Goal: Task Accomplishment & Management: Manage account settings

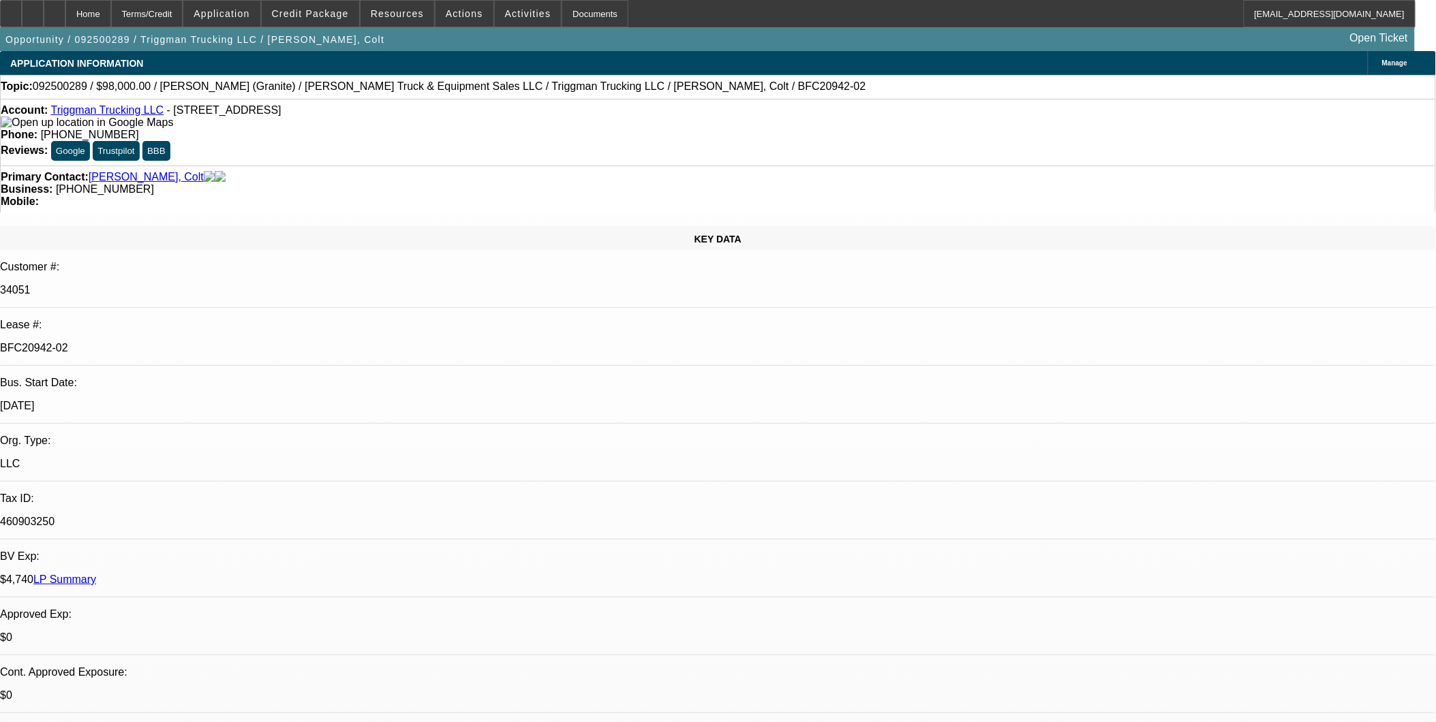
select select "0"
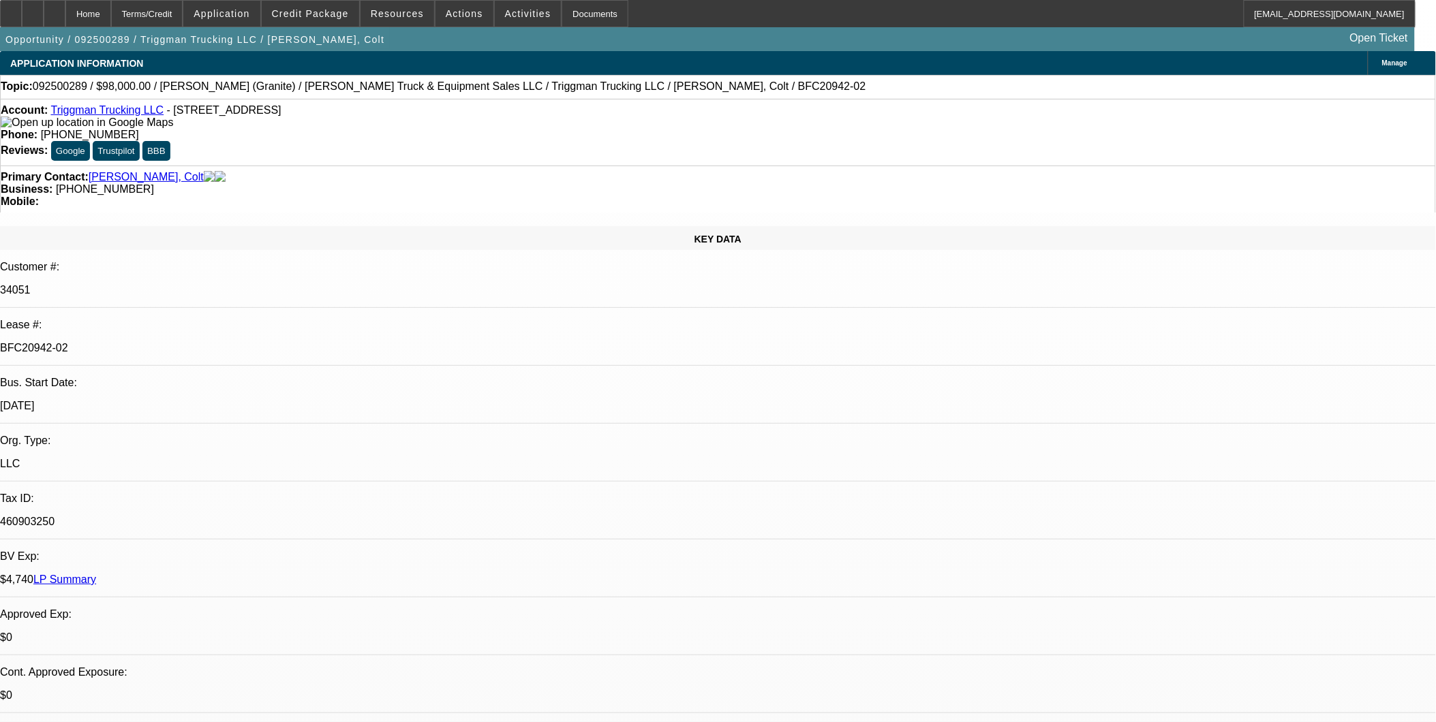
select select "0"
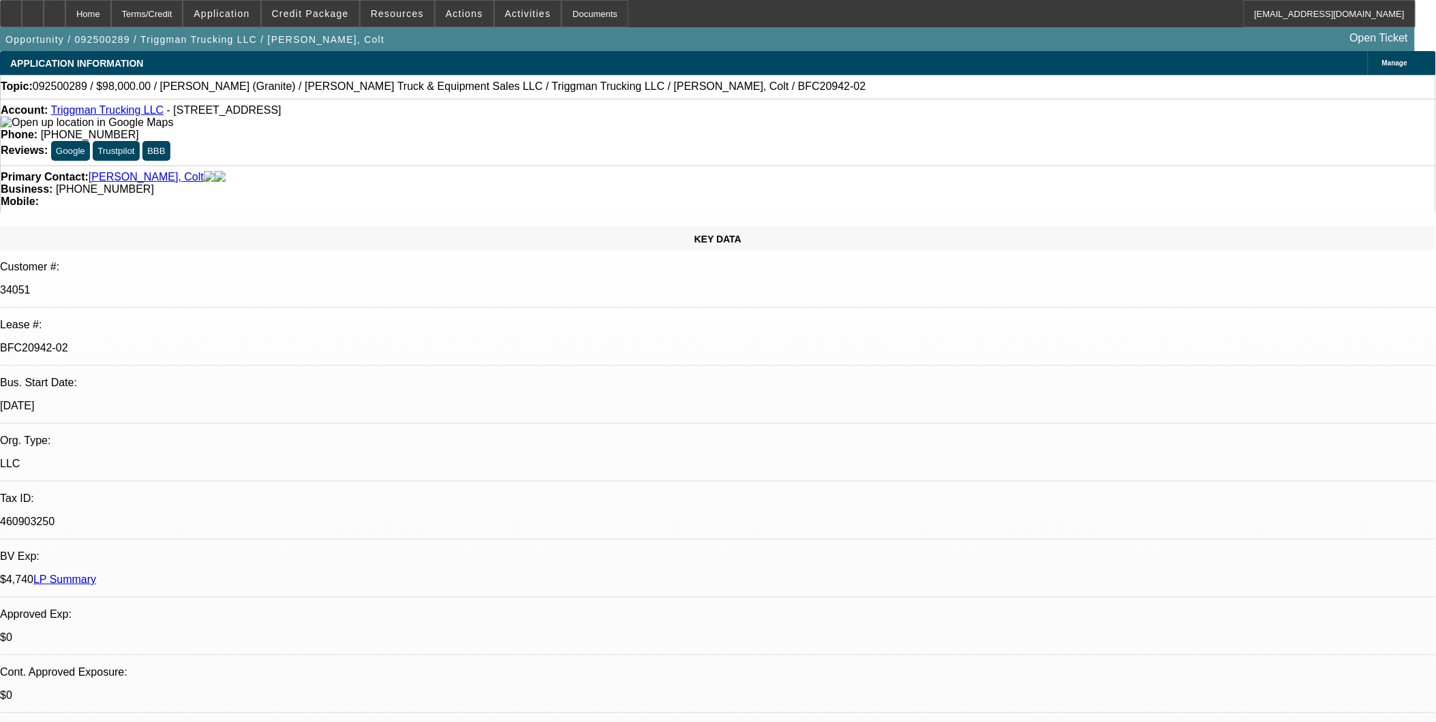
select select "0"
select select "1"
select select "2"
select select "6"
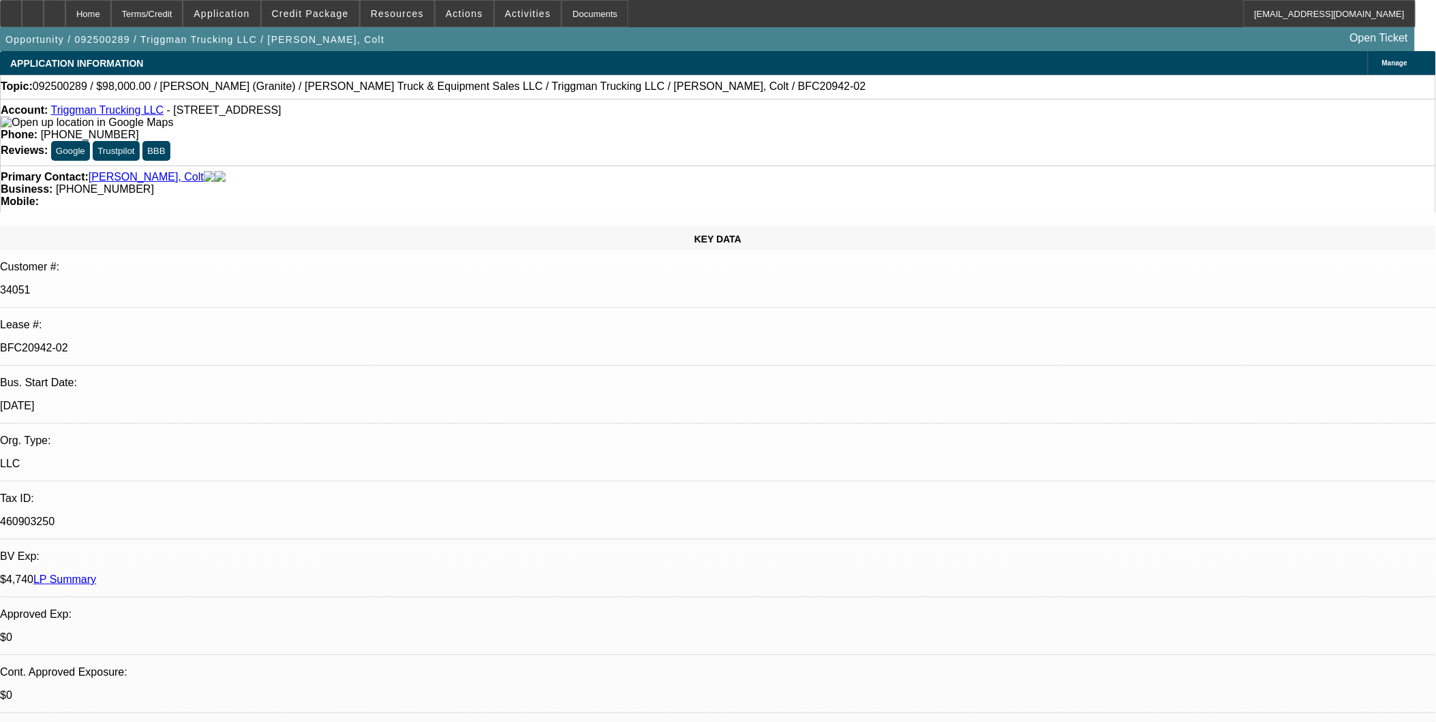
select select "1"
select select "2"
select select "6"
select select "1"
select select "2"
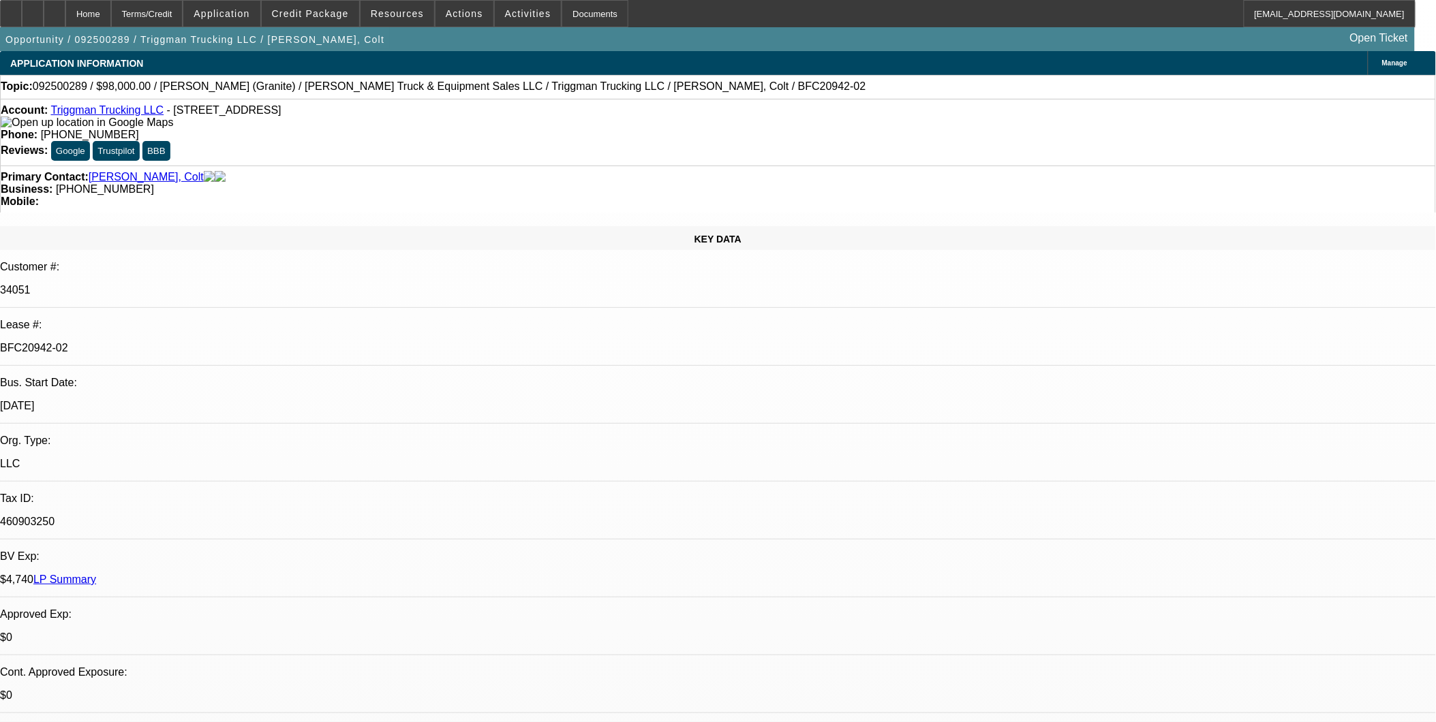
select select "6"
select select "1"
select select "2"
select select "6"
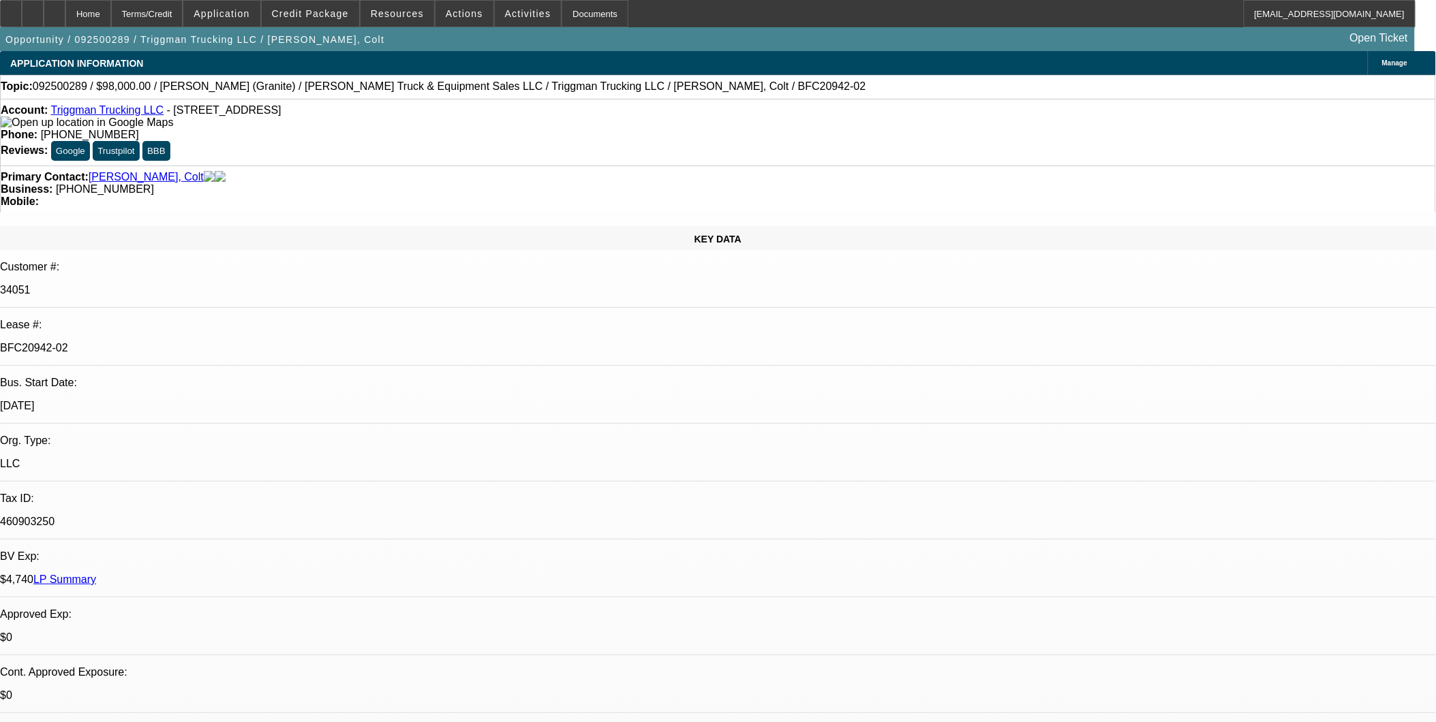
scroll to position [454, 0]
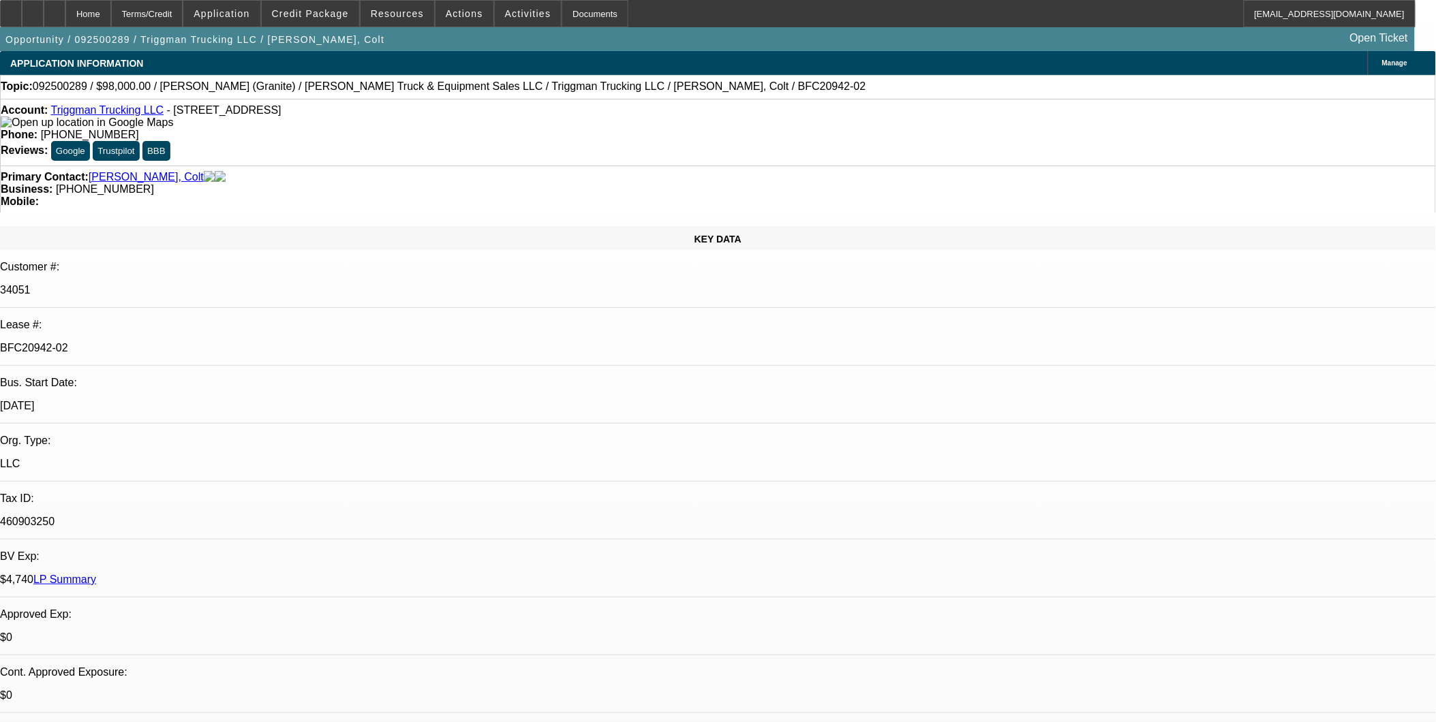
scroll to position [605, 0]
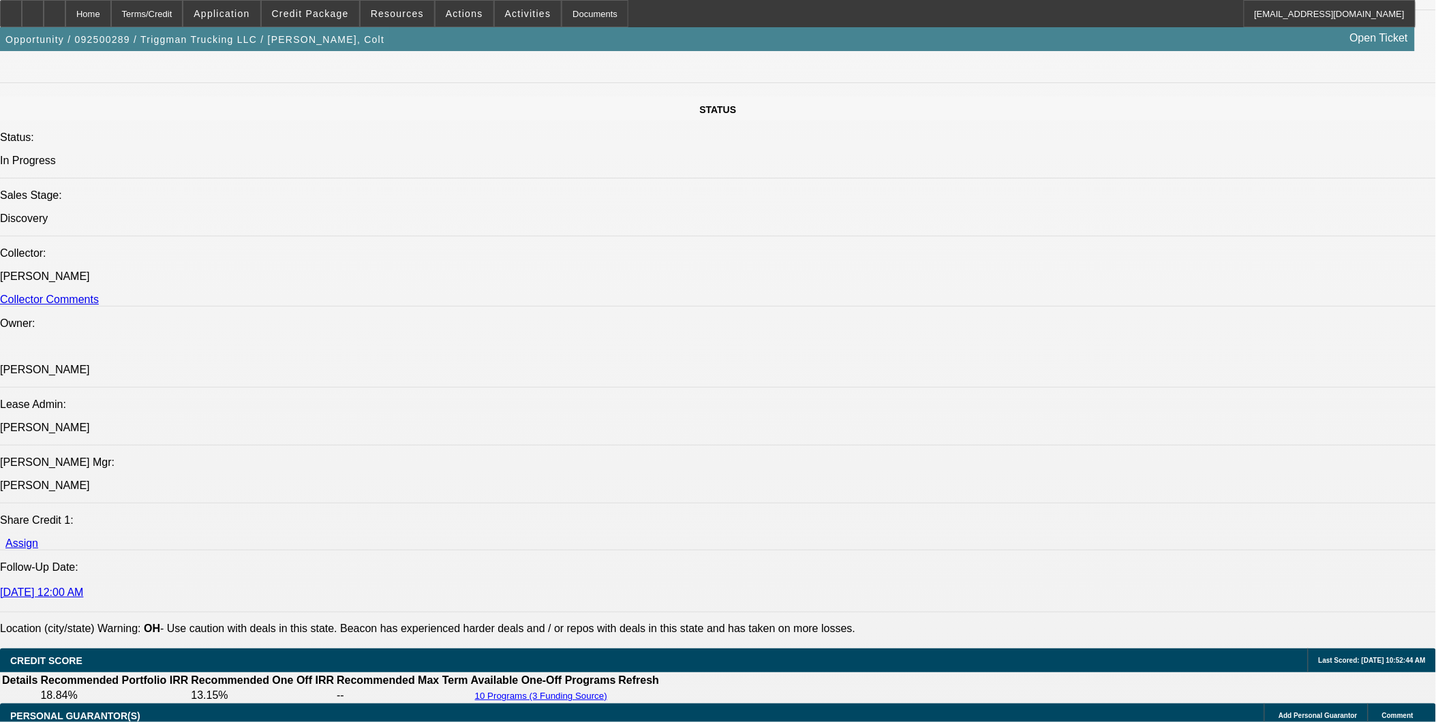
scroll to position [1439, 0]
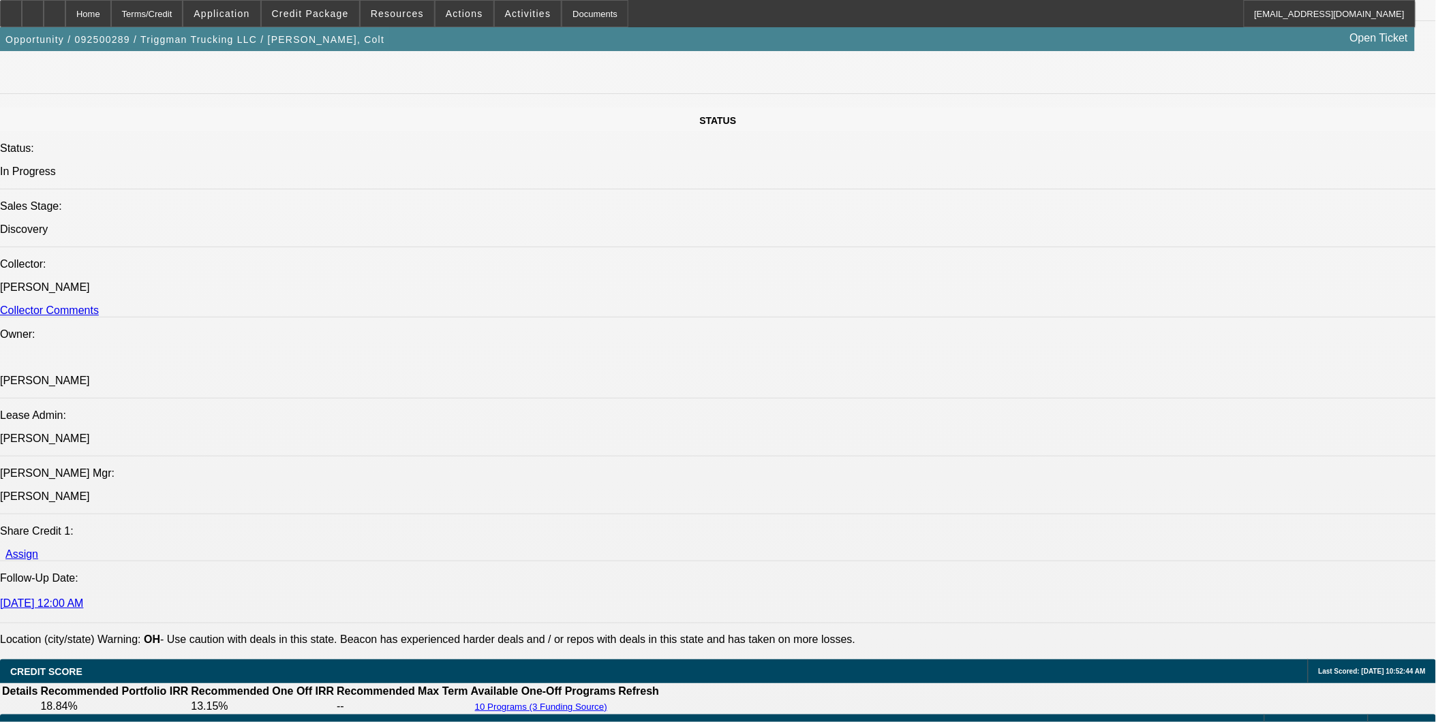
drag, startPoint x: 583, startPoint y: 377, endPoint x: 417, endPoint y: 382, distance: 166.4
copy td "Hernandez Truck & Equipment Sales LLC"
click at [325, 22] on span at bounding box center [310, 13] width 97 height 33
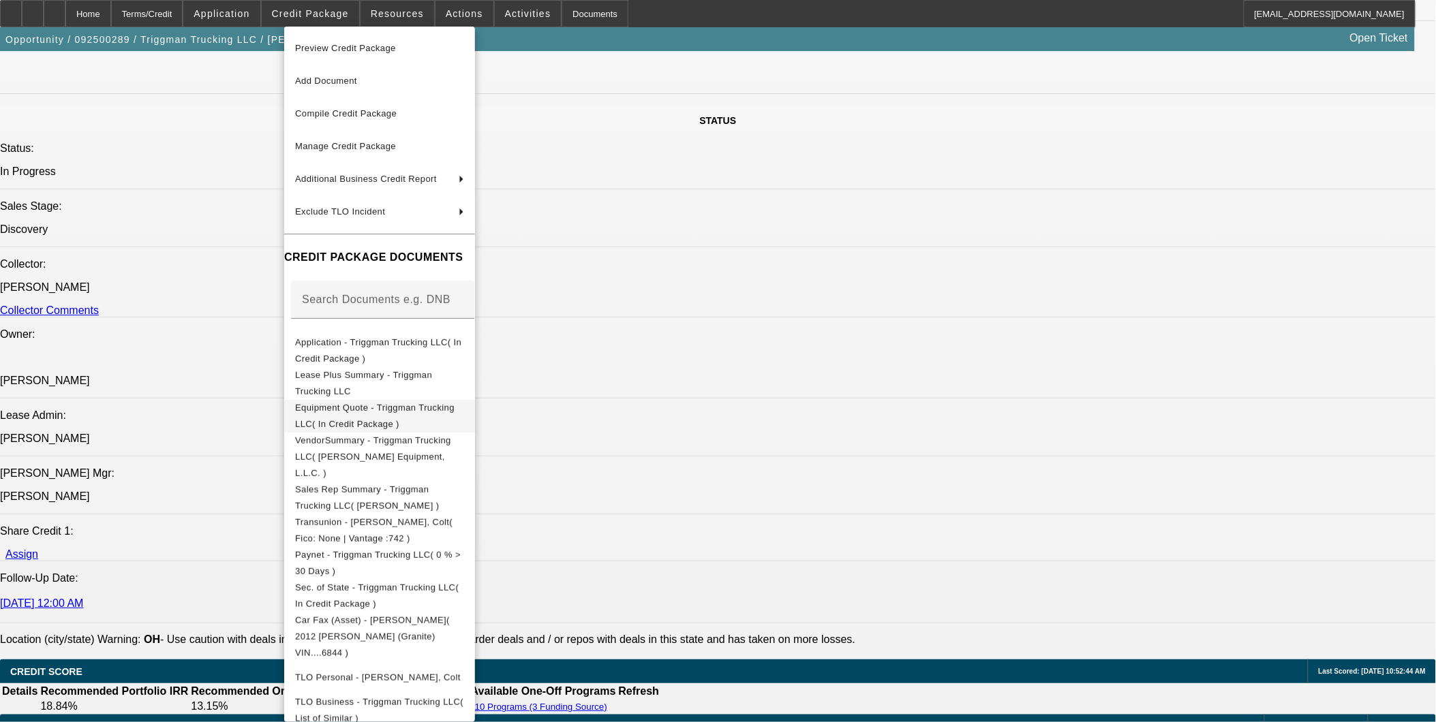
click at [399, 399] on button "Equipment Quote - Triggman Trucking LLC( In Credit Package )" at bounding box center [379, 415] width 191 height 33
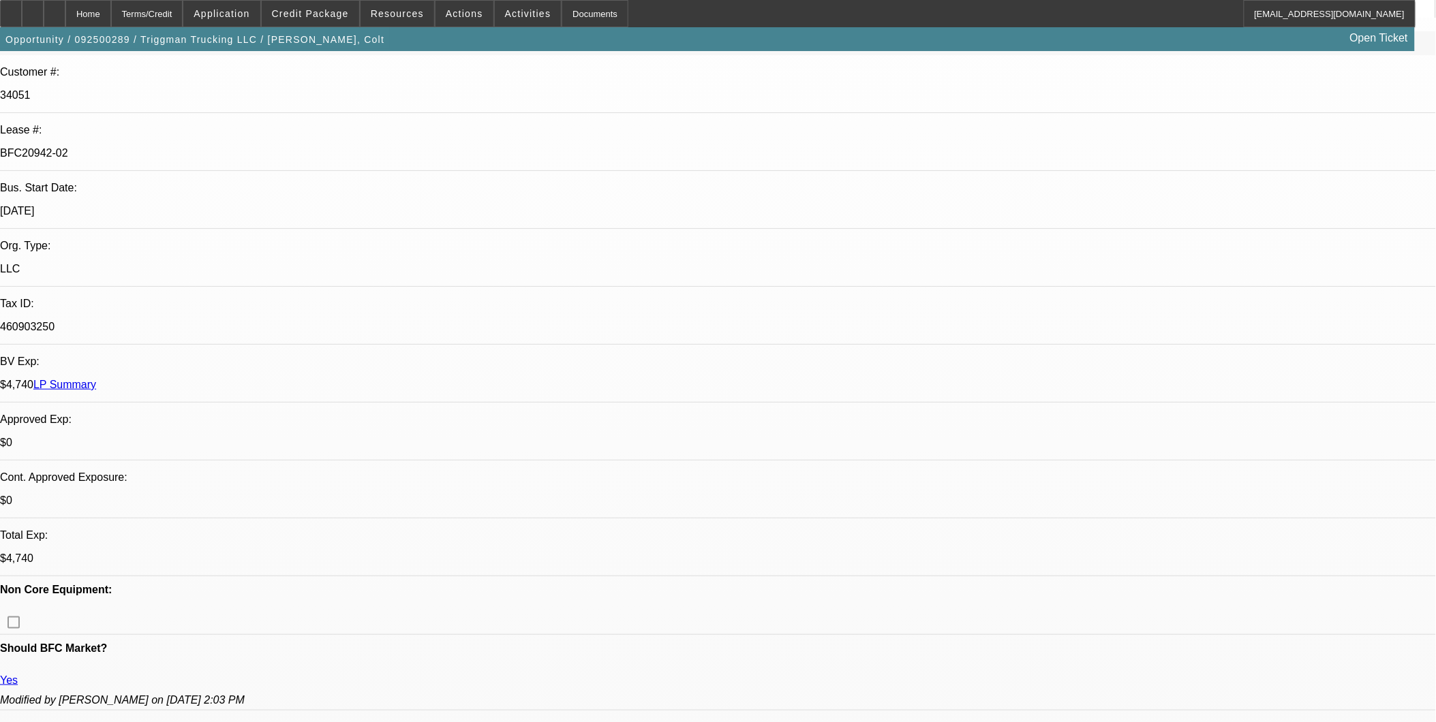
scroll to position [0, 0]
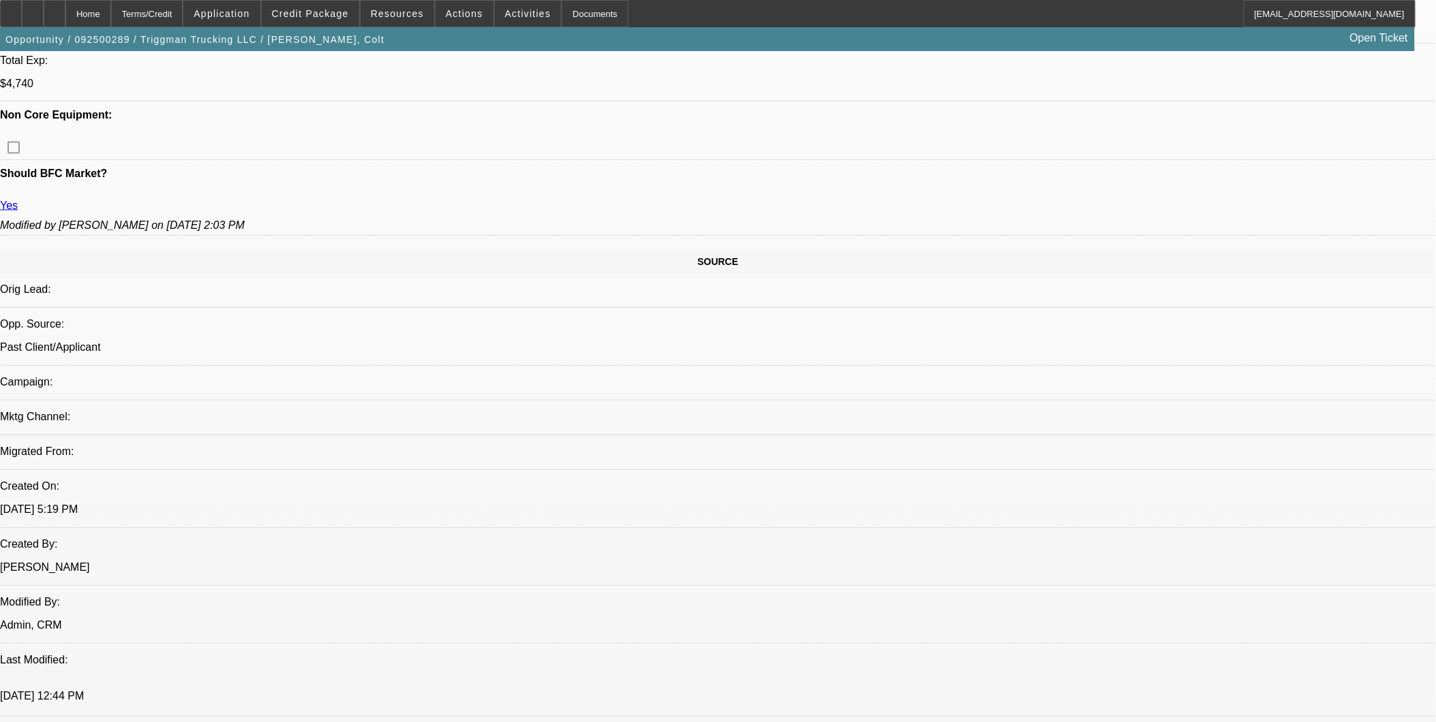
scroll to position [682, 0]
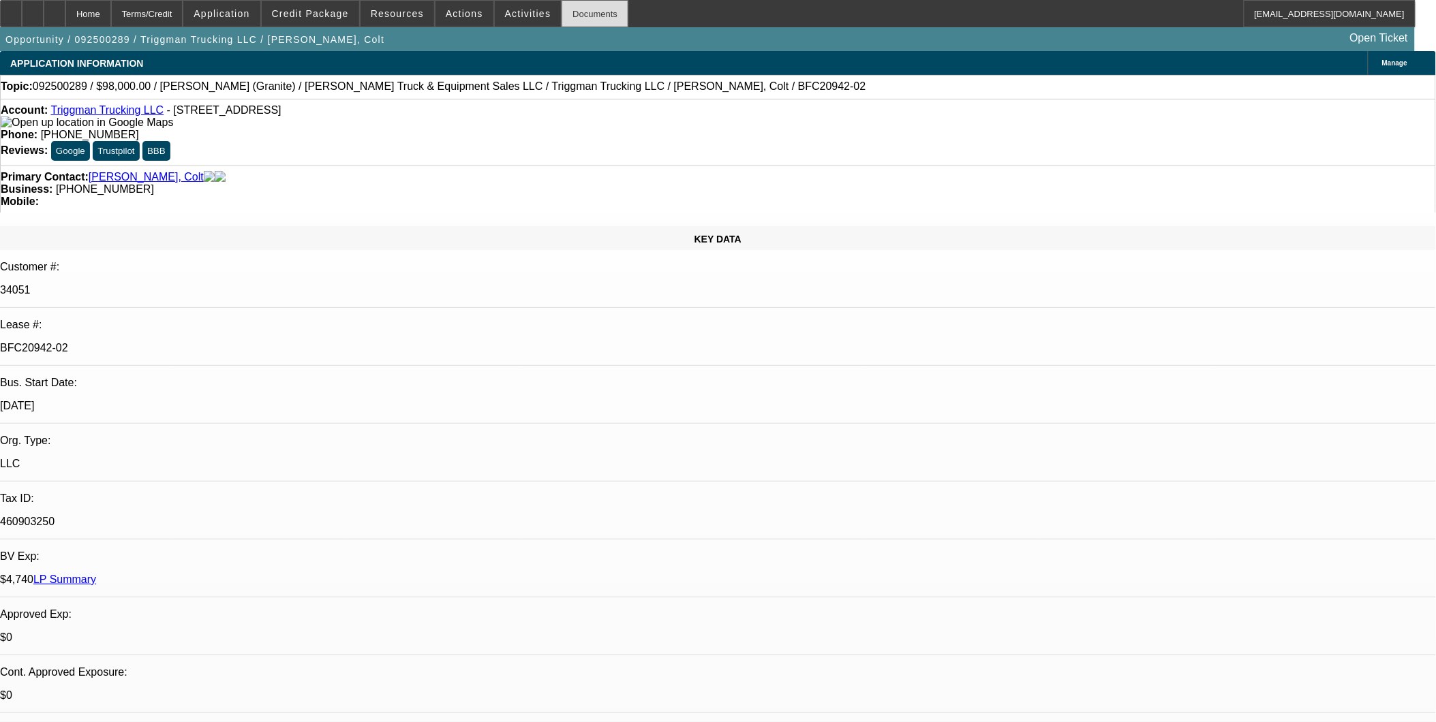
select select "0"
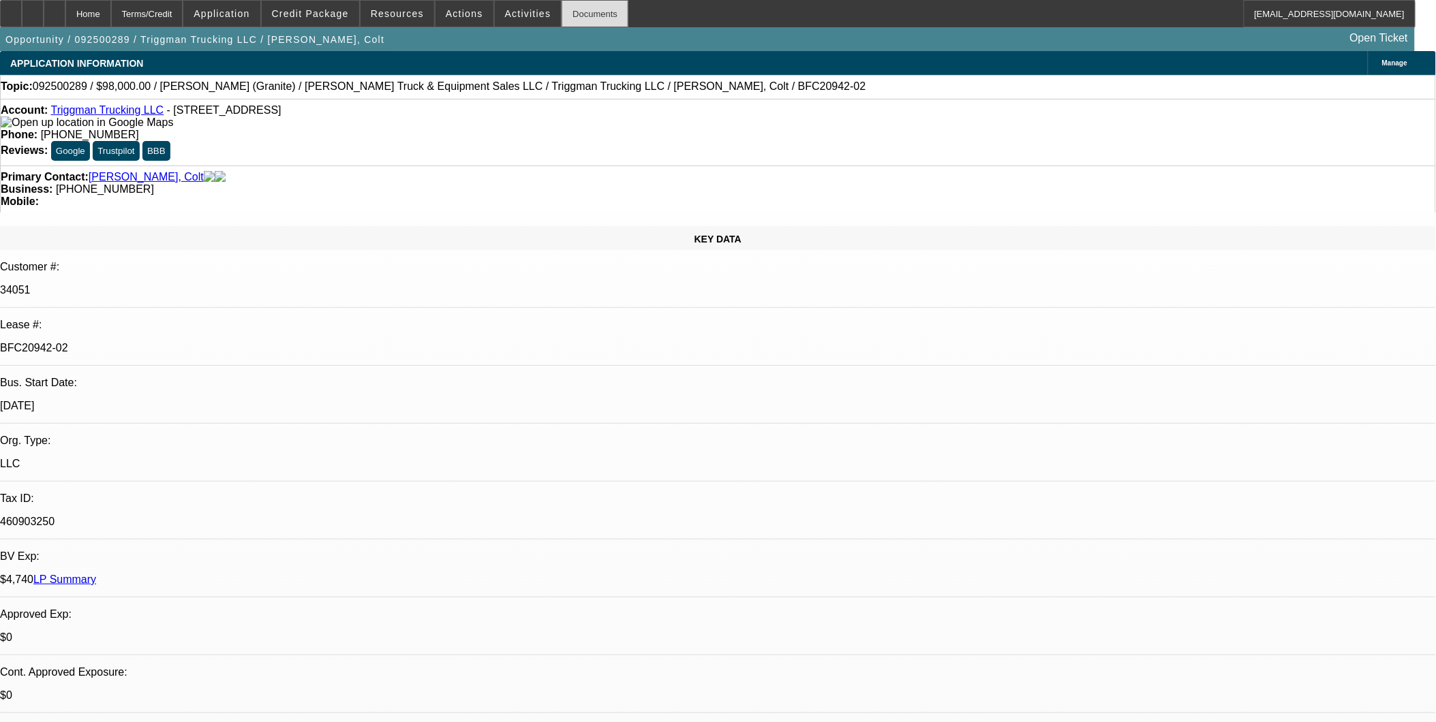
select select "0"
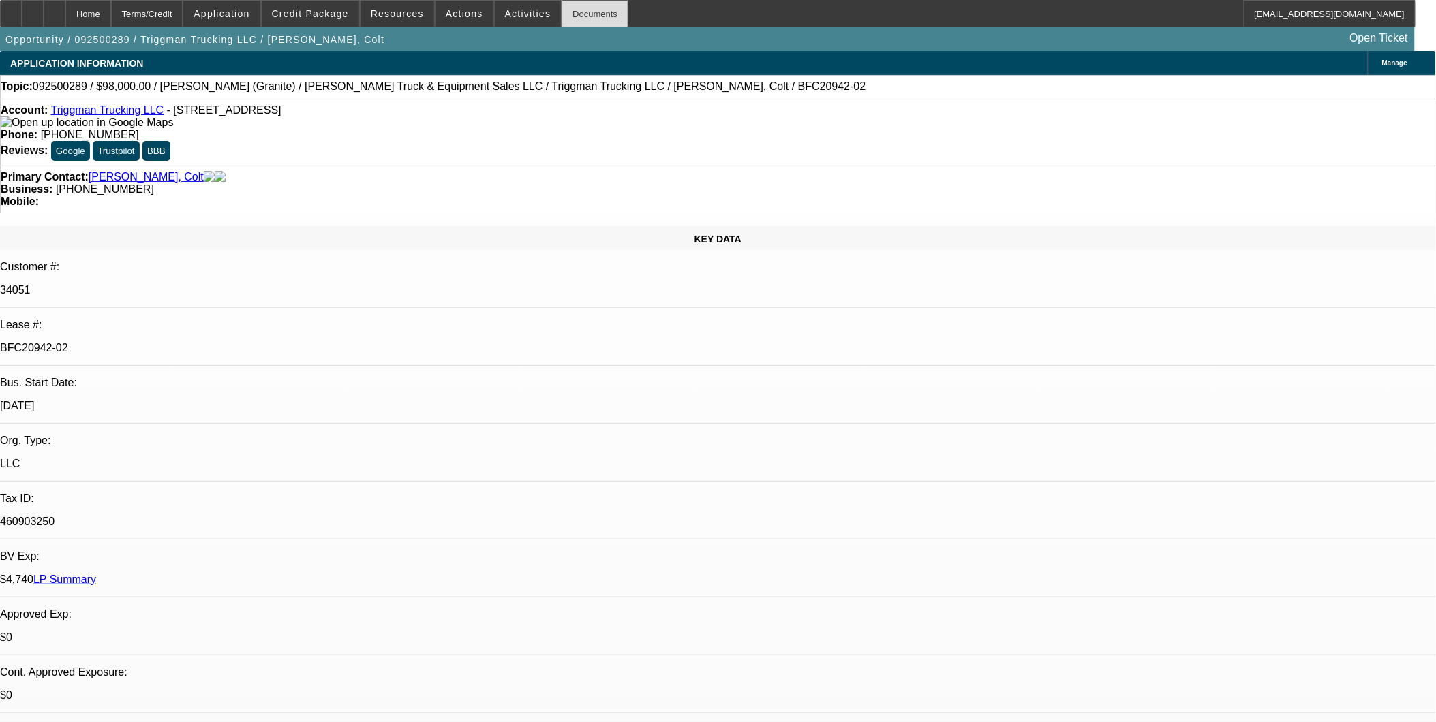
select select "0"
select select "1"
select select "2"
select select "6"
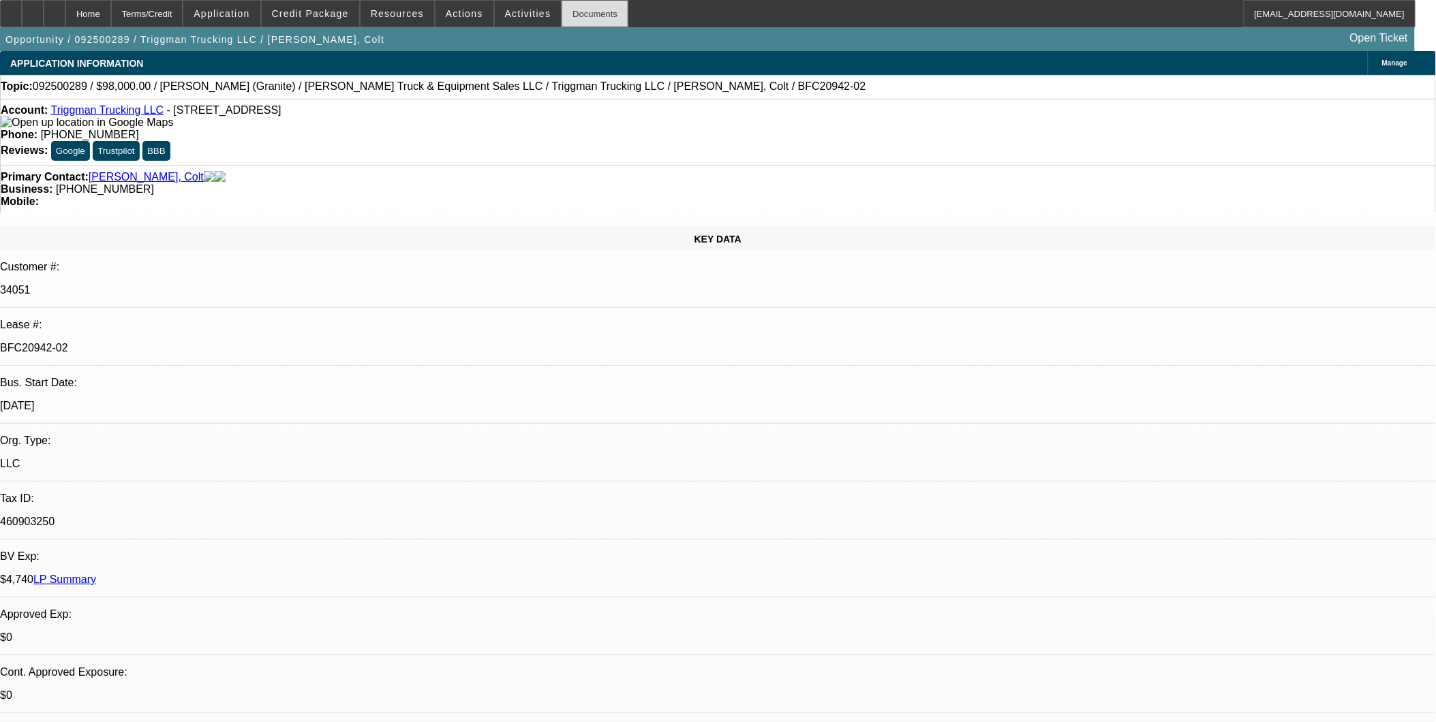
select select "1"
select select "2"
select select "6"
select select "1"
select select "2"
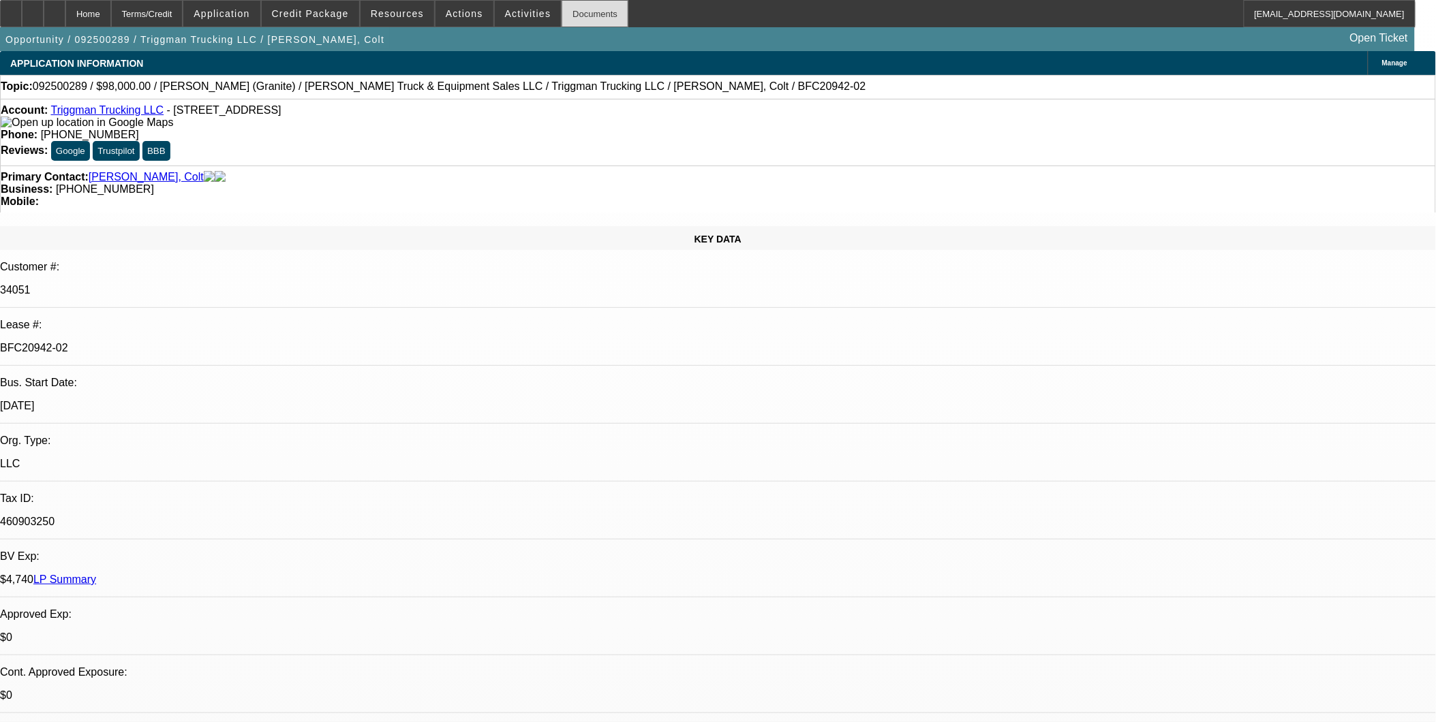
select select "6"
select select "1"
select select "2"
select select "6"
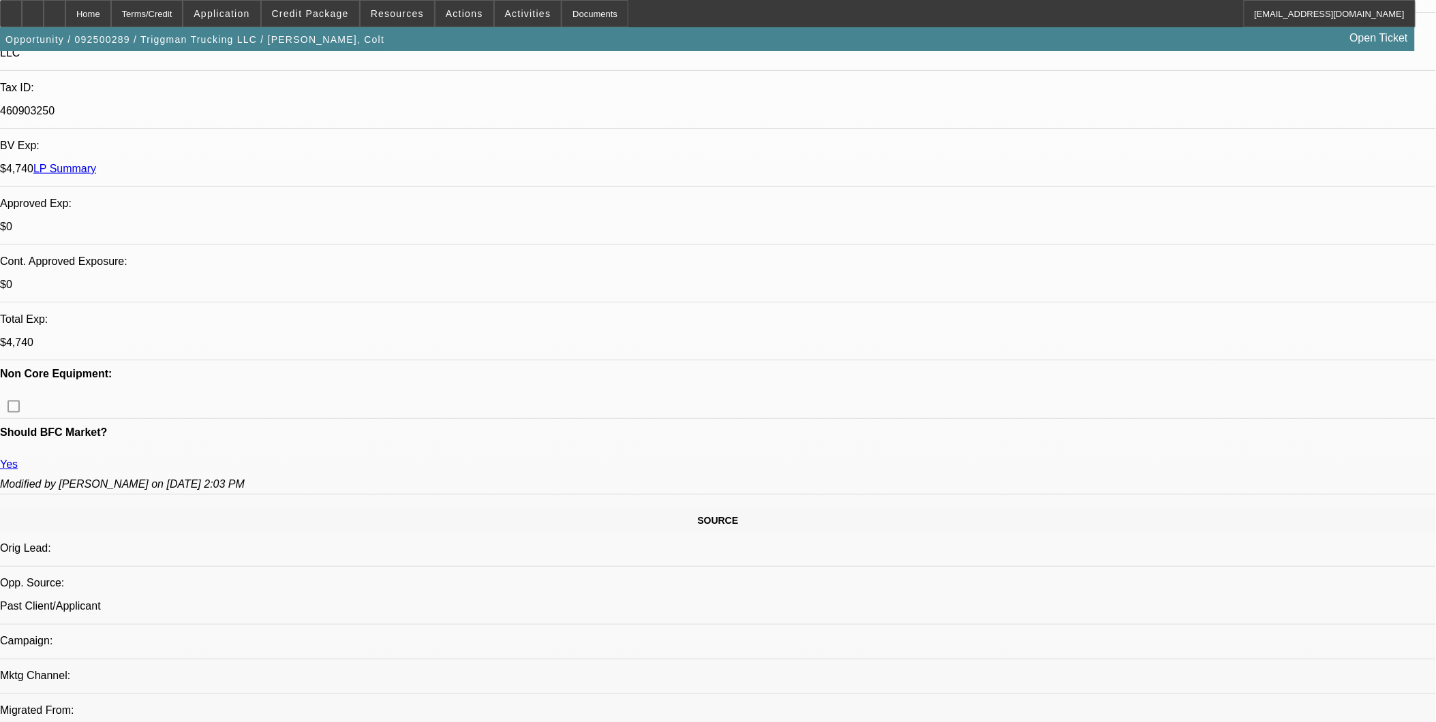
scroll to position [454, 0]
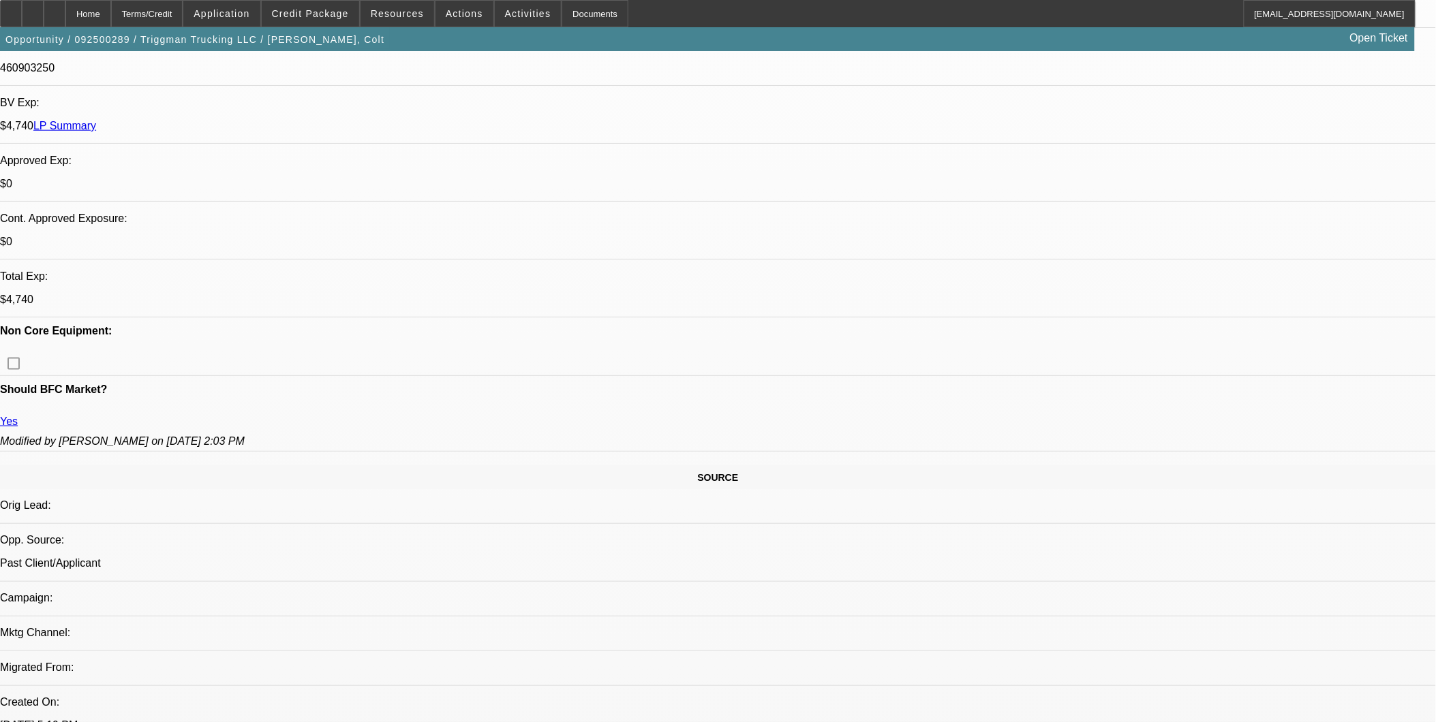
click at [331, 5] on span at bounding box center [310, 13] width 97 height 33
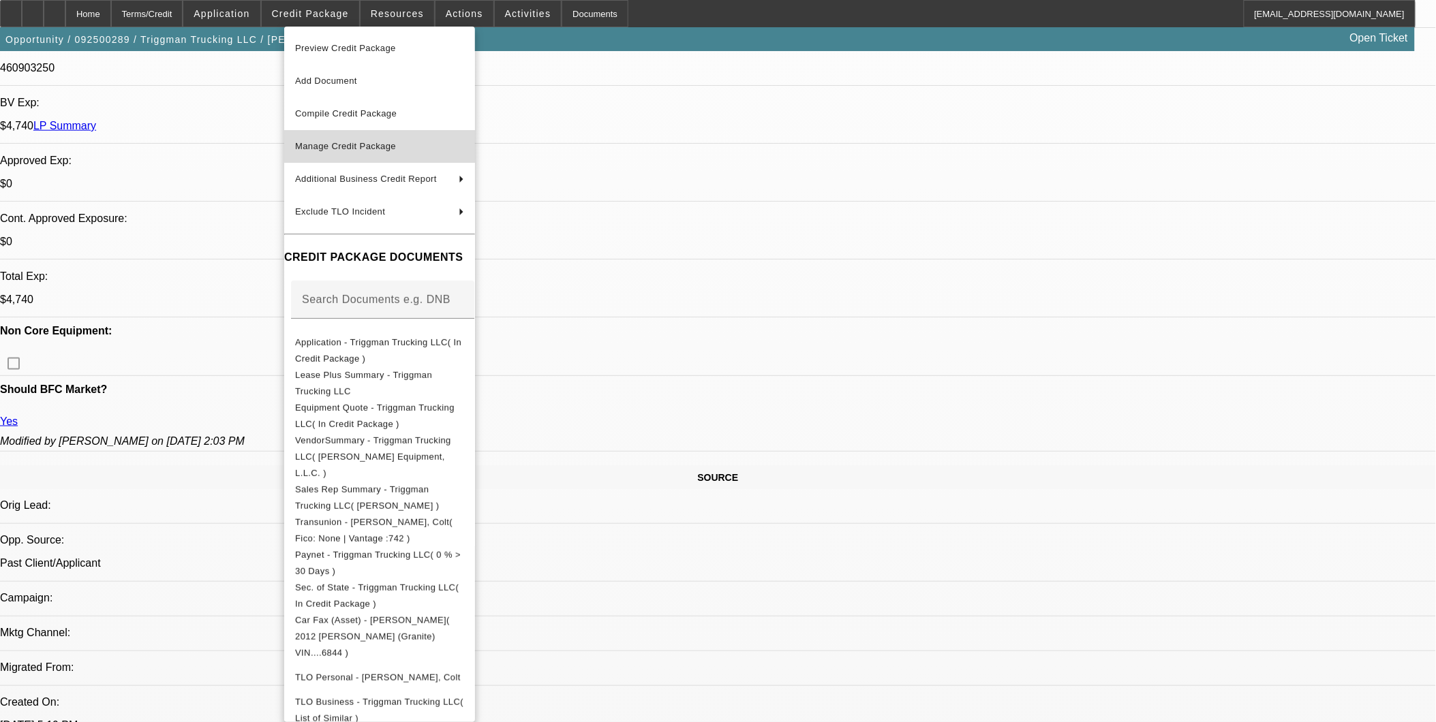
click at [368, 136] on button "Manage Credit Package" at bounding box center [379, 146] width 191 height 33
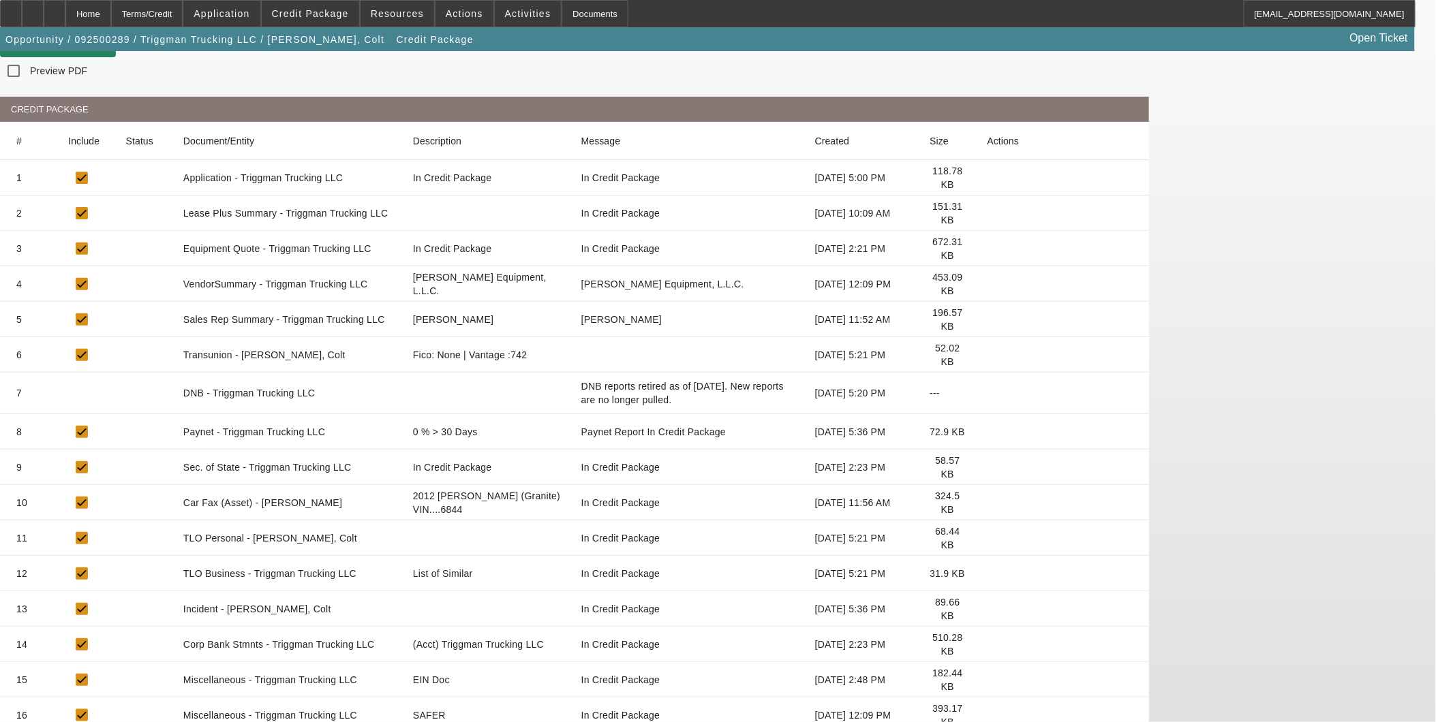
scroll to position [114, 0]
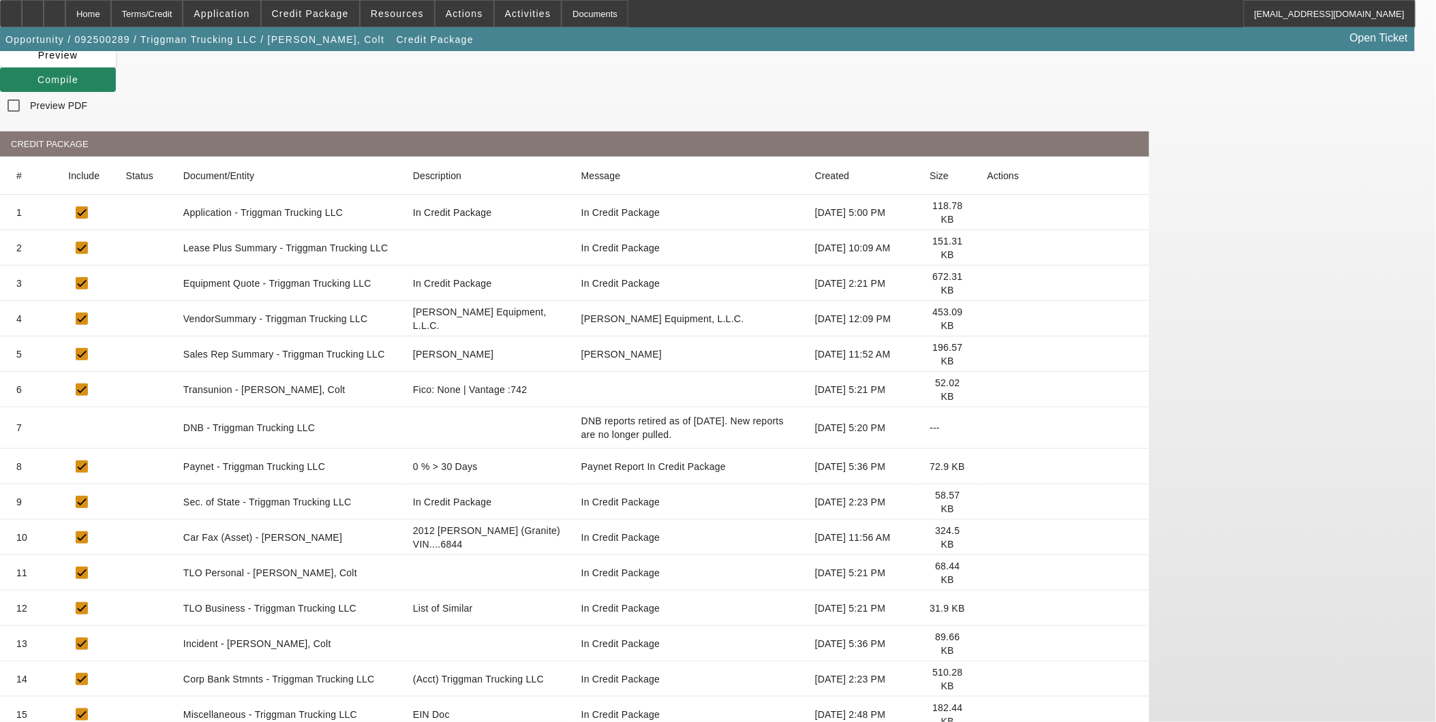
click at [988, 467] on icon at bounding box center [988, 467] width 0 height 0
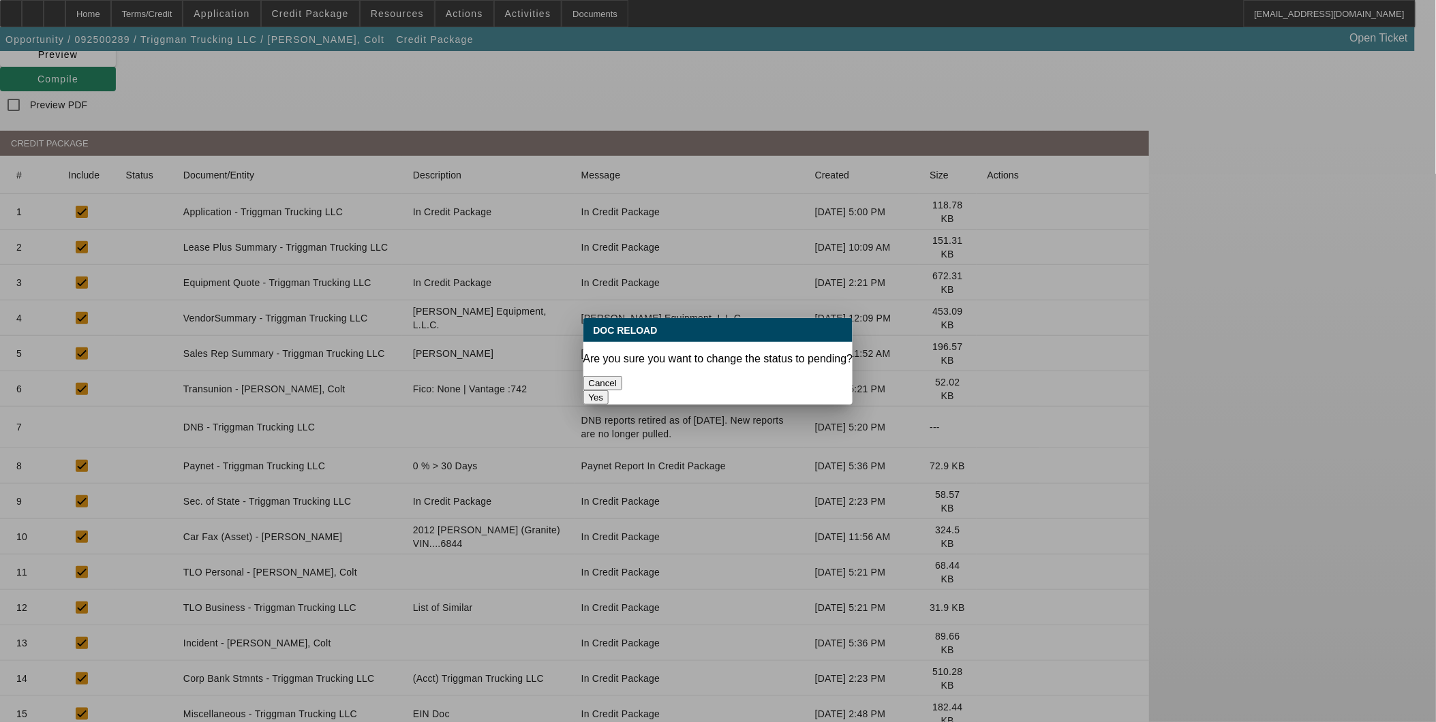
click at [609, 391] on button "Yes" at bounding box center [596, 398] width 26 height 14
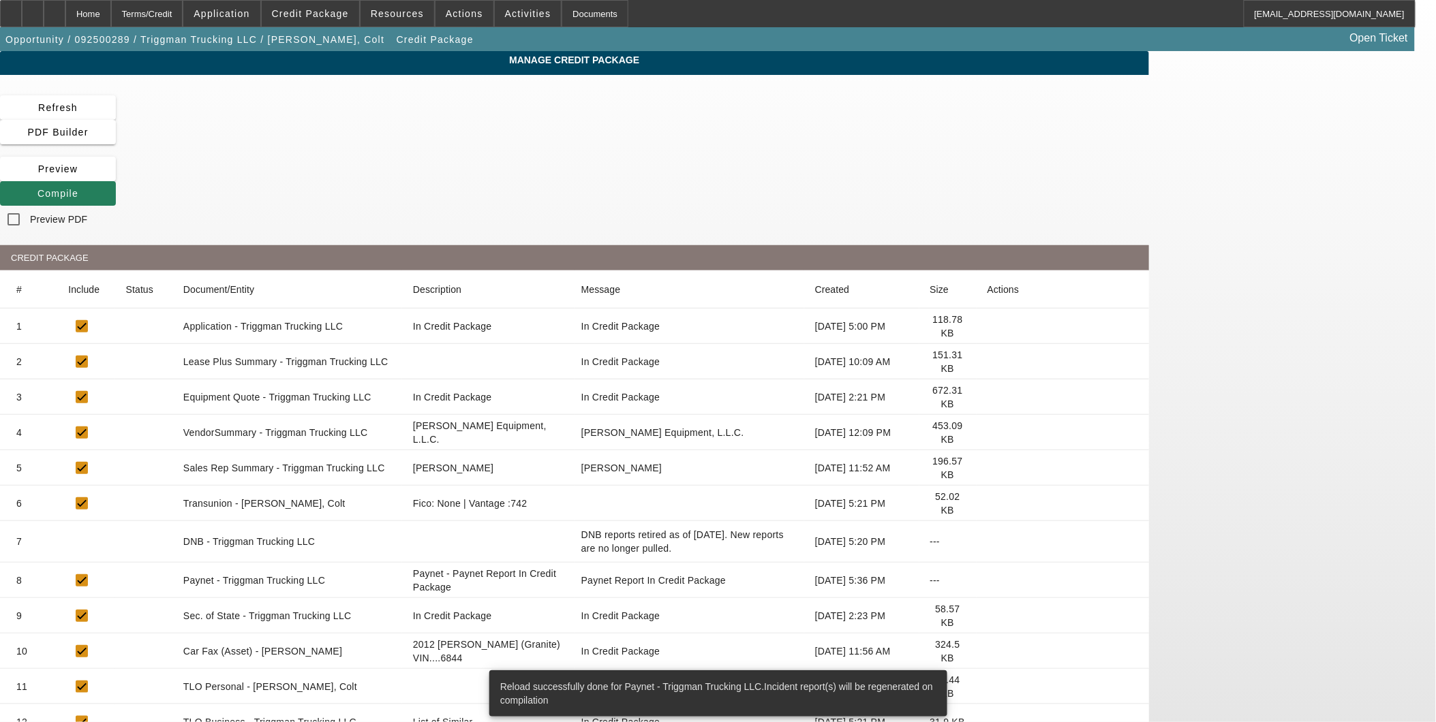
click at [78, 188] on span "Compile" at bounding box center [57, 193] width 41 height 11
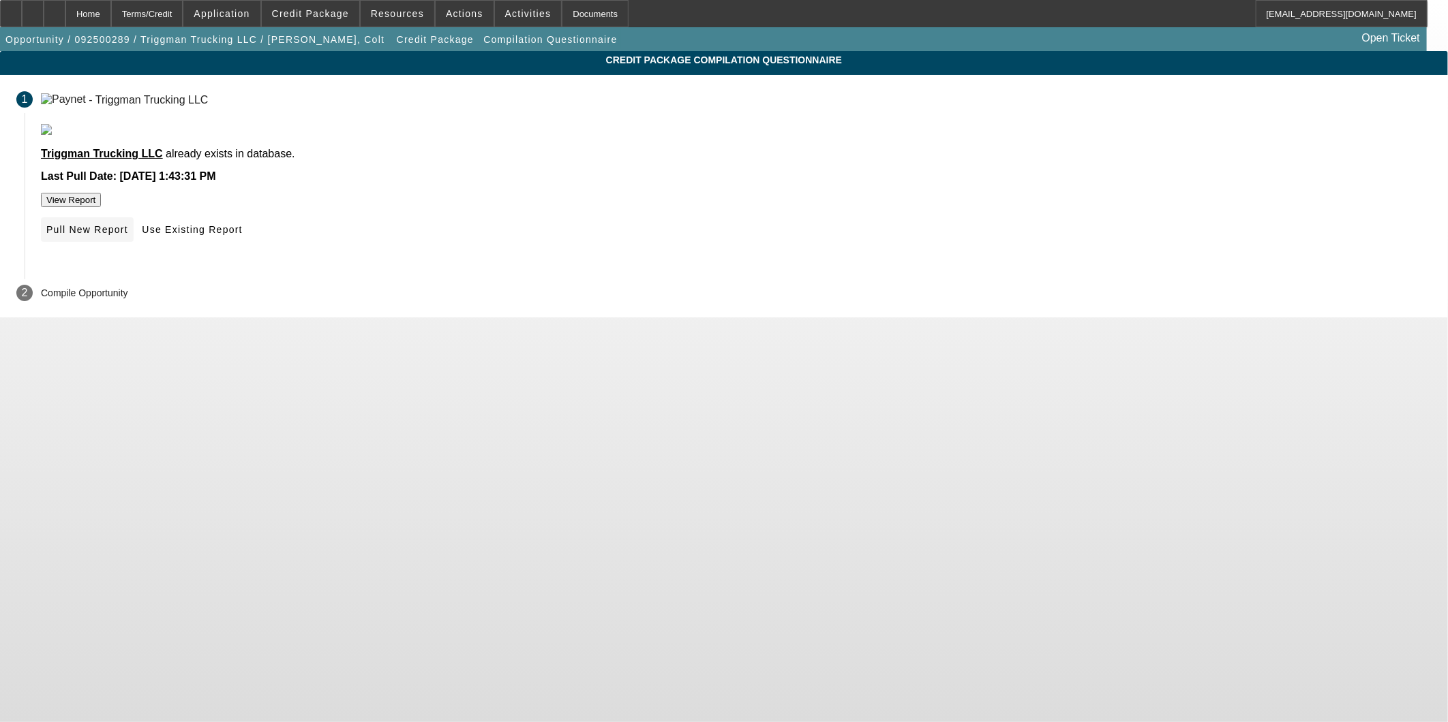
click at [128, 235] on span "Pull New Report" at bounding box center [87, 229] width 82 height 11
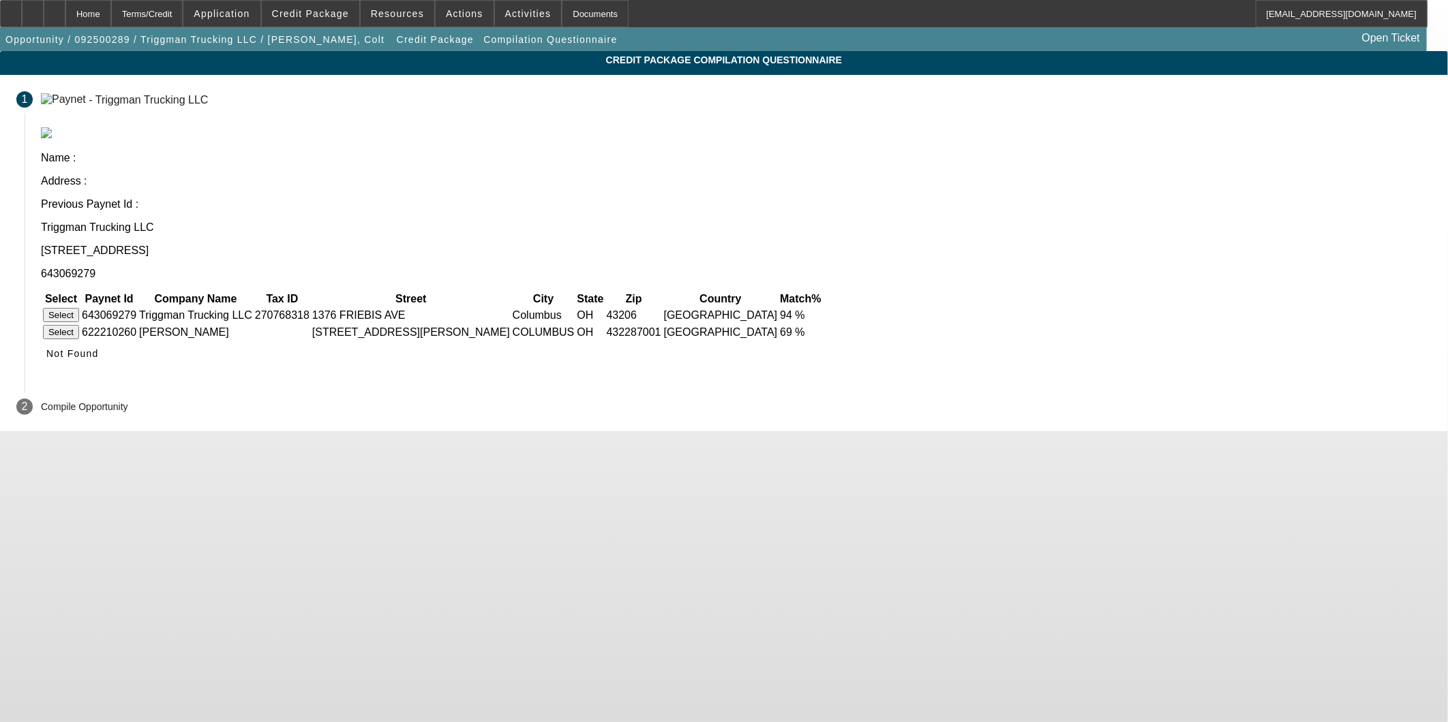
click at [79, 308] on button "Select" at bounding box center [61, 315] width 36 height 14
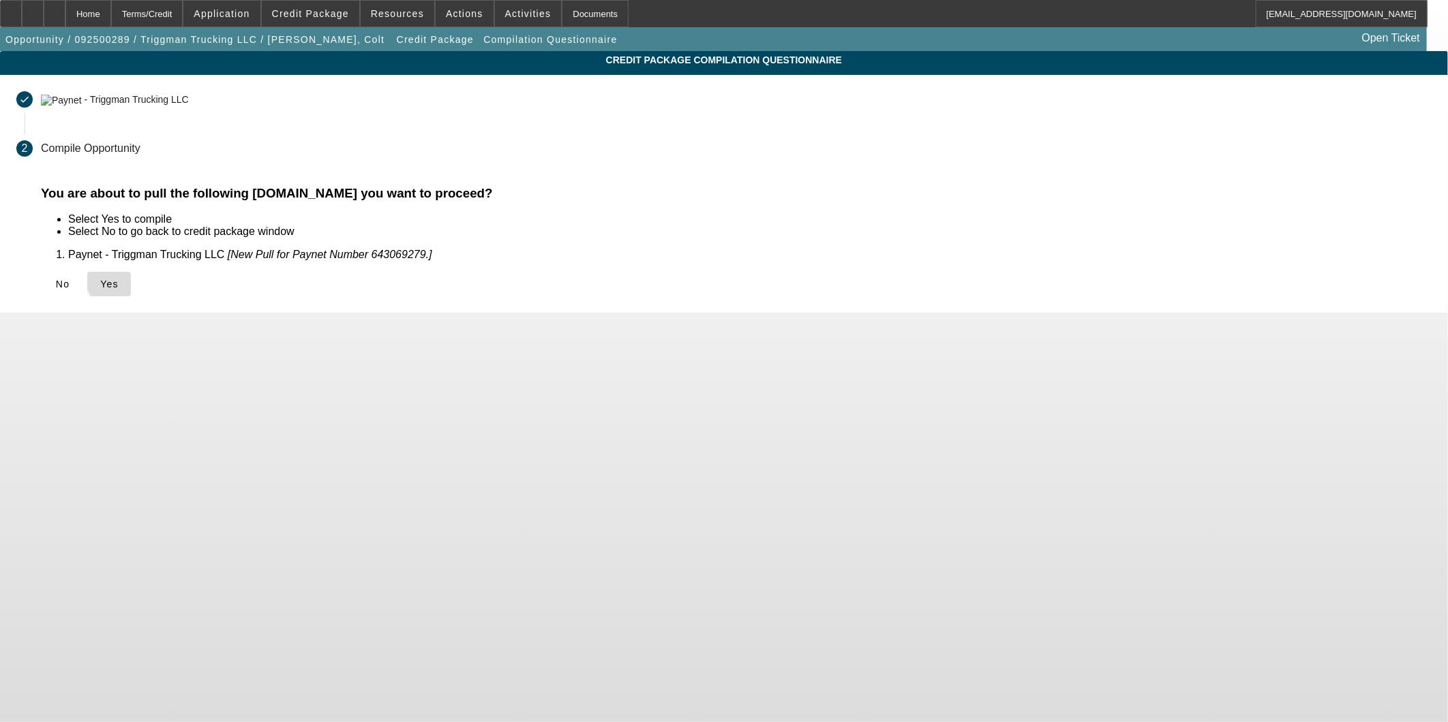
click at [119, 280] on span "Yes" at bounding box center [109, 284] width 18 height 11
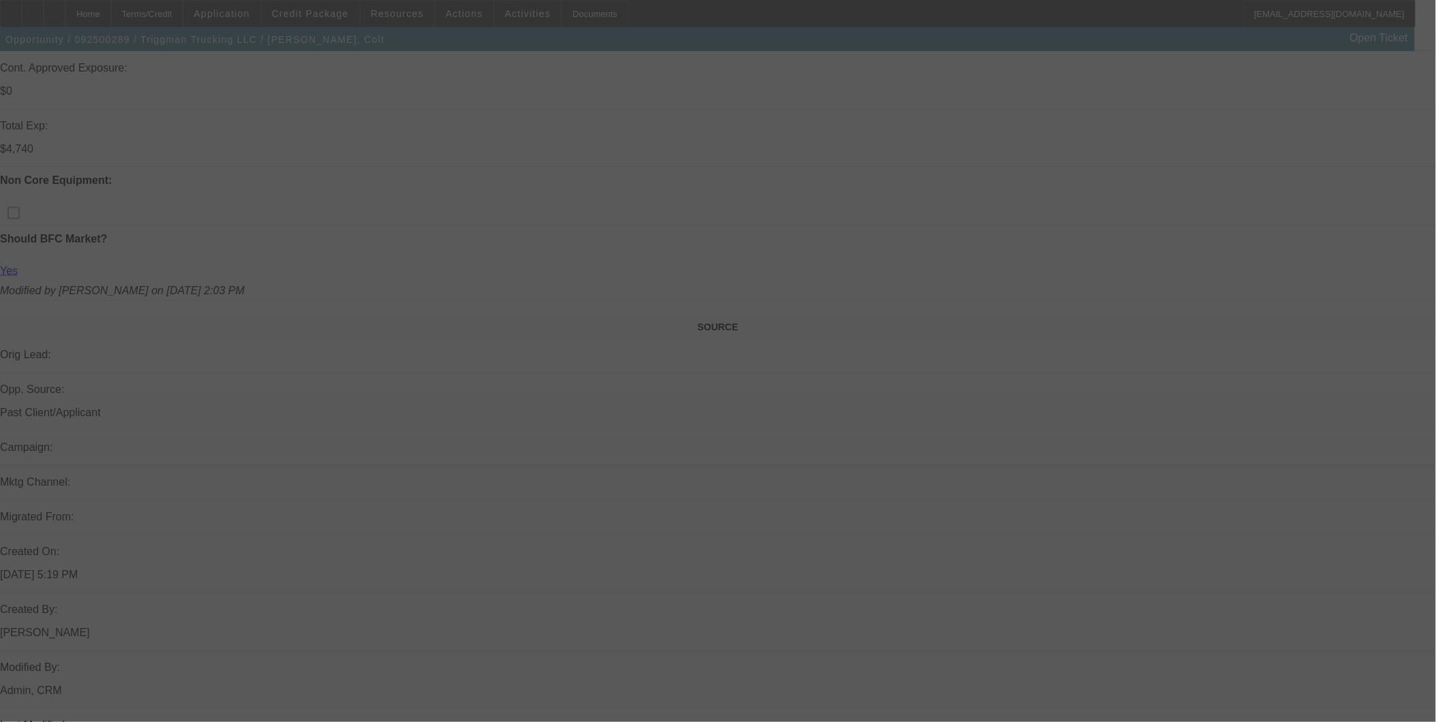
scroll to position [833, 0]
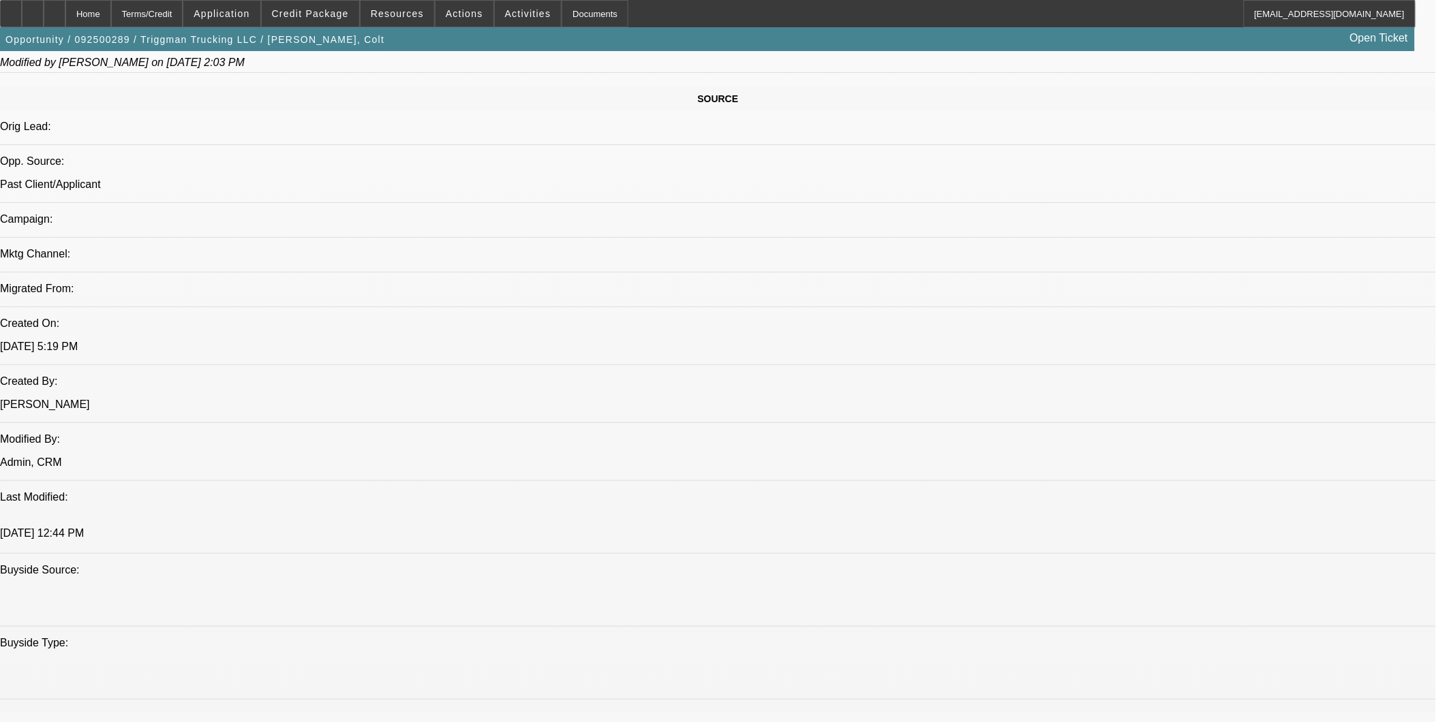
select select "0"
select select "2"
select select "0"
select select "6"
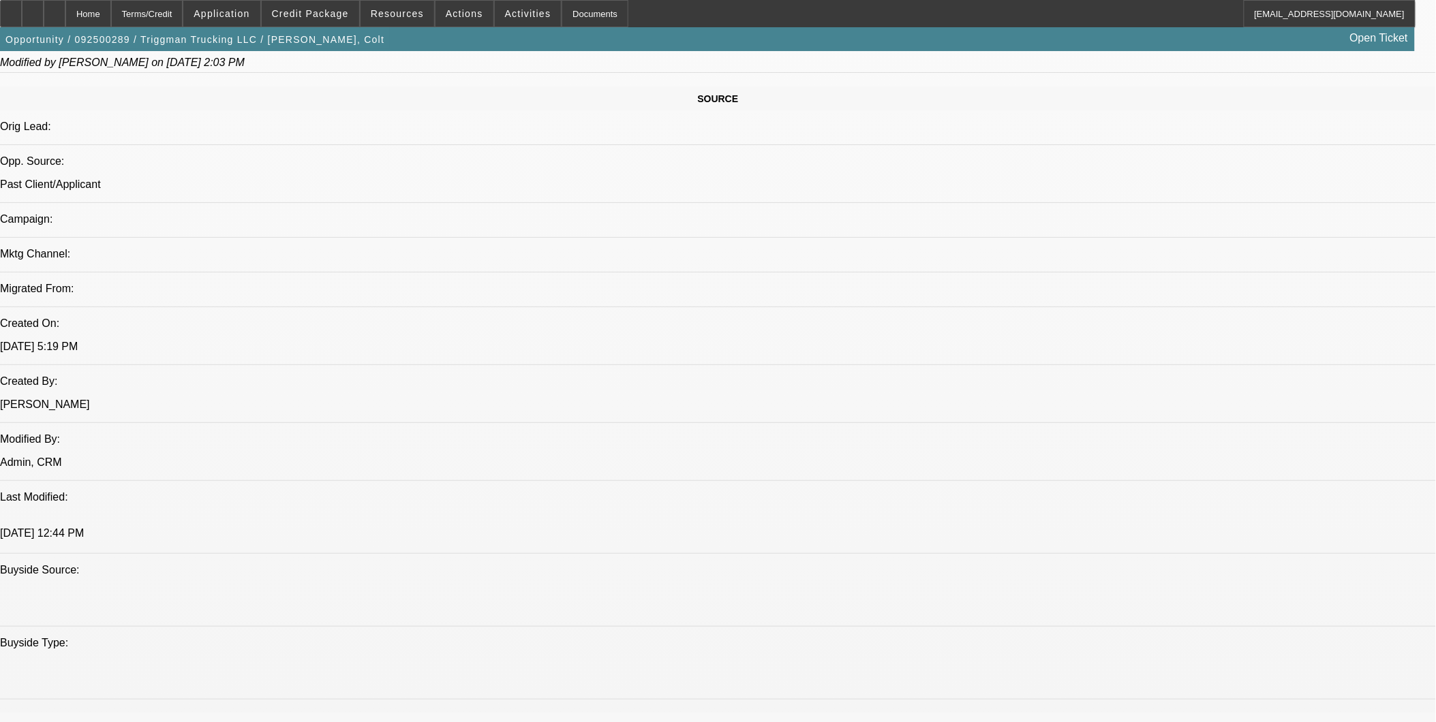
select select "0"
select select "2"
select select "0"
select select "6"
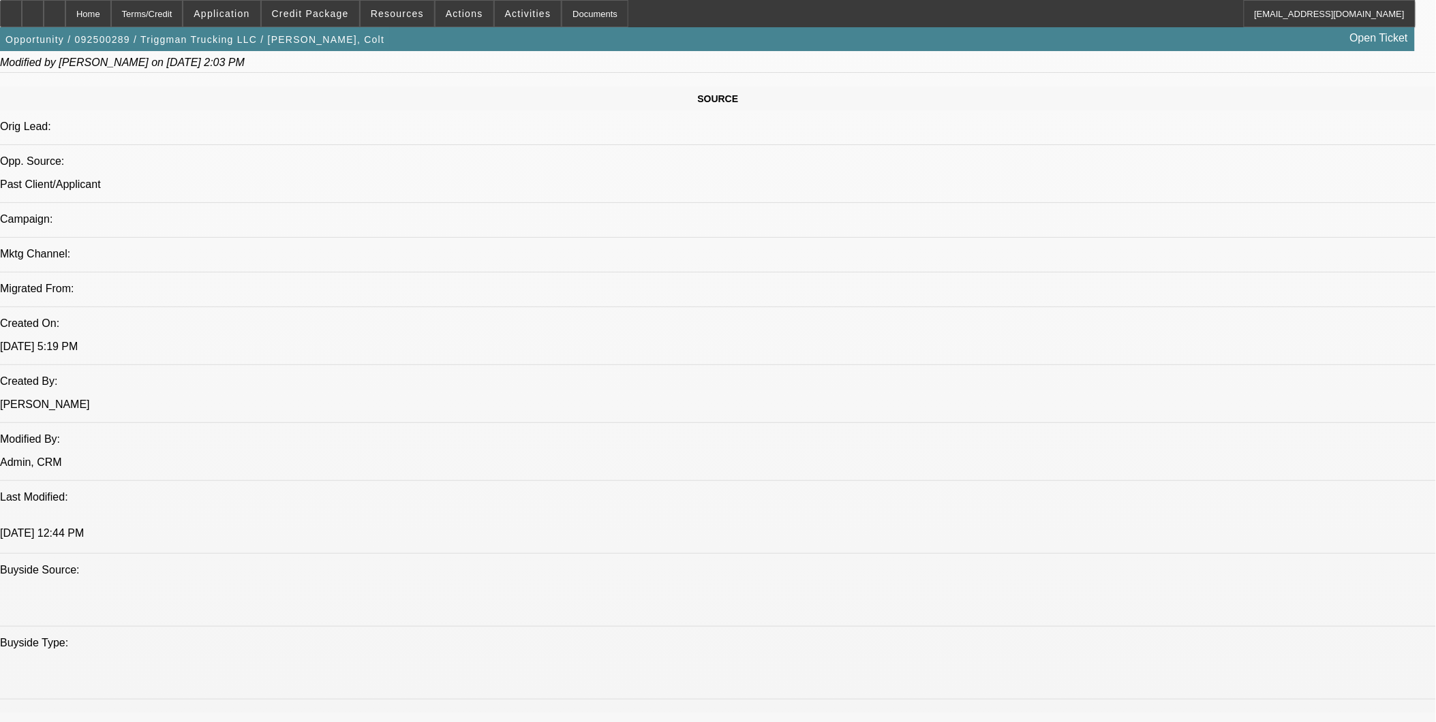
select select "0"
select select "2"
select select "0"
select select "6"
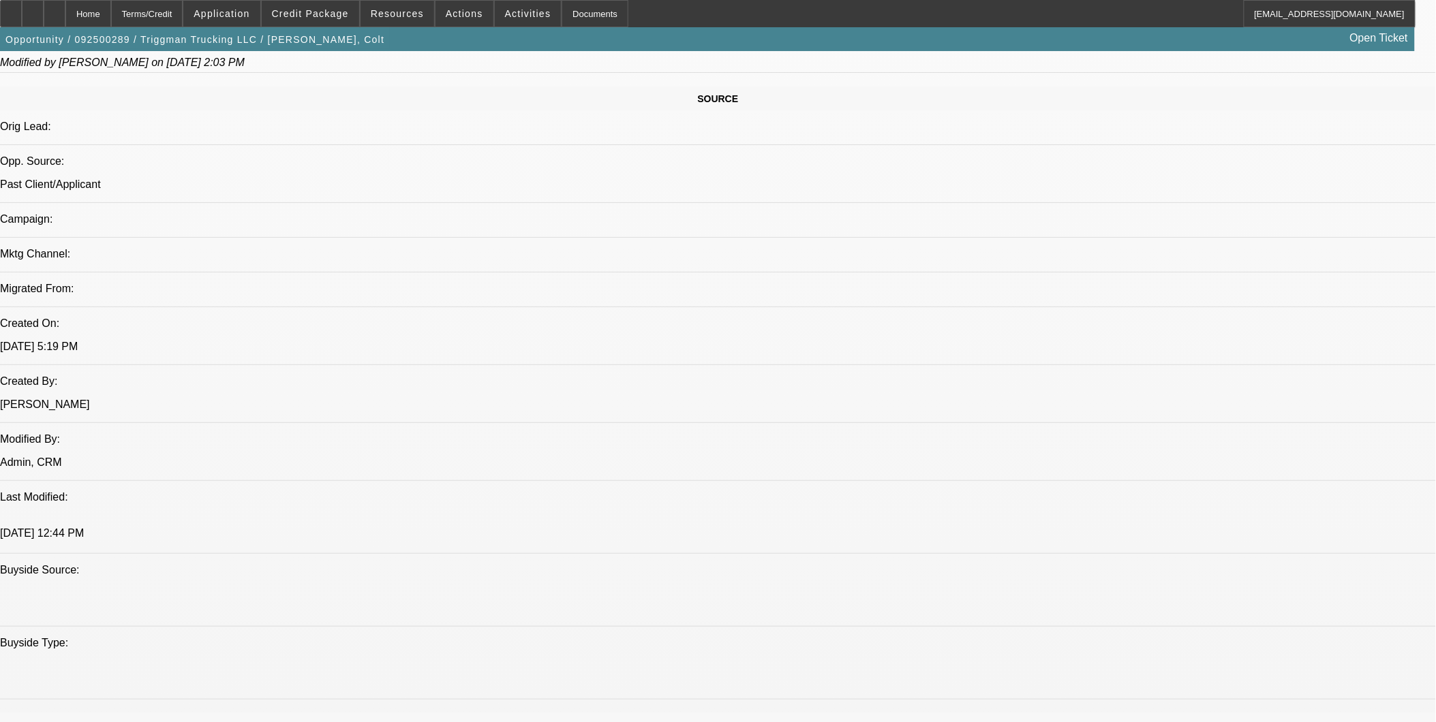
select select "0"
select select "2"
select select "0"
select select "6"
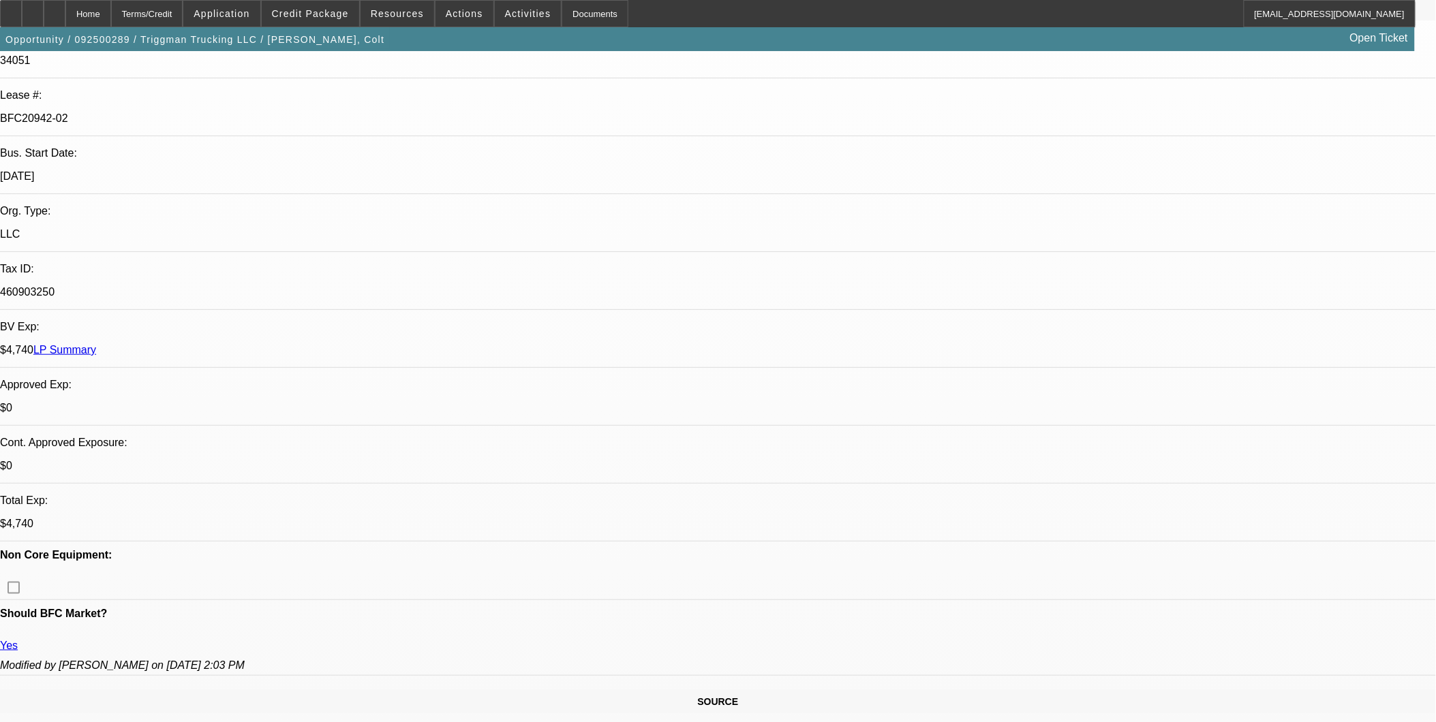
scroll to position [227, 0]
click at [65, 15] on div at bounding box center [55, 13] width 22 height 27
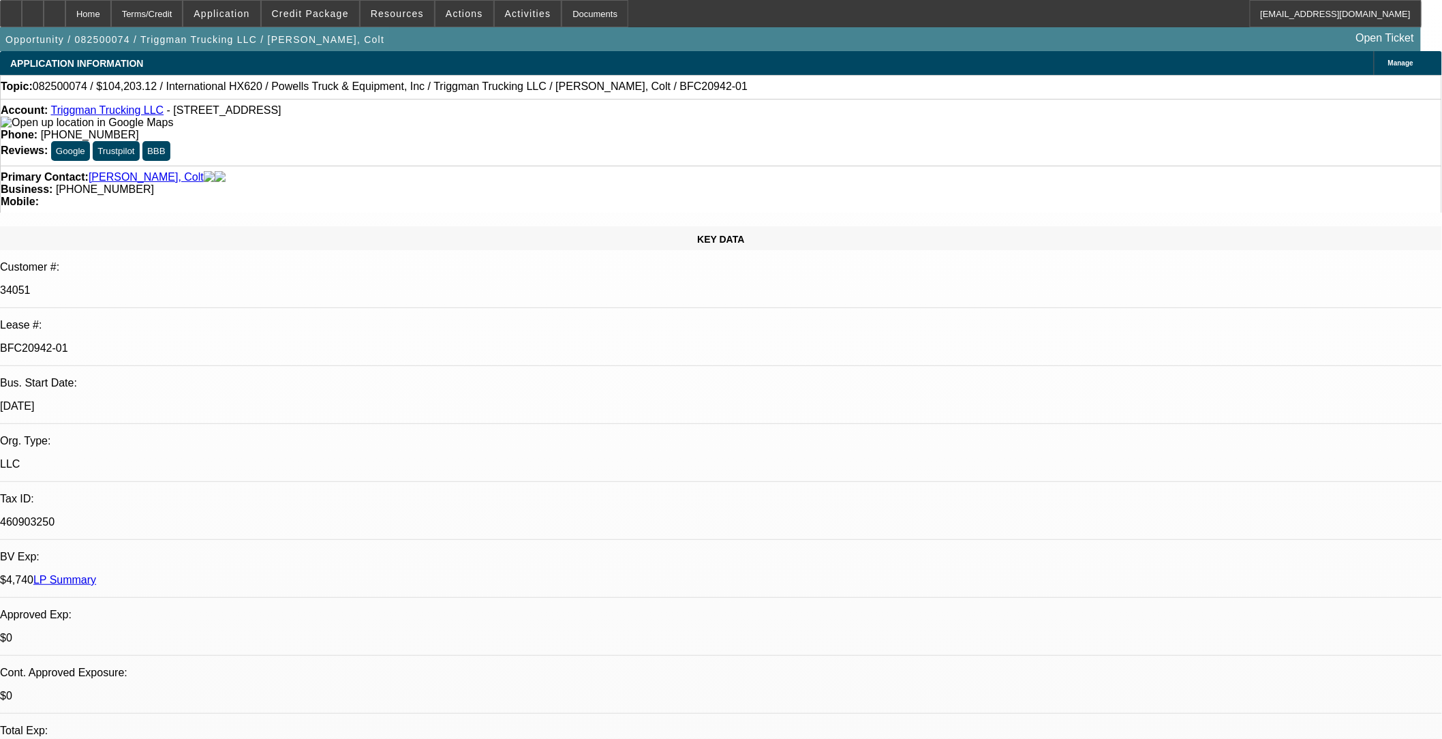
select select "0"
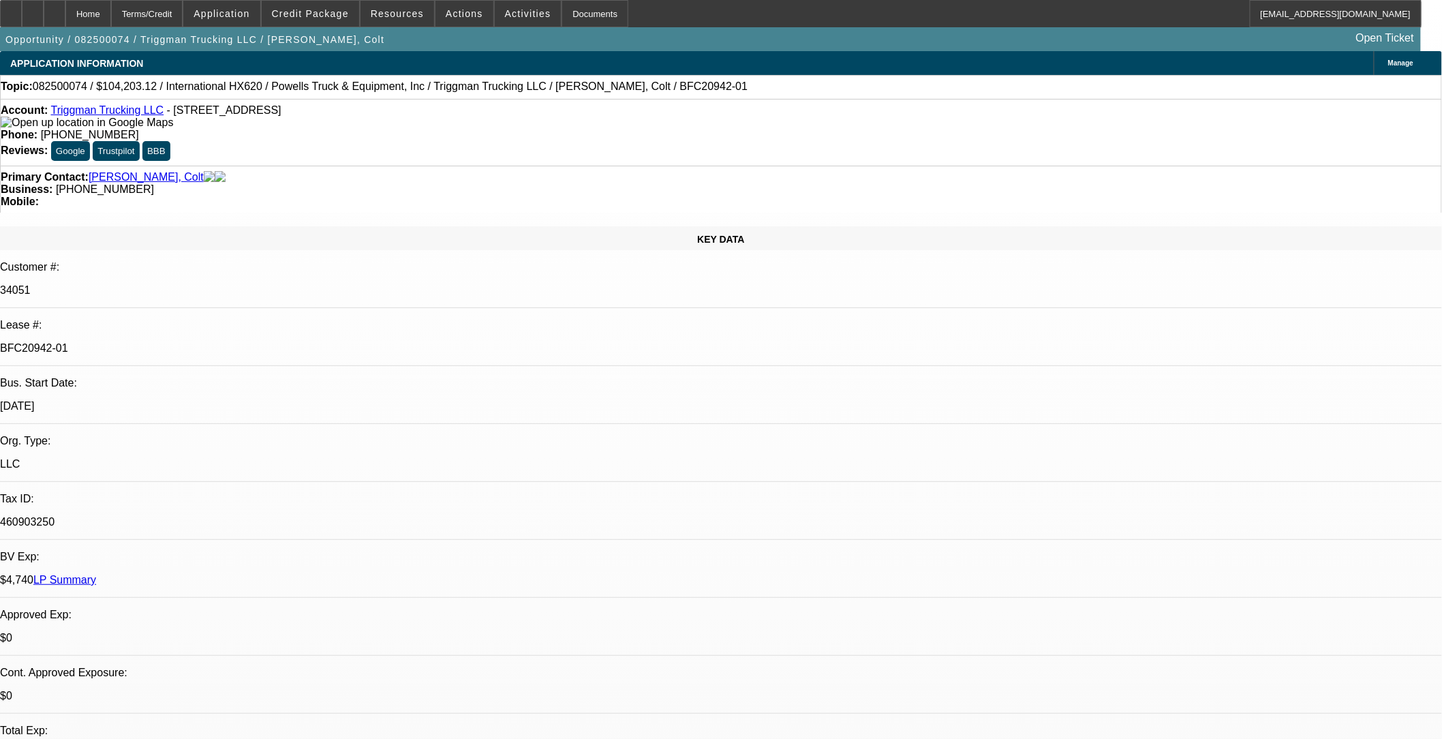
select select "0.1"
select select "0"
select select "0.1"
select select "0"
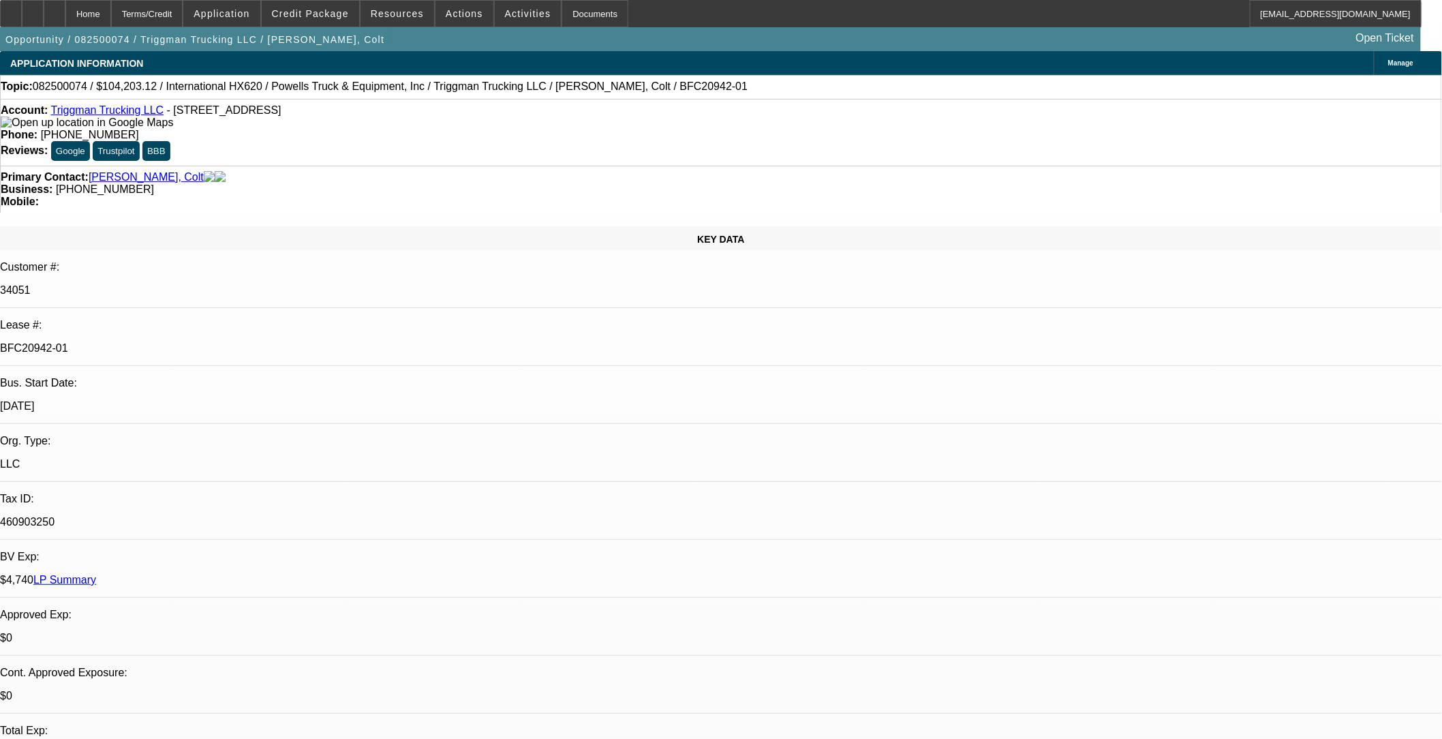
select select "0"
select select "0.1"
select select "1"
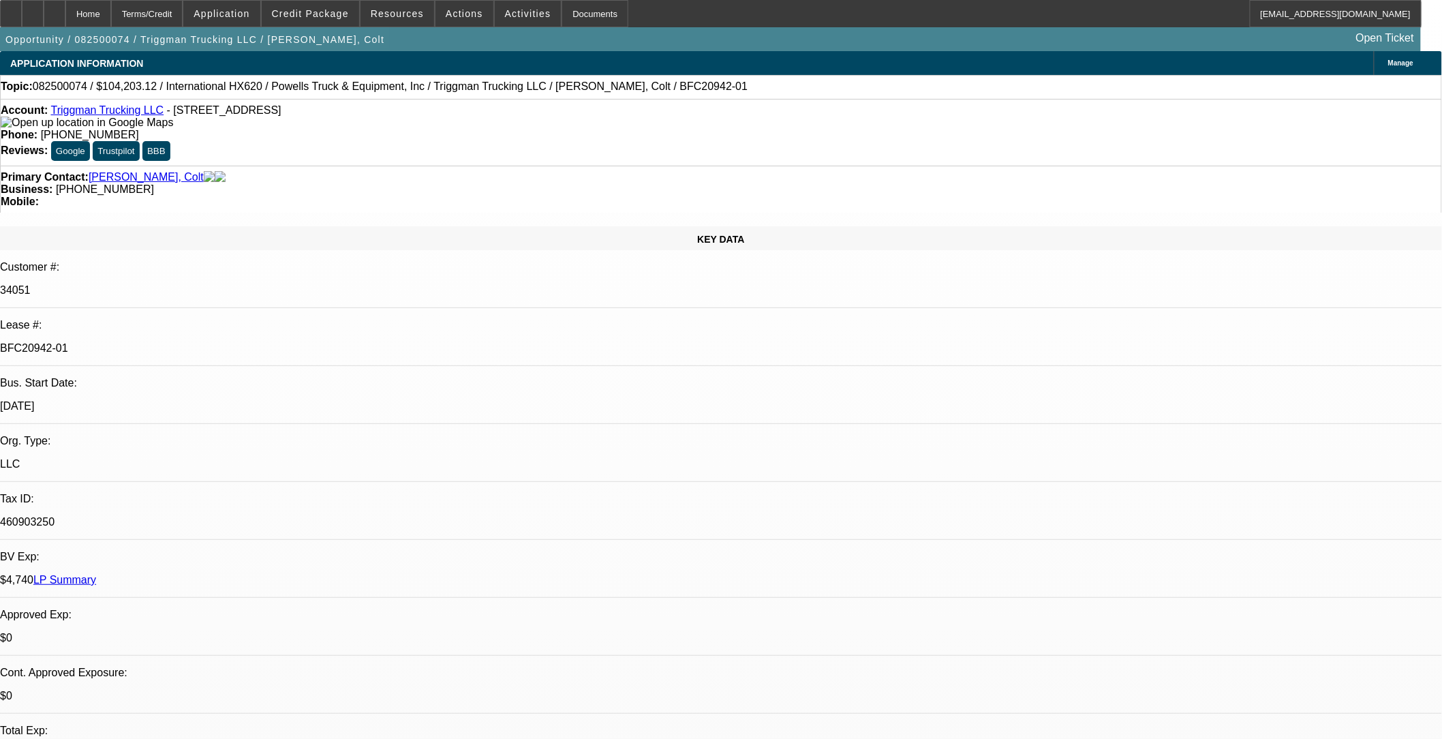
select select "1"
select select "2"
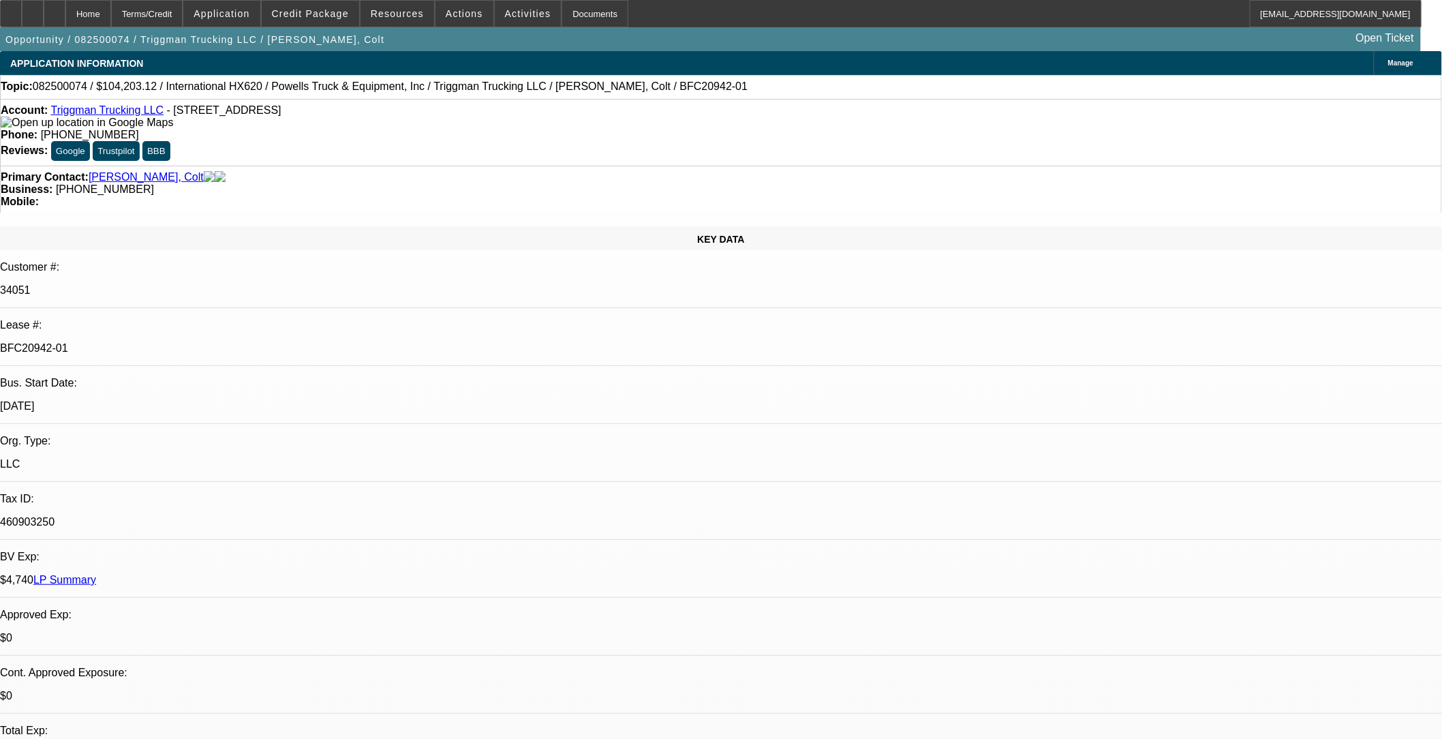
select select "6"
select select "4"
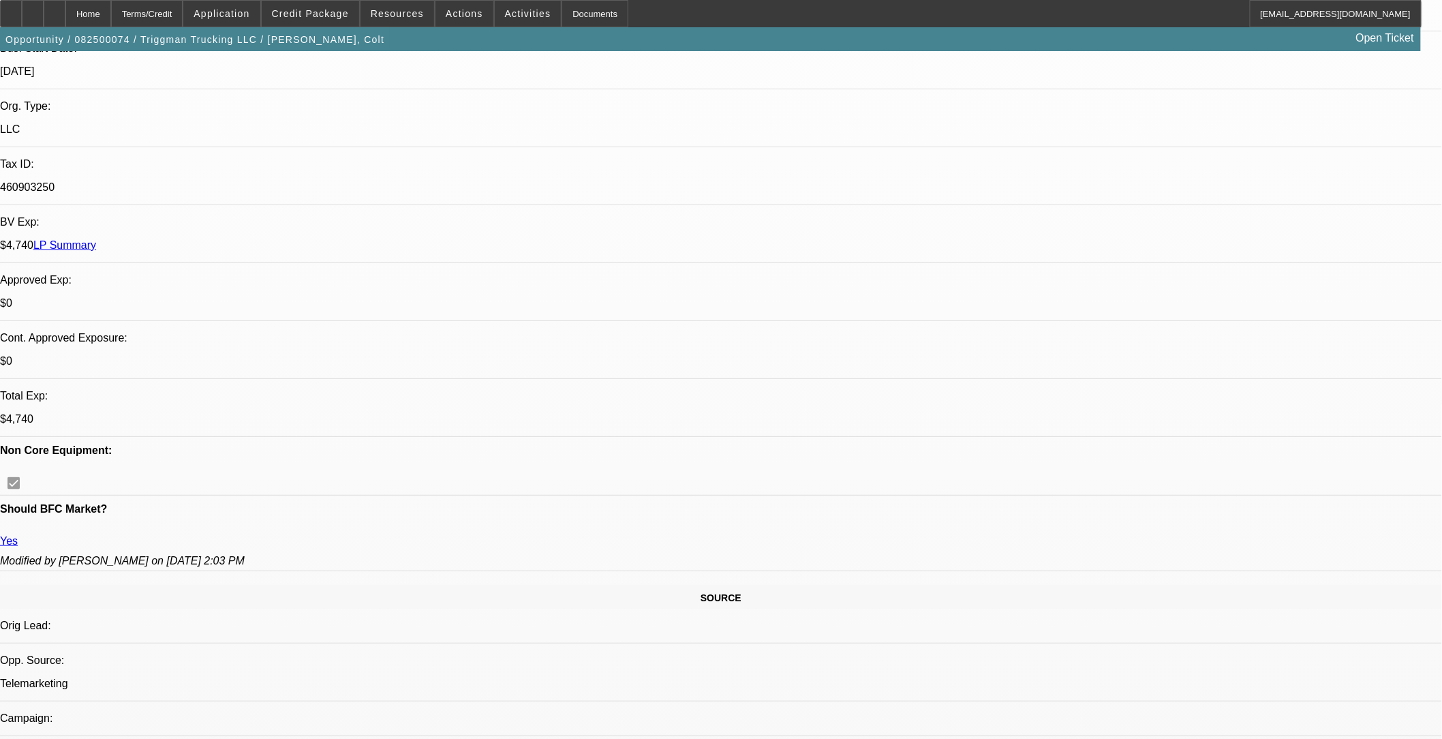
scroll to position [378, 0]
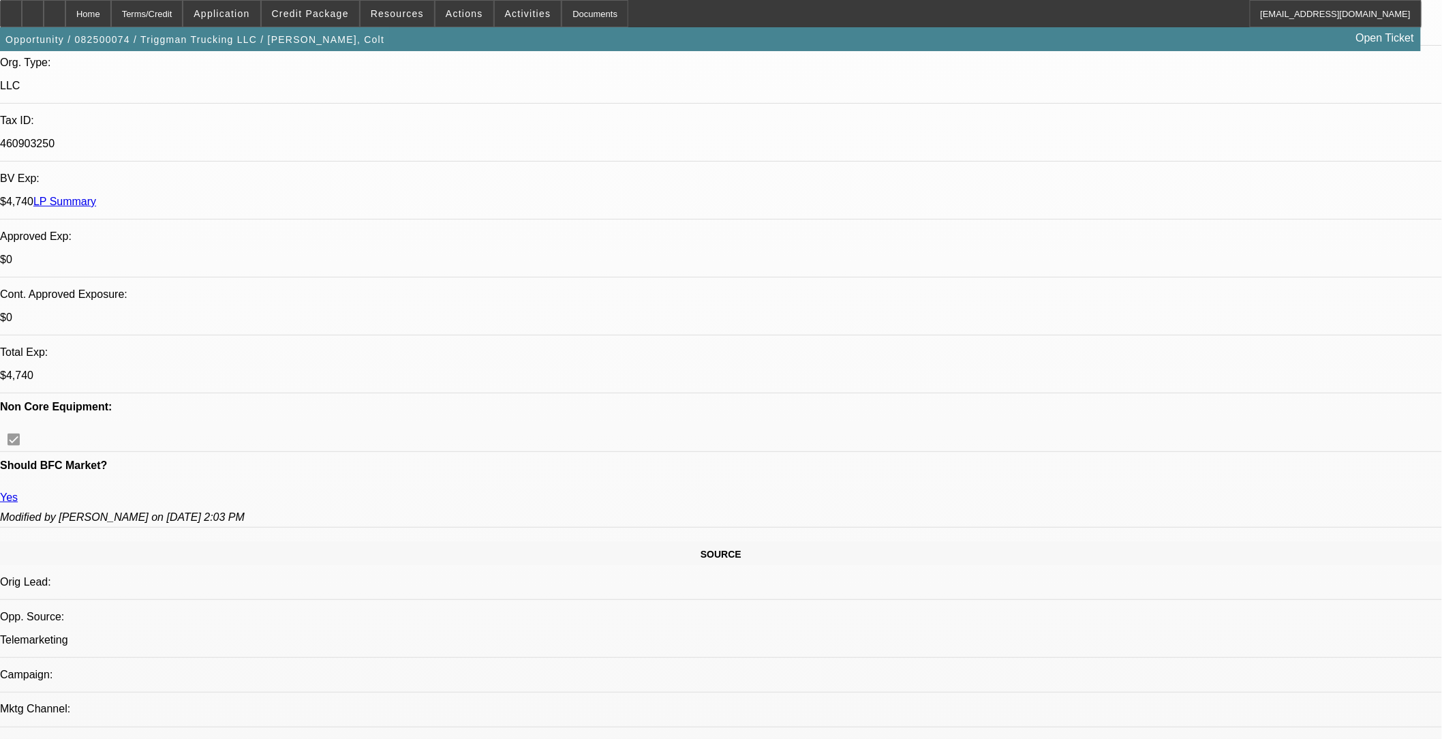
scroll to position [76, 0]
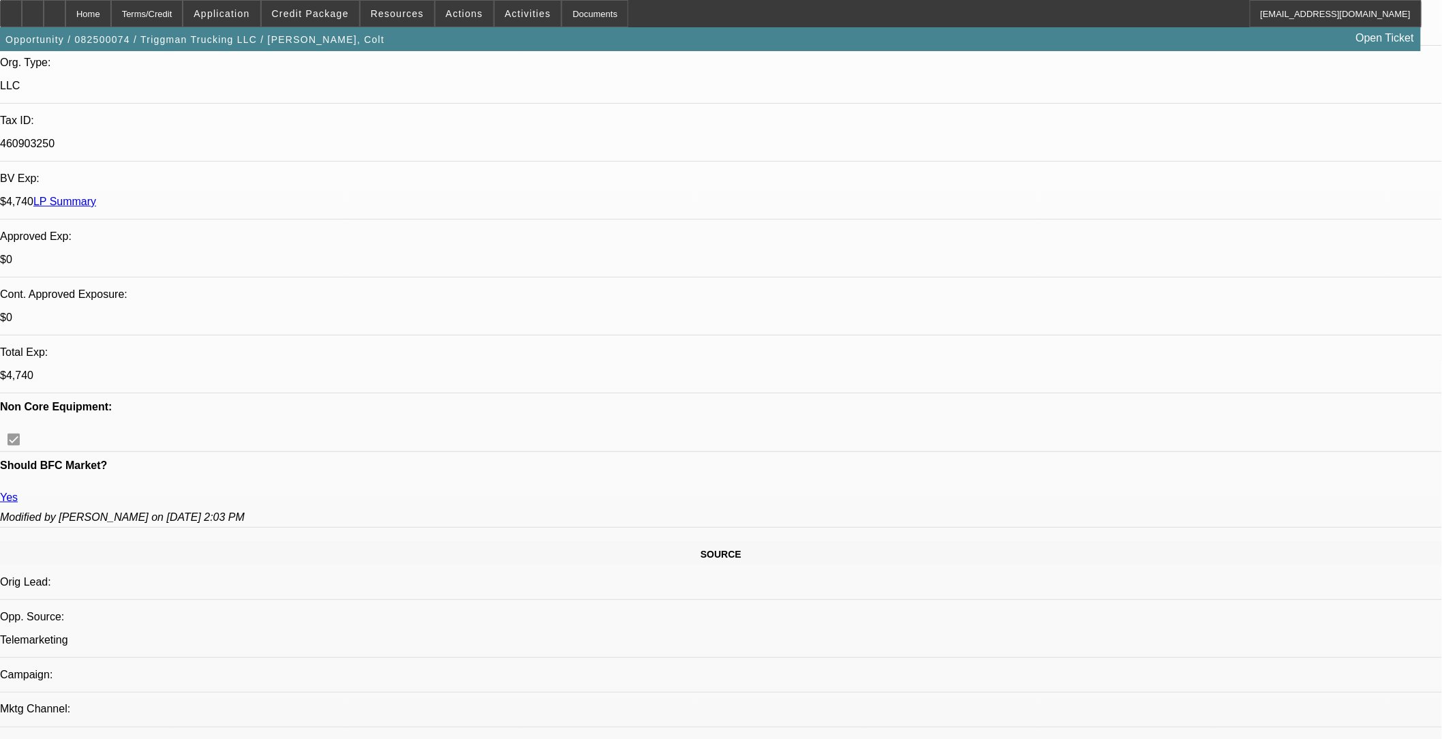
scroll to position [1211, 0]
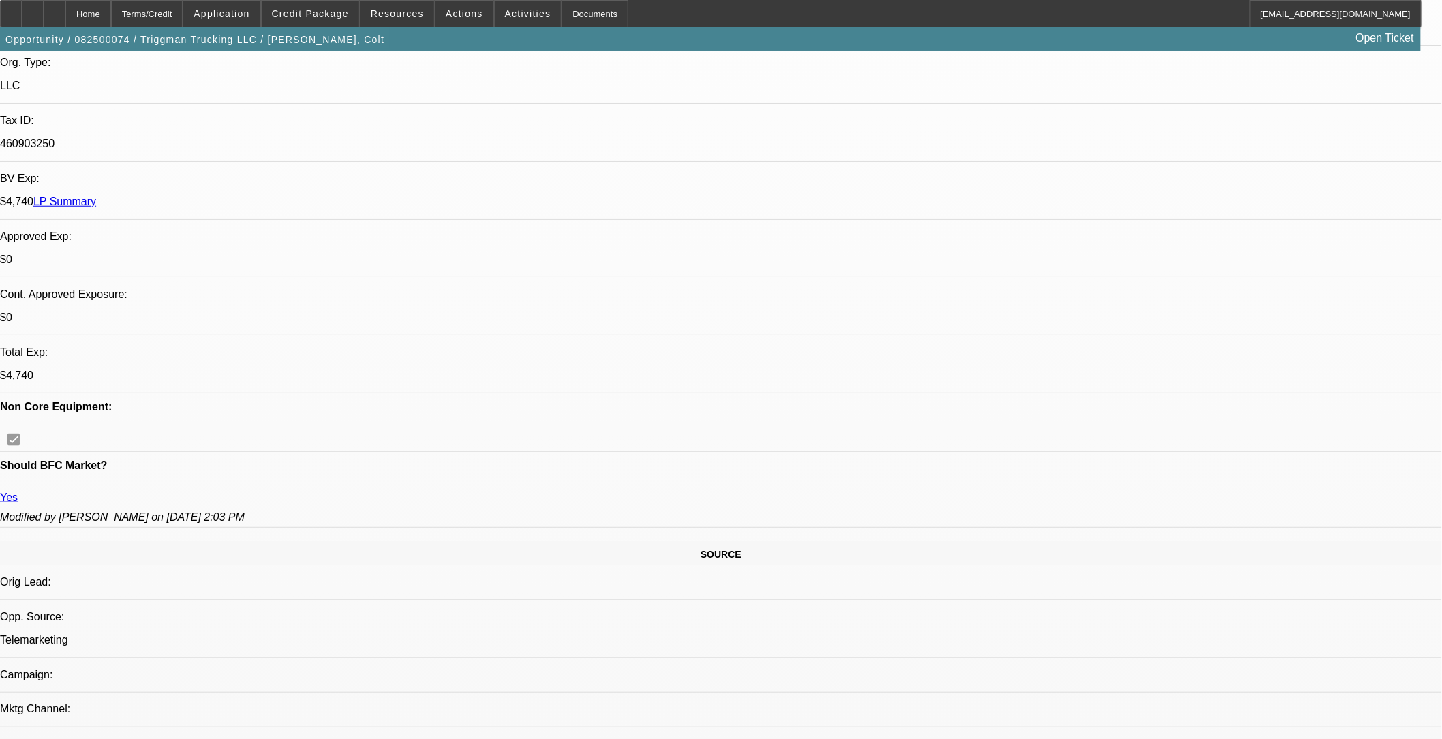
drag, startPoint x: 1136, startPoint y: 271, endPoint x: 1134, endPoint y: 245, distance: 26.0
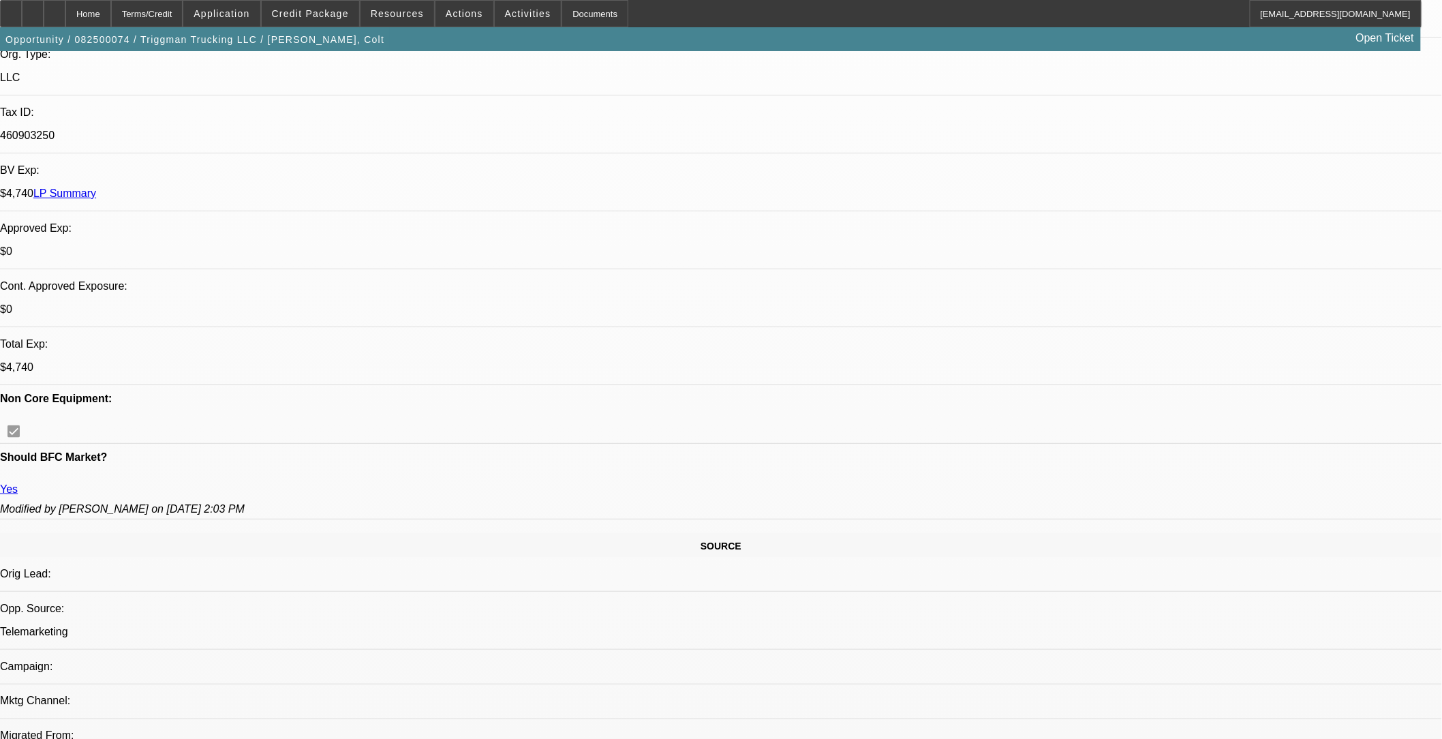
scroll to position [378, 0]
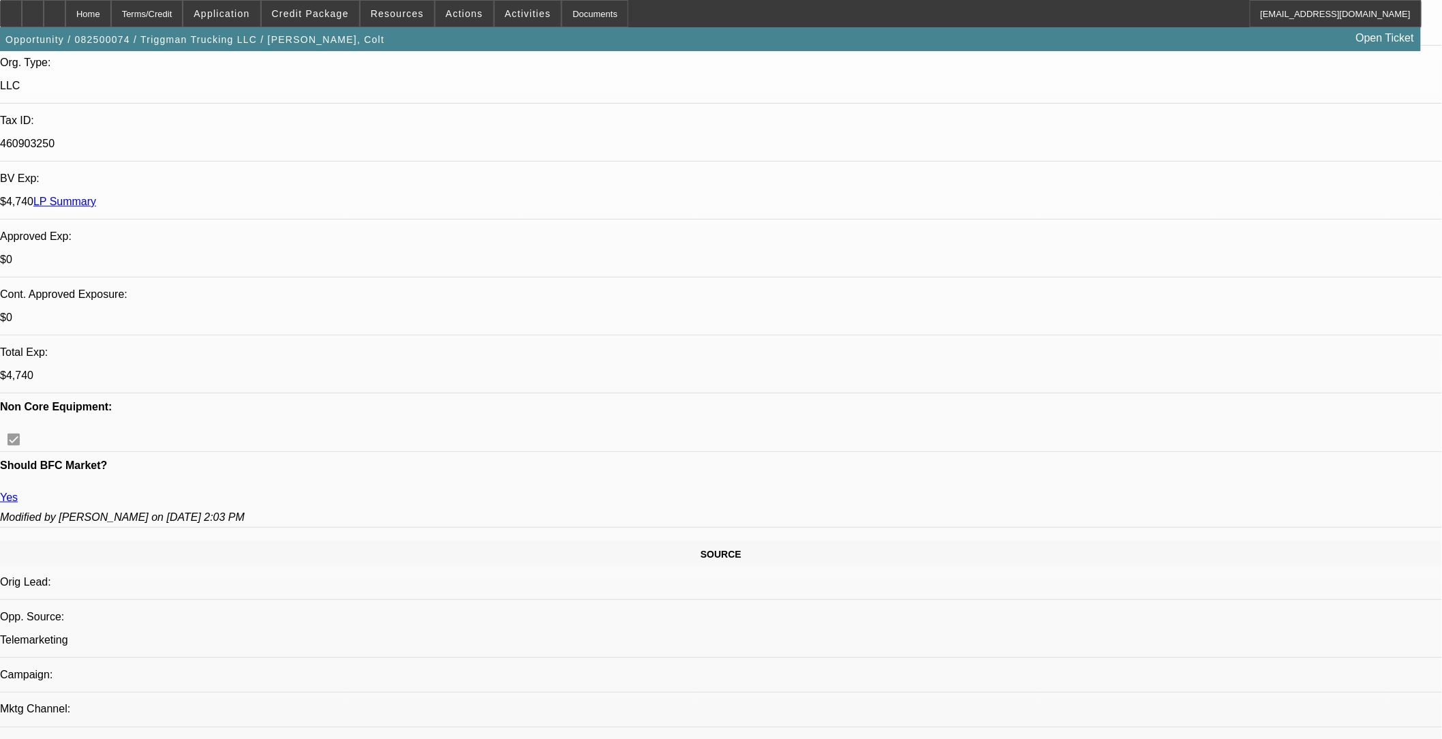
scroll to position [303, 0]
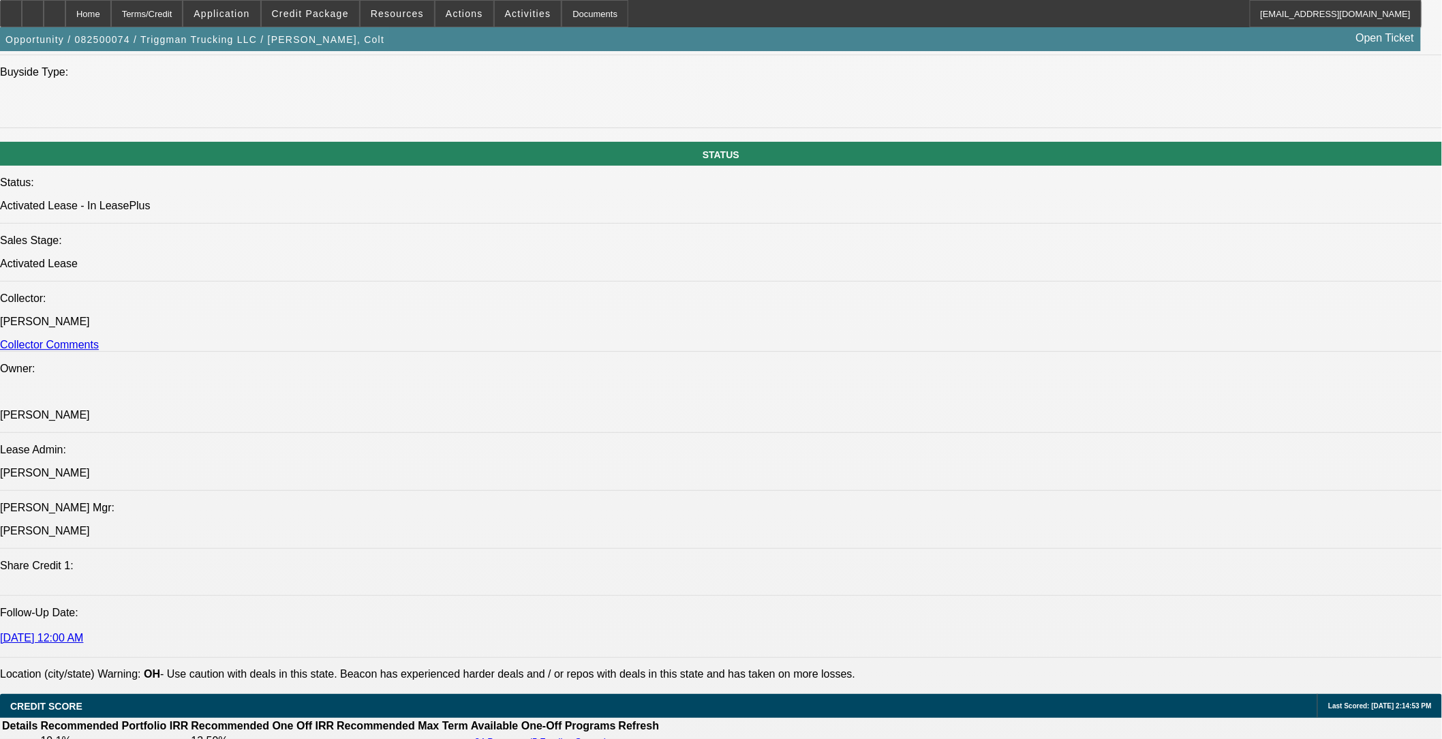
scroll to position [1439, 0]
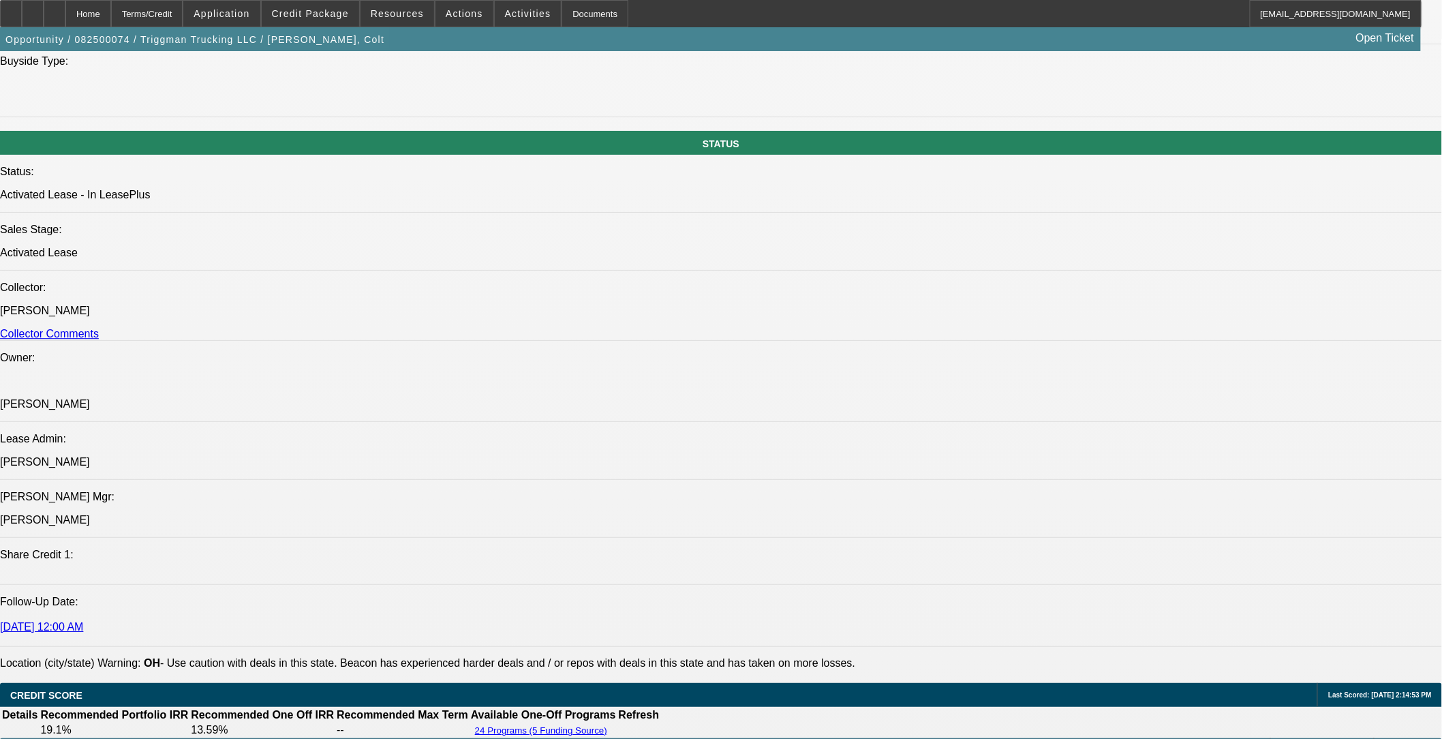
drag, startPoint x: 598, startPoint y: 472, endPoint x: 469, endPoint y: 477, distance: 129.6
copy td "Powell's Truck & Equipment, Inc"
click at [302, 18] on span at bounding box center [310, 13] width 97 height 33
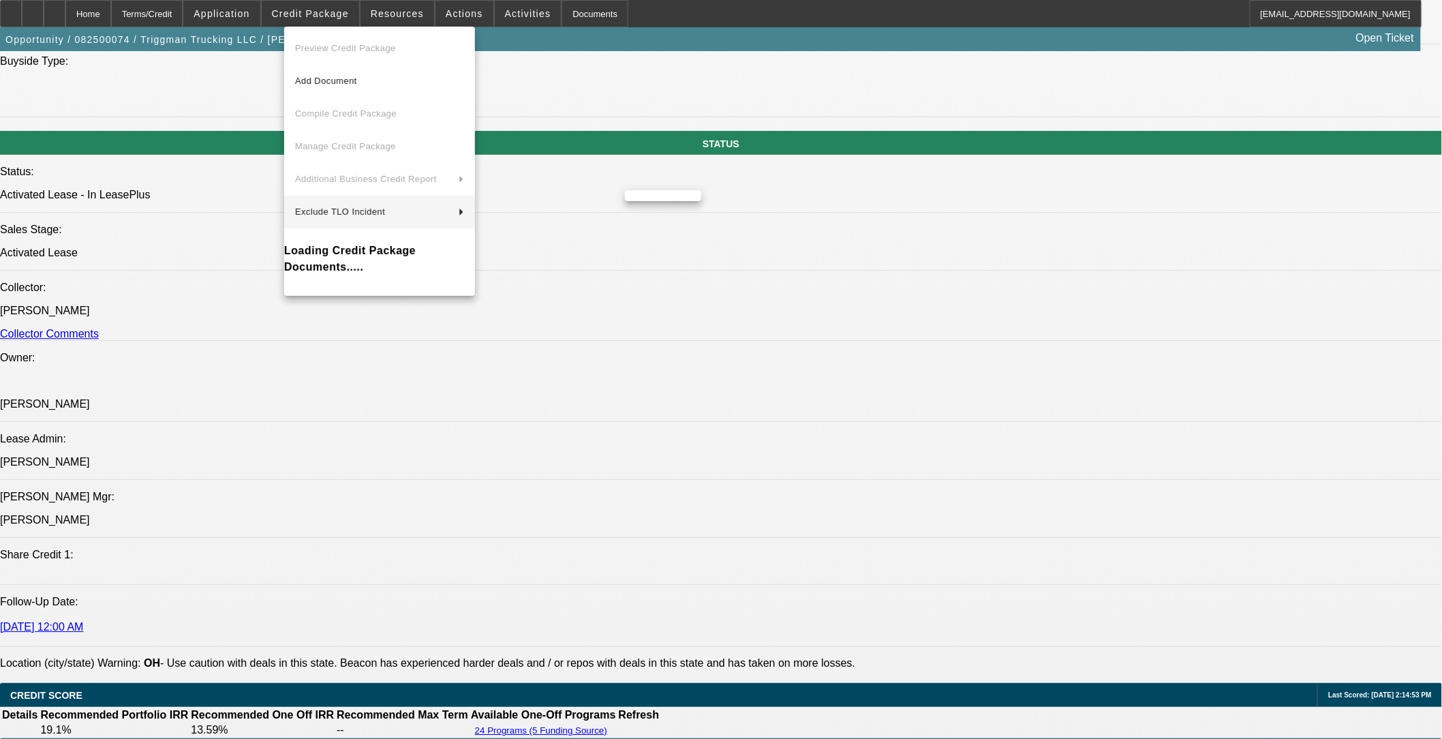
click at [245, 352] on div at bounding box center [721, 369] width 1442 height 739
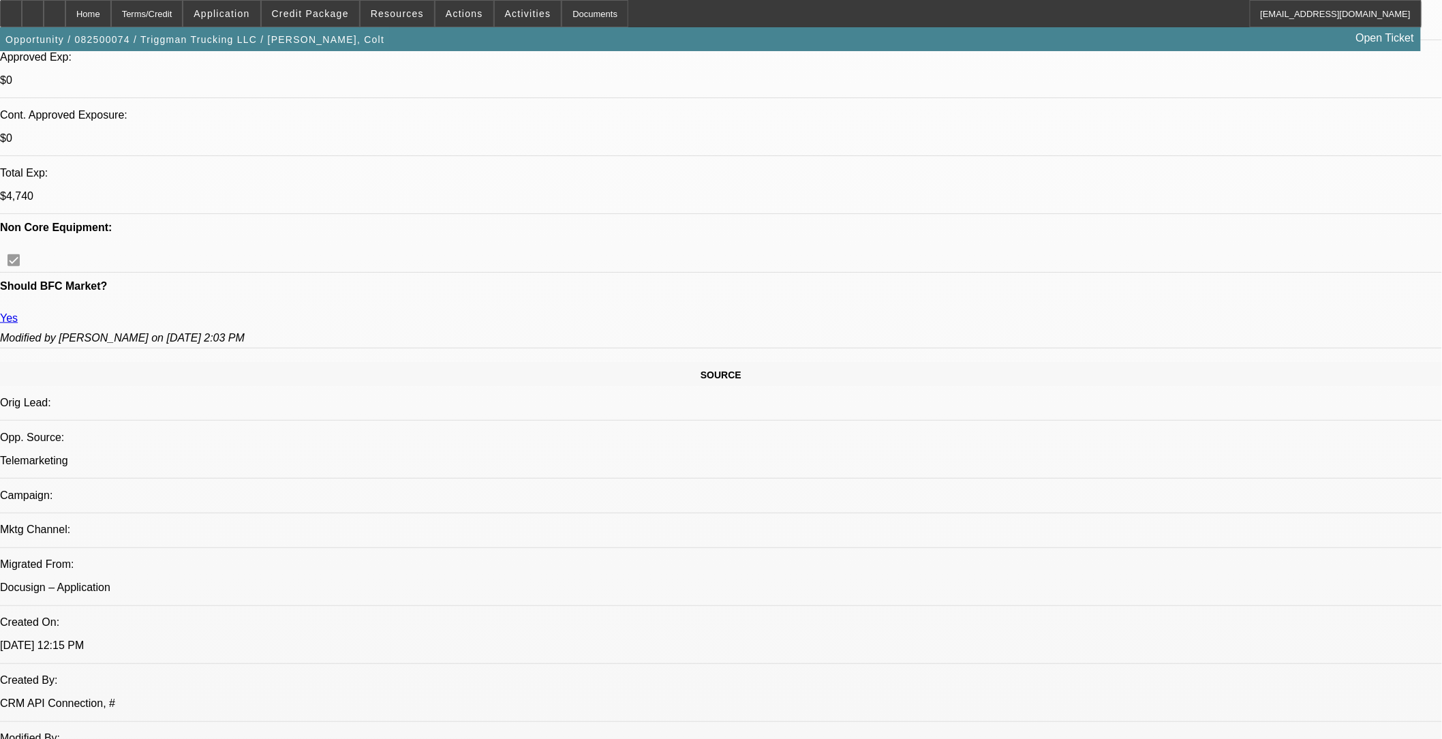
scroll to position [605, 0]
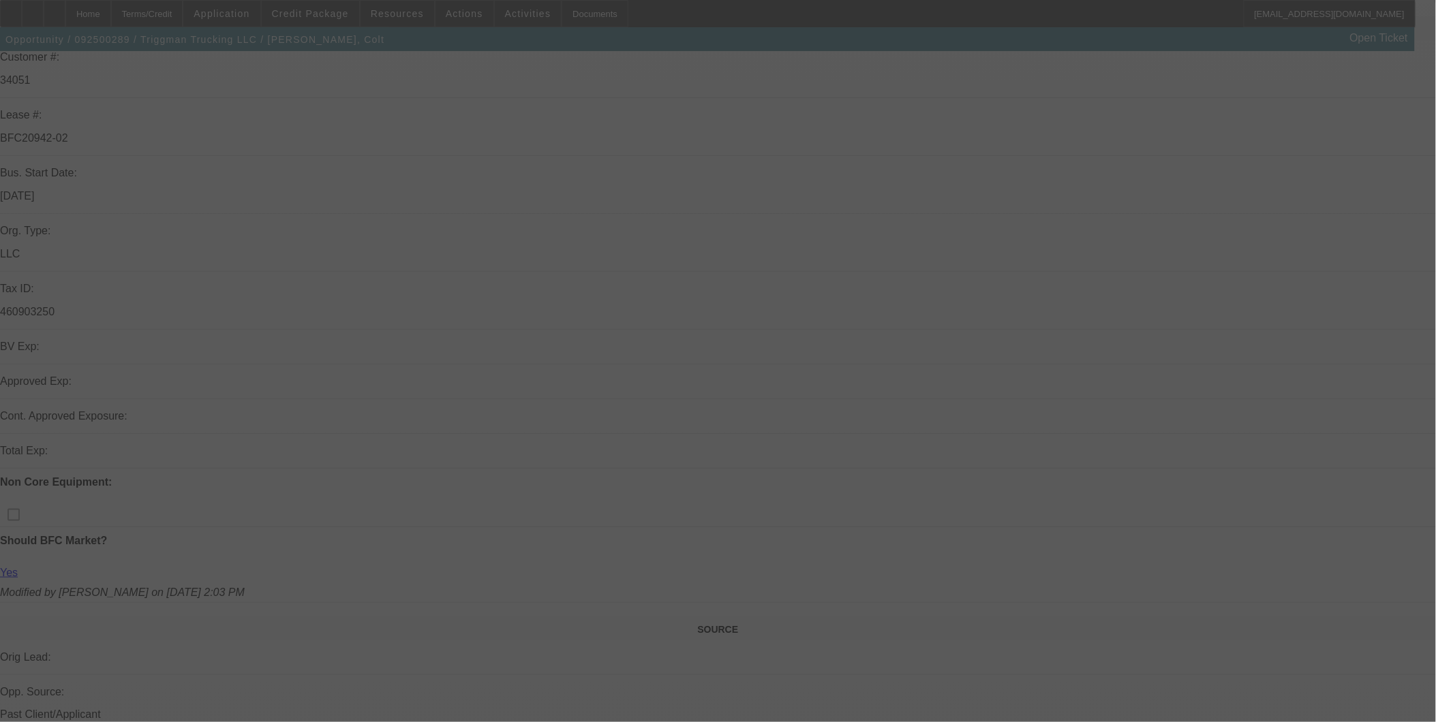
scroll to position [227, 0]
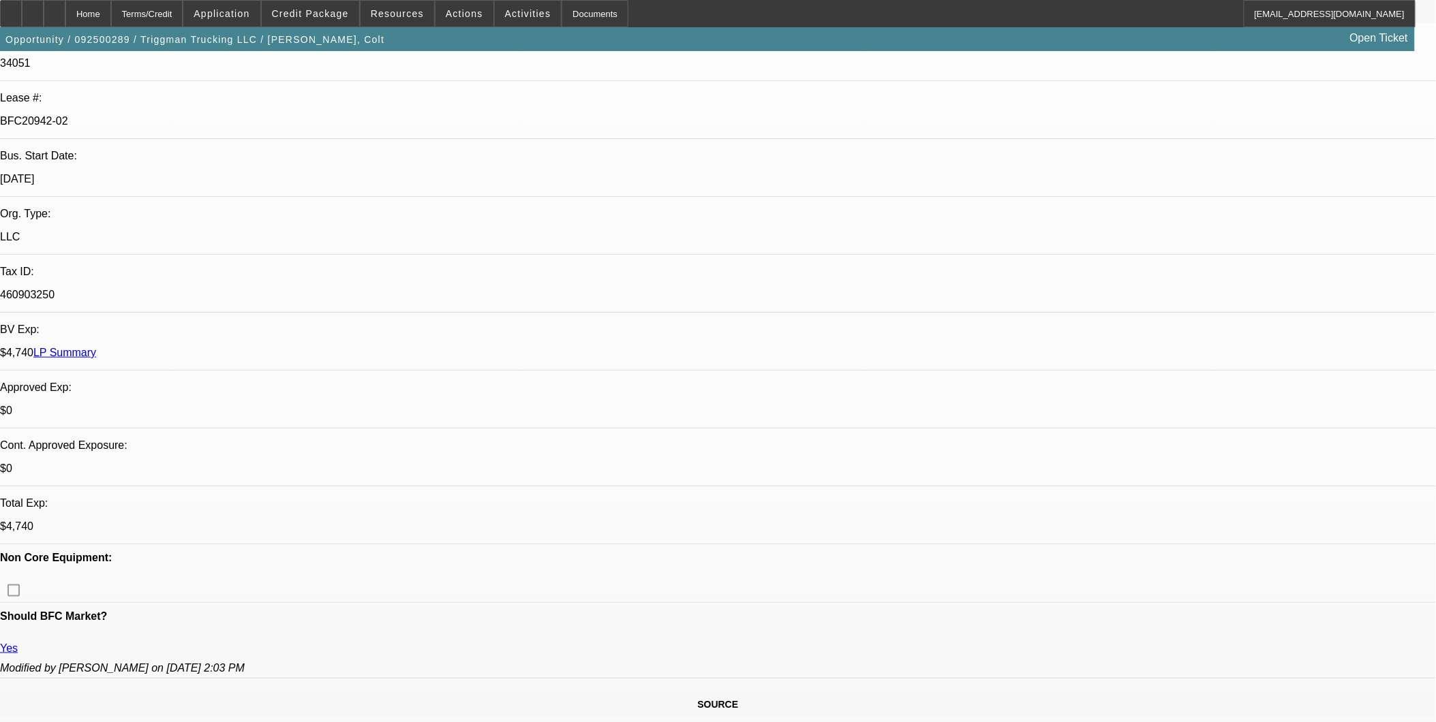
select select "0"
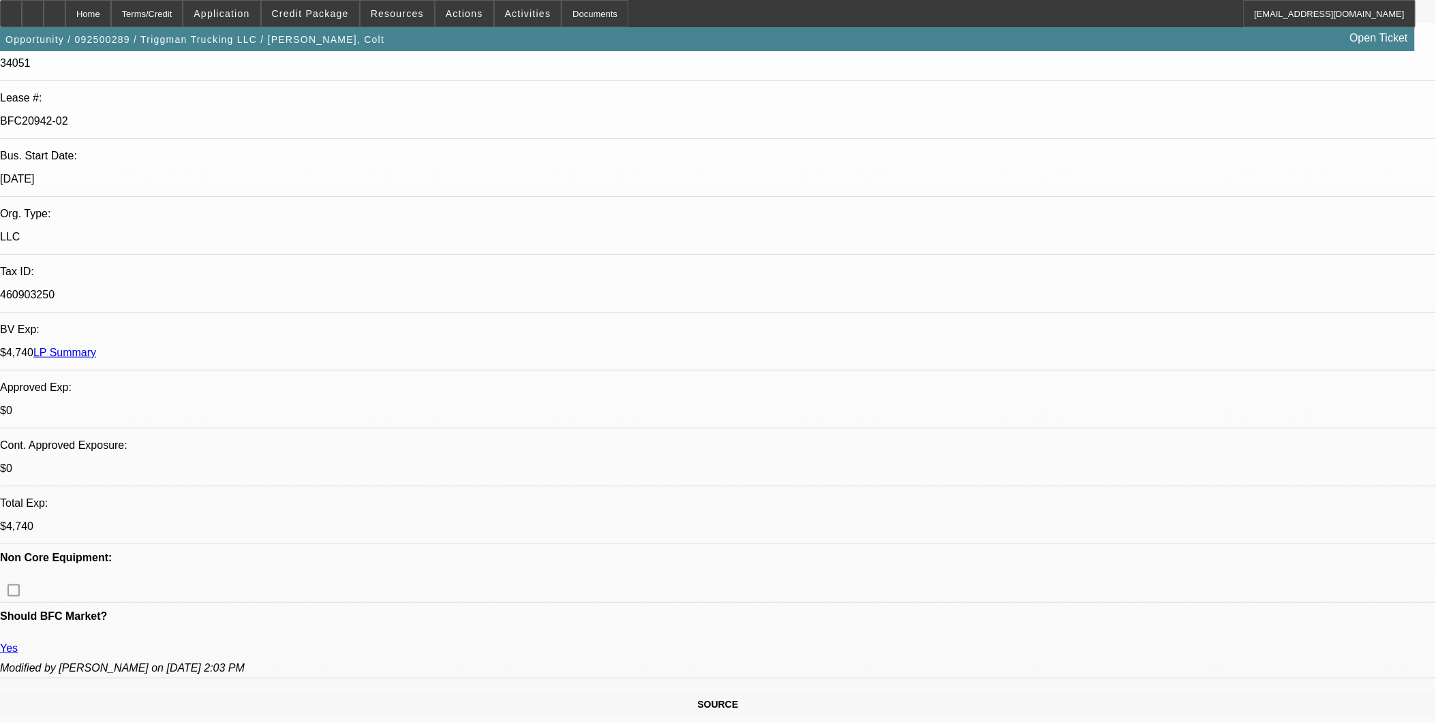
select select "0"
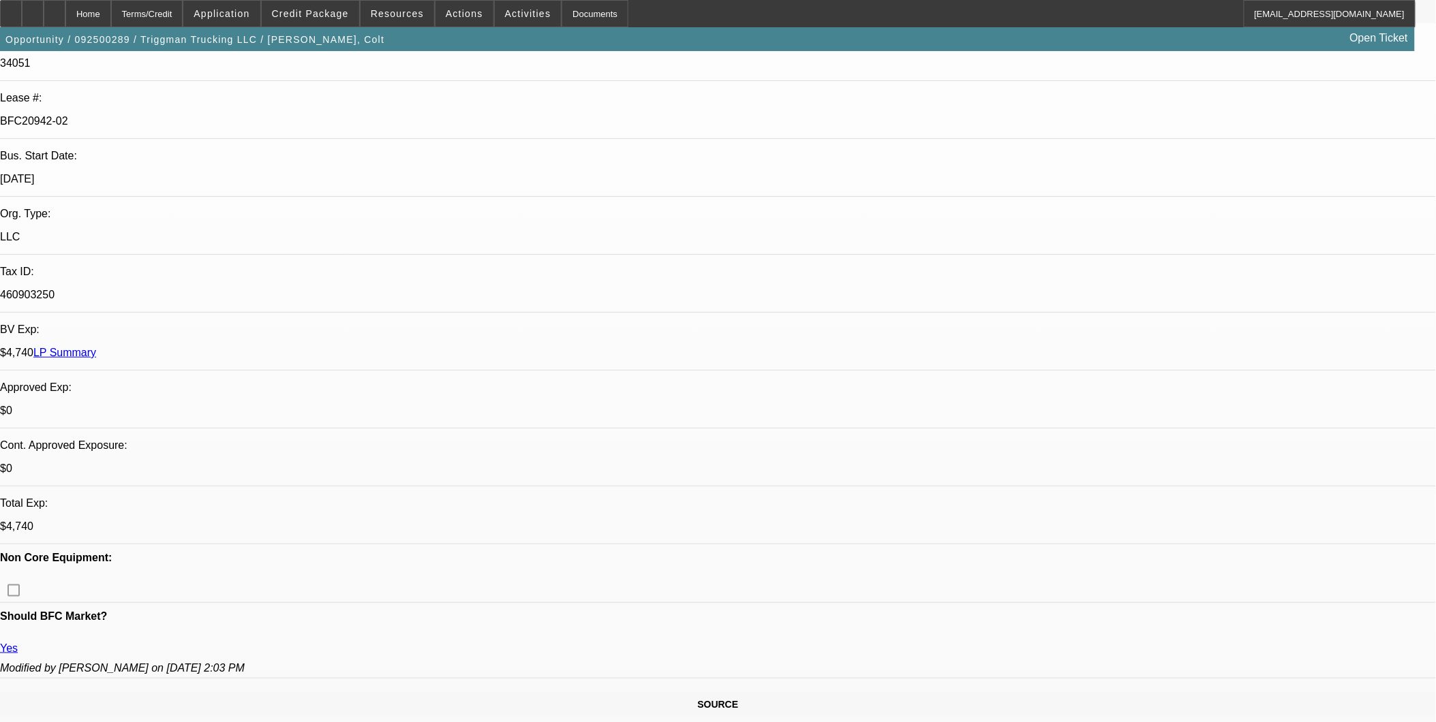
select select "0"
select select "1"
select select "2"
select select "6"
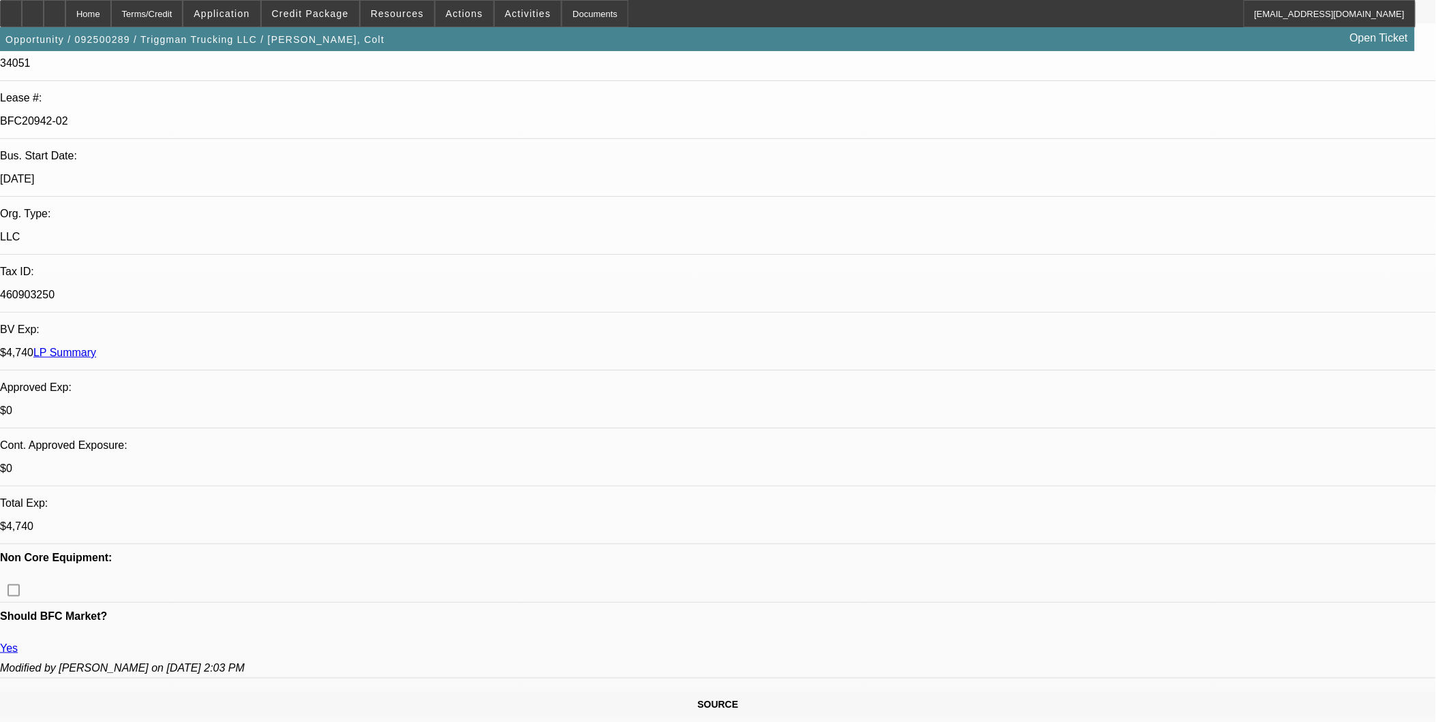
select select "1"
select select "2"
select select "6"
select select "1"
select select "2"
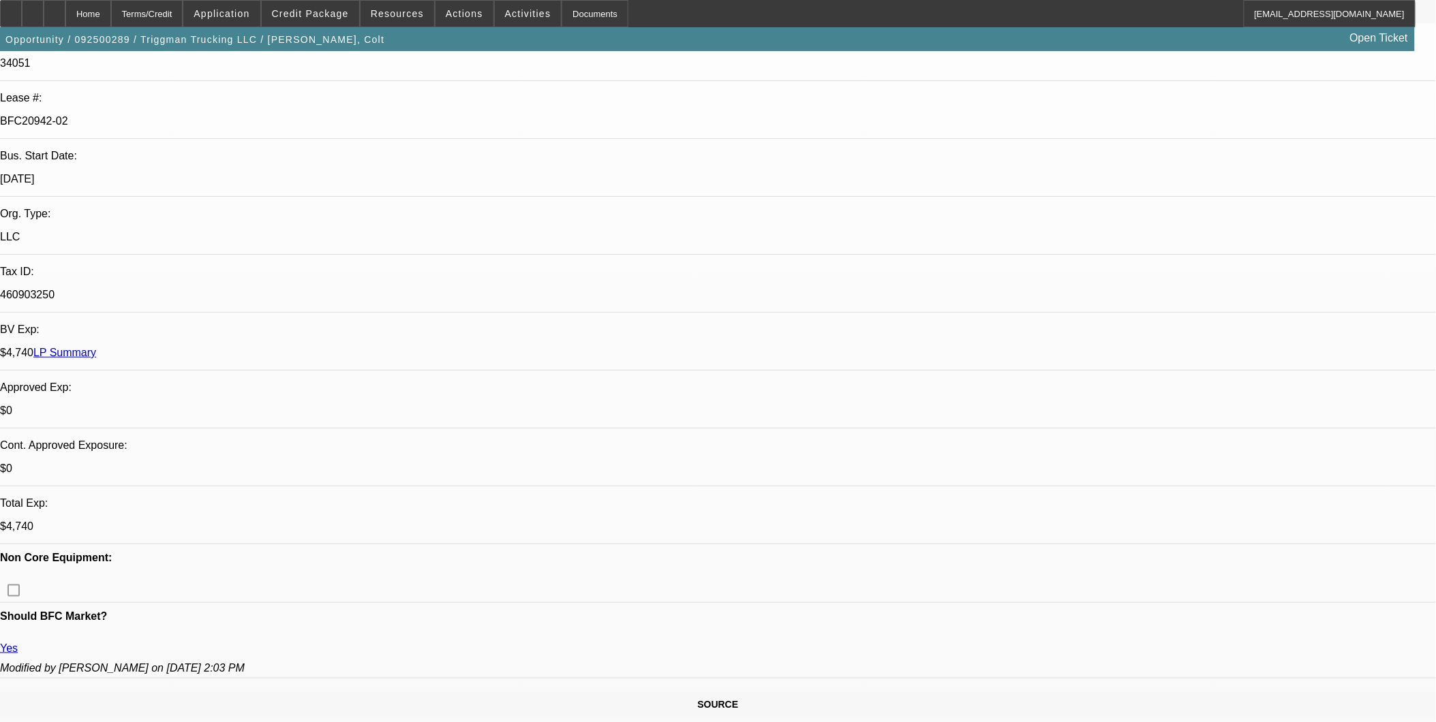
select select "6"
select select "1"
select select "2"
select select "6"
click at [332, 24] on span at bounding box center [310, 13] width 97 height 33
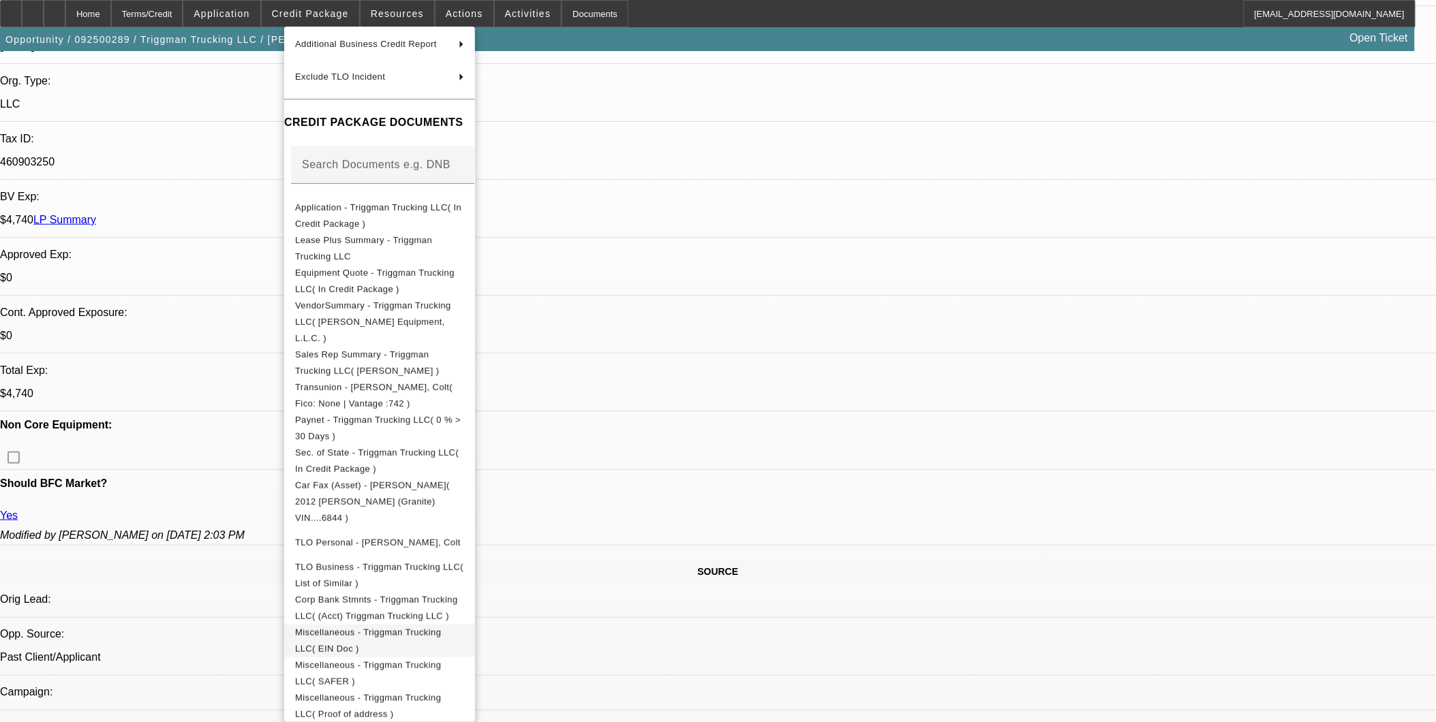
scroll to position [378, 0]
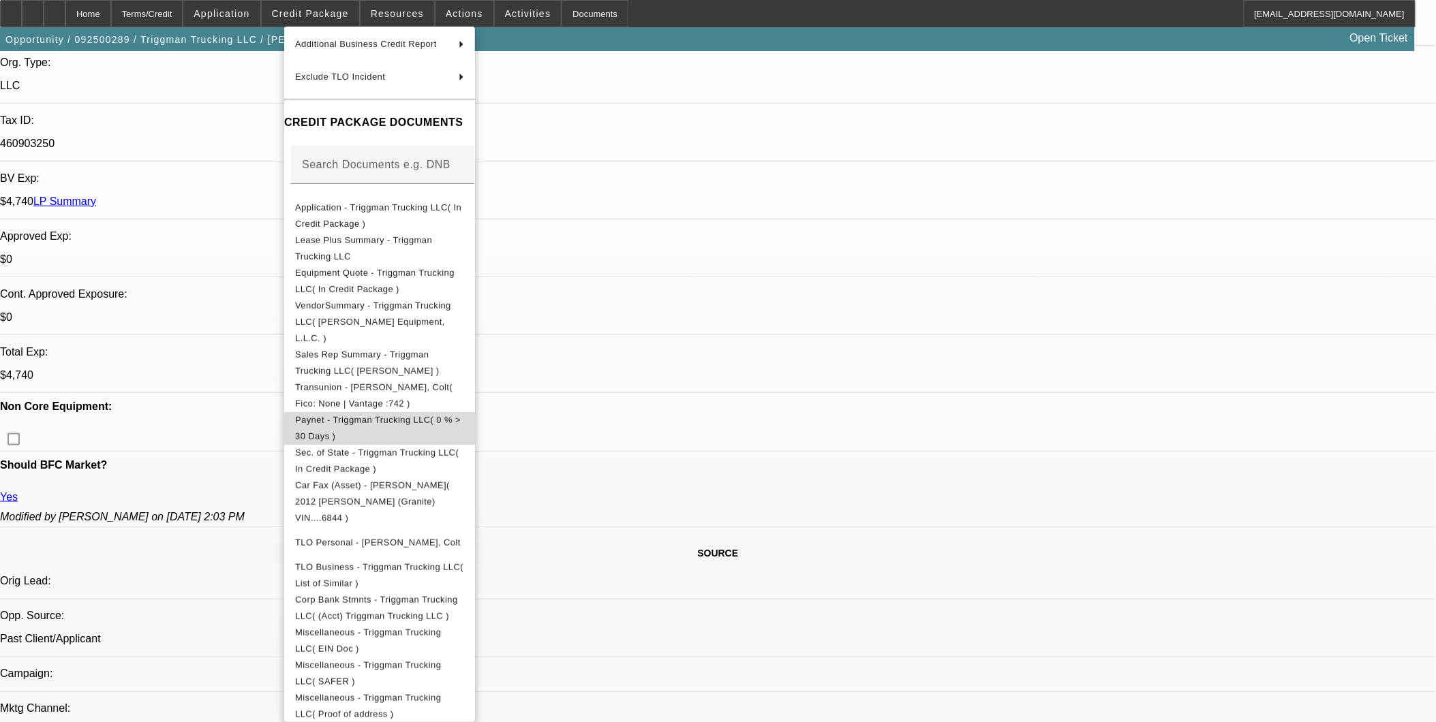
click at [464, 412] on span "Paynet - Triggman Trucking LLC( 0 % > 30 Days )" at bounding box center [379, 428] width 169 height 33
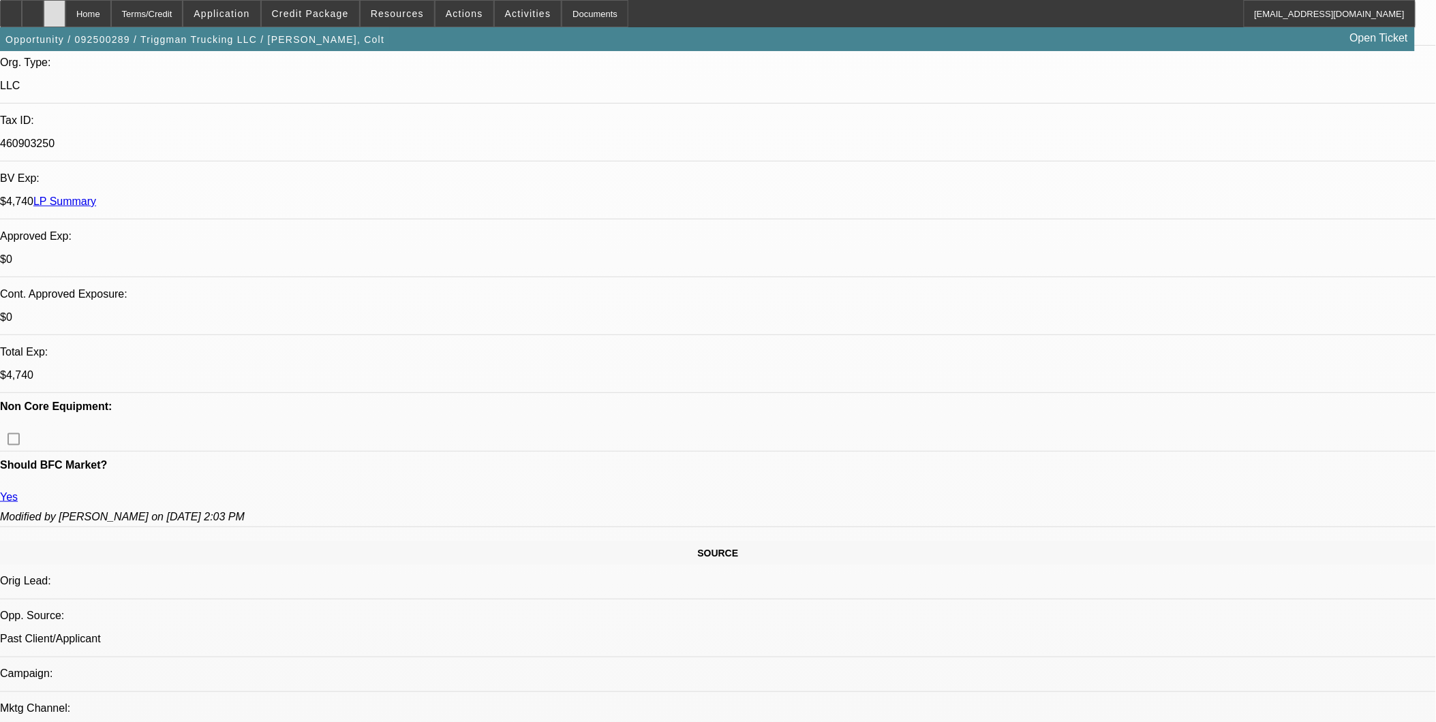
click at [65, 12] on div at bounding box center [55, 13] width 22 height 27
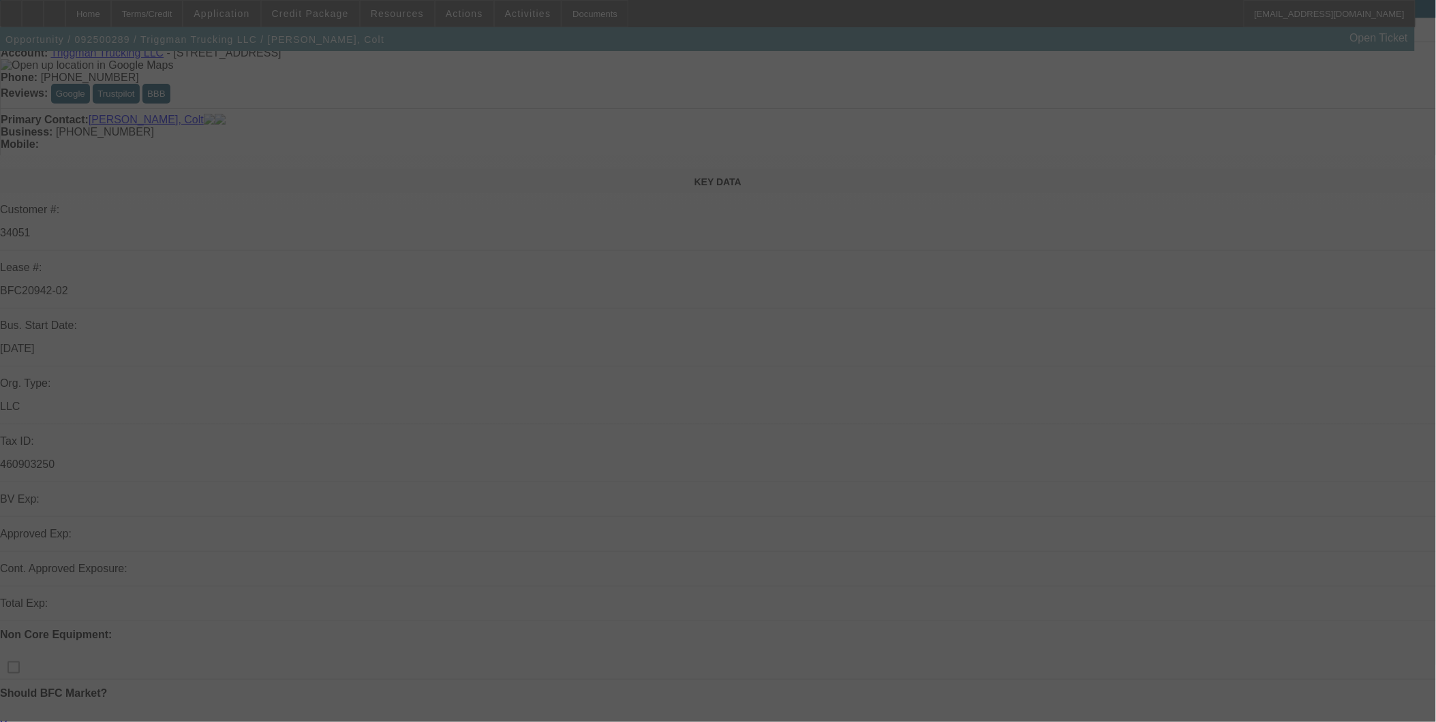
scroll to position [227, 0]
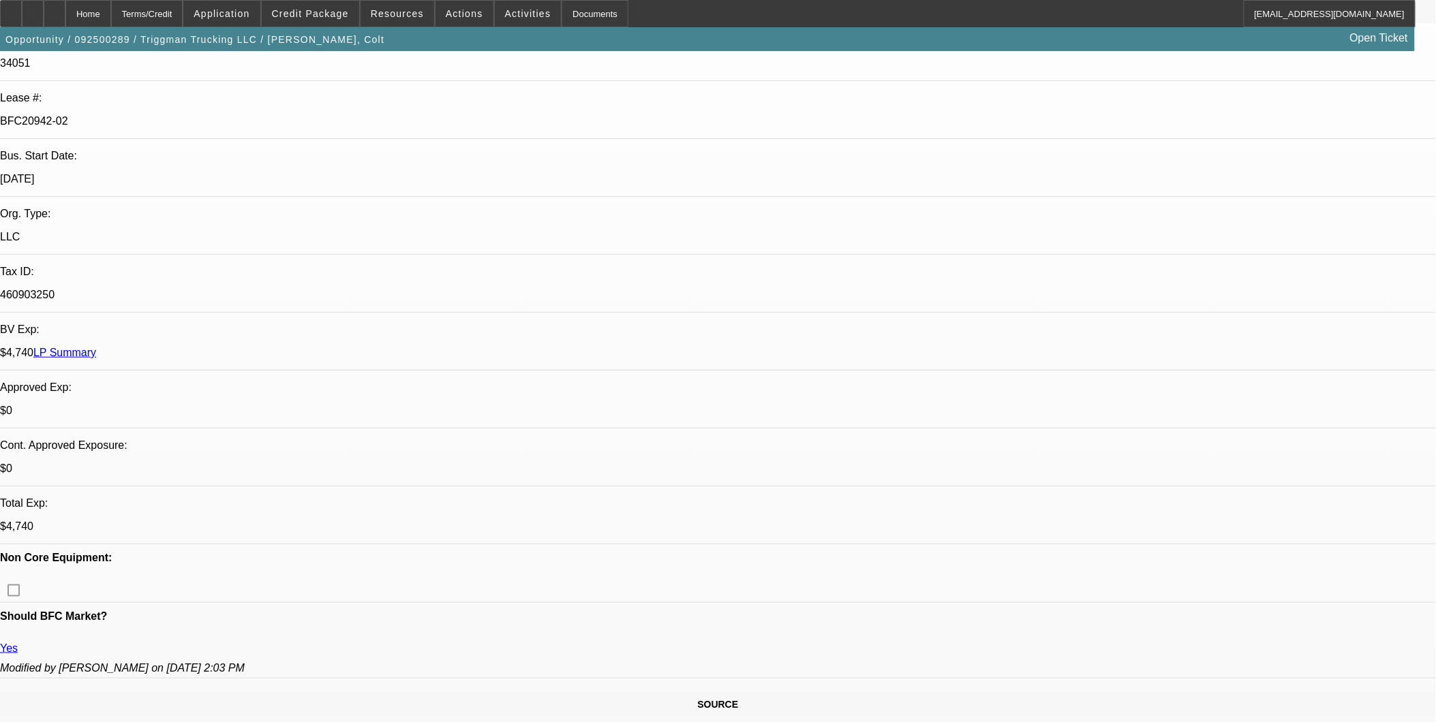
select select "0"
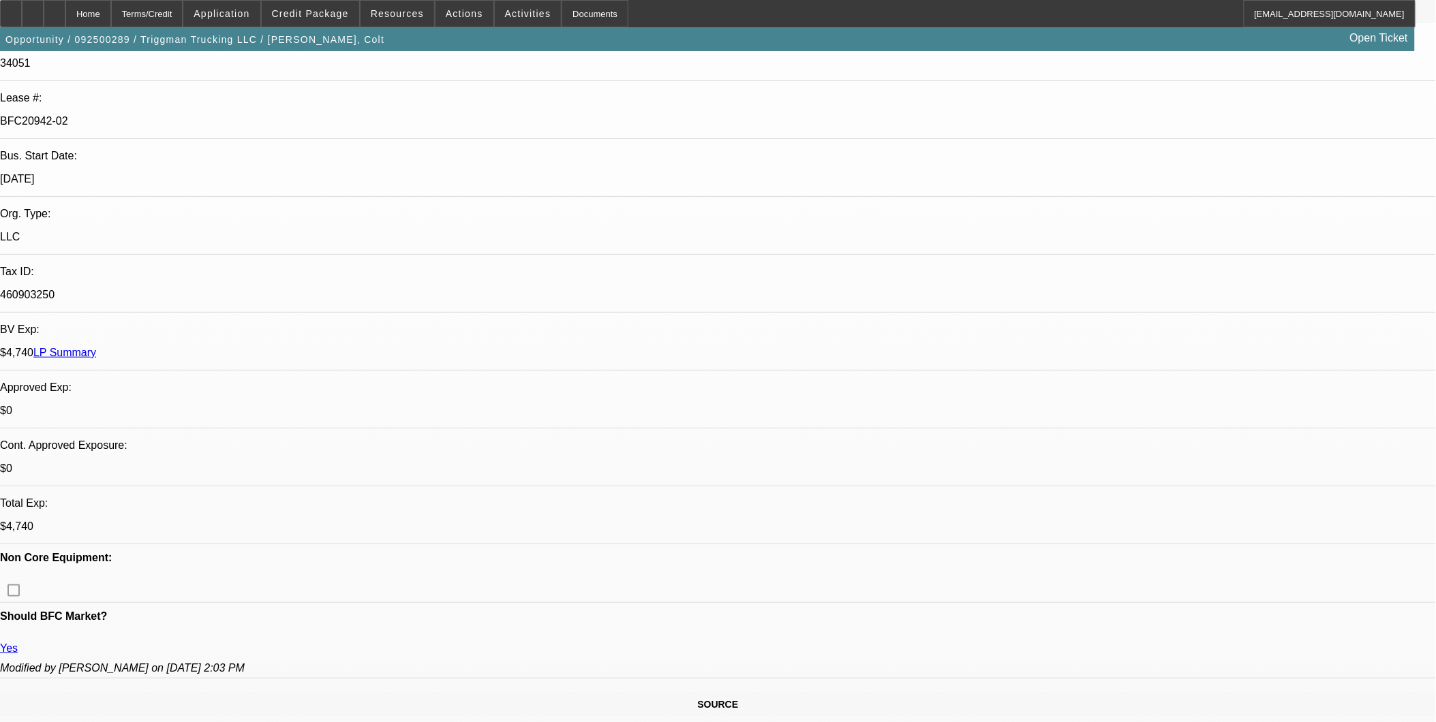
select select "0"
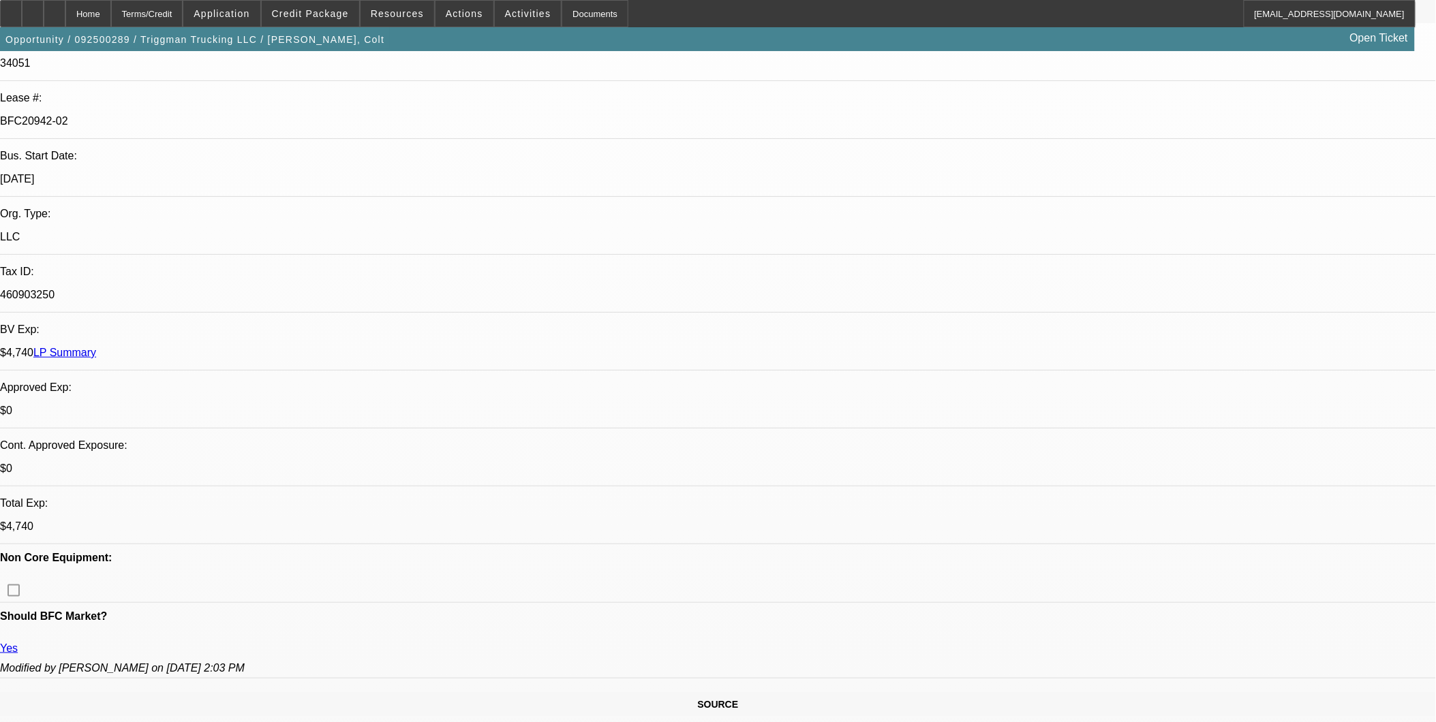
select select "0"
select select "1"
select select "2"
select select "6"
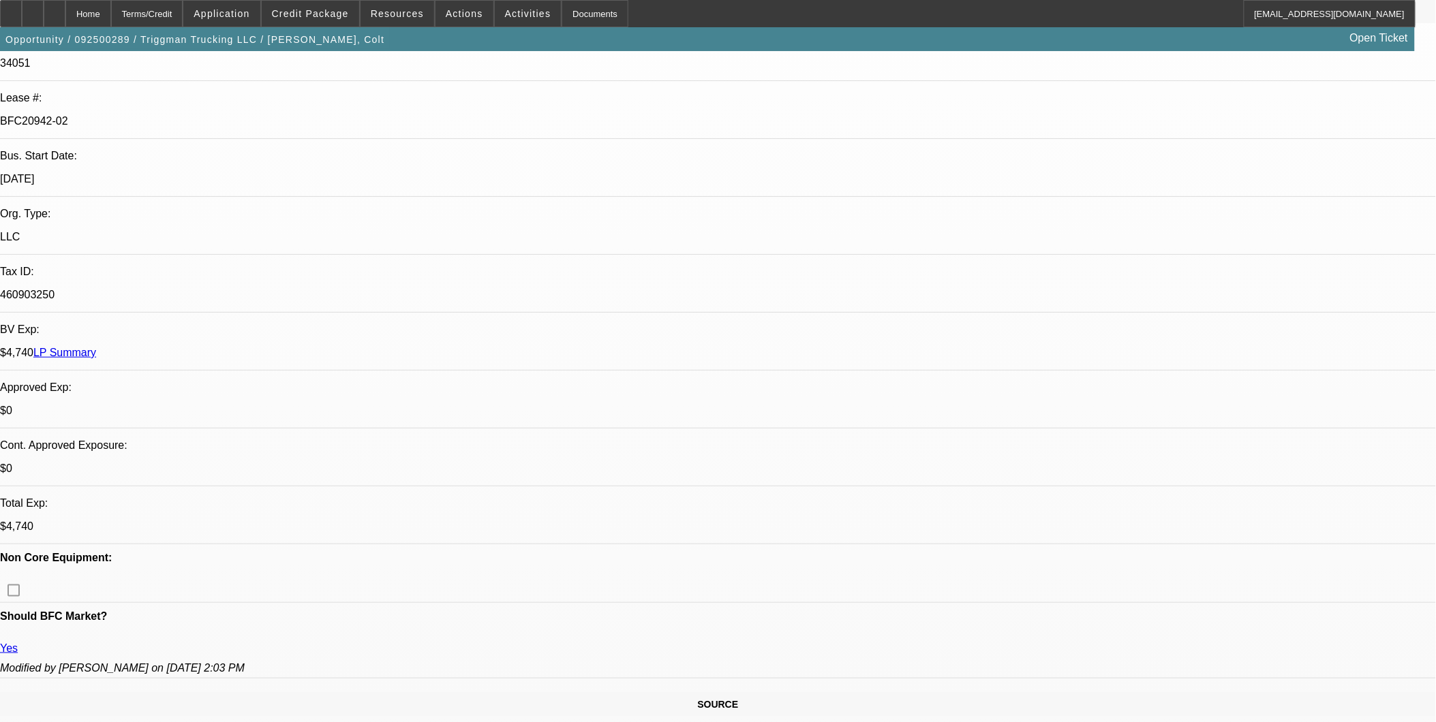
select select "1"
select select "2"
select select "6"
select select "1"
select select "2"
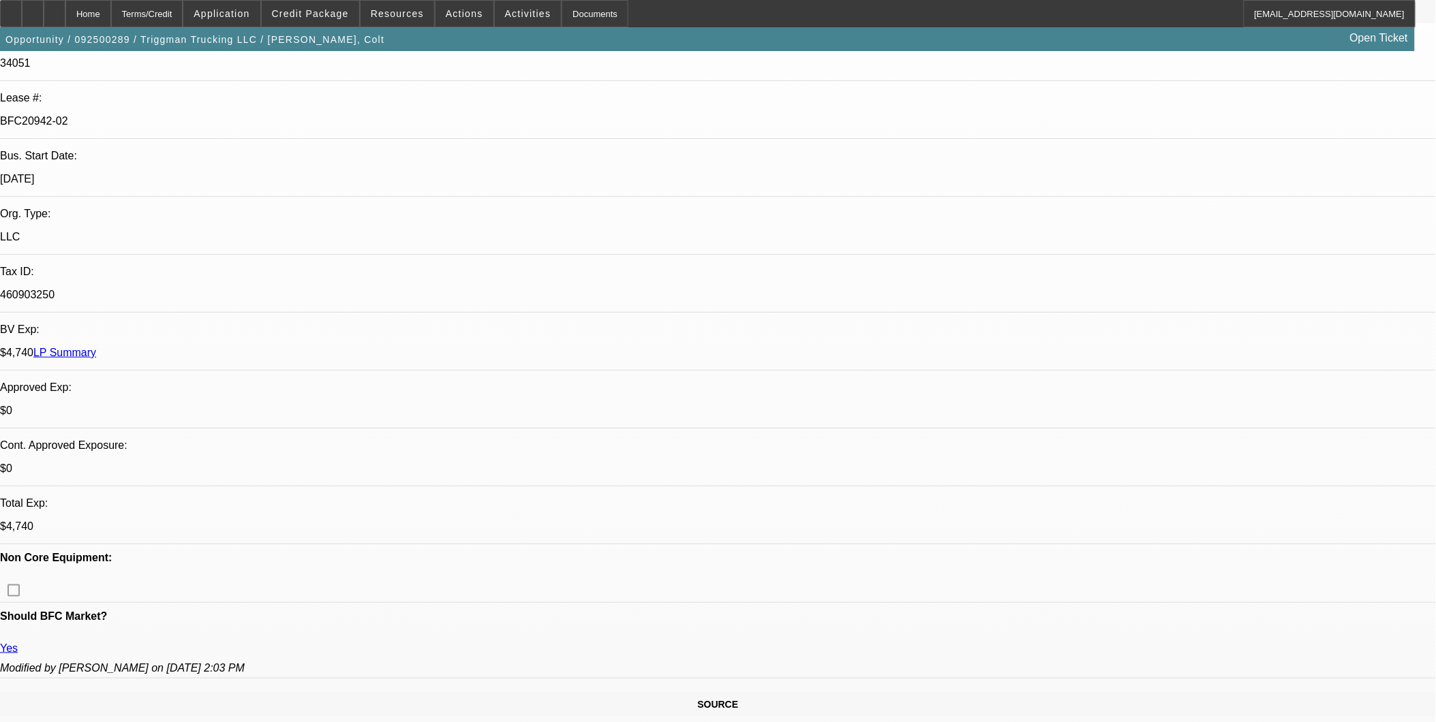
select select "6"
select select "1"
select select "2"
select select "6"
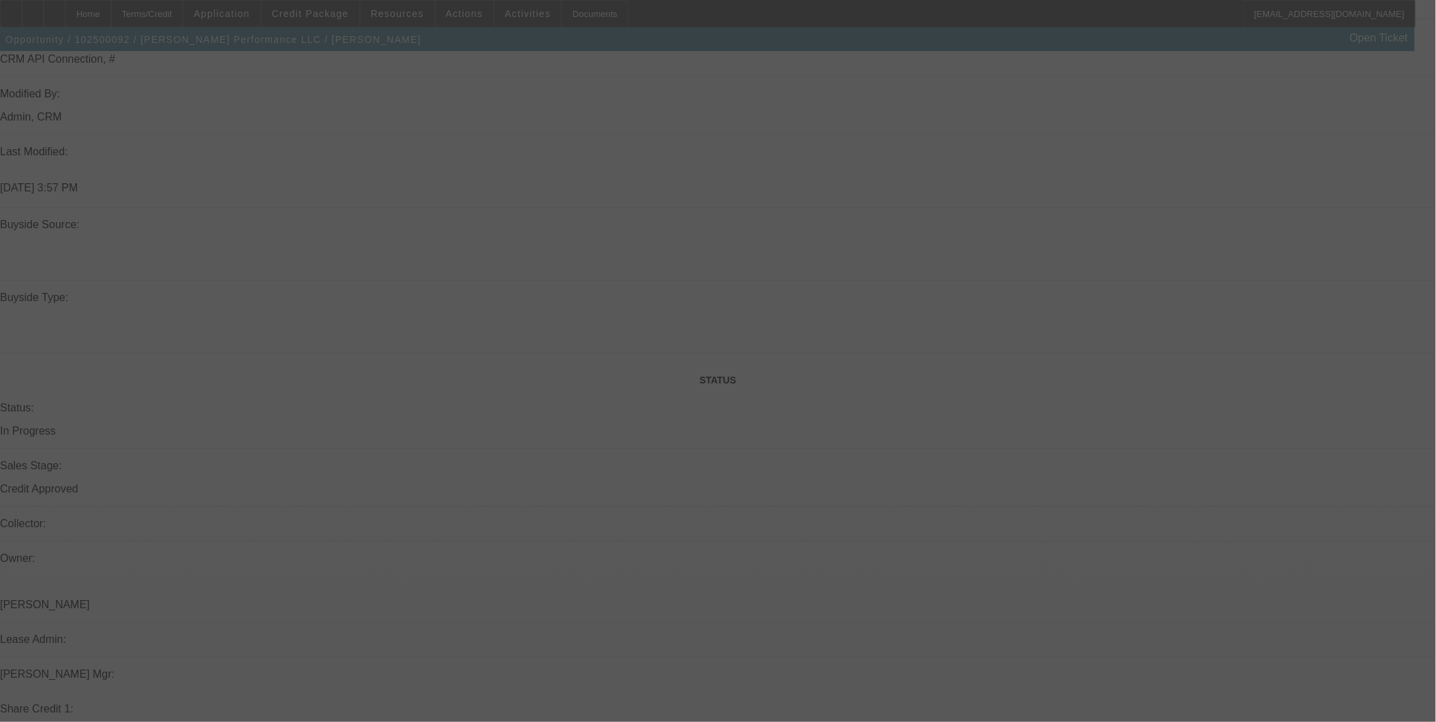
scroll to position [1216, 0]
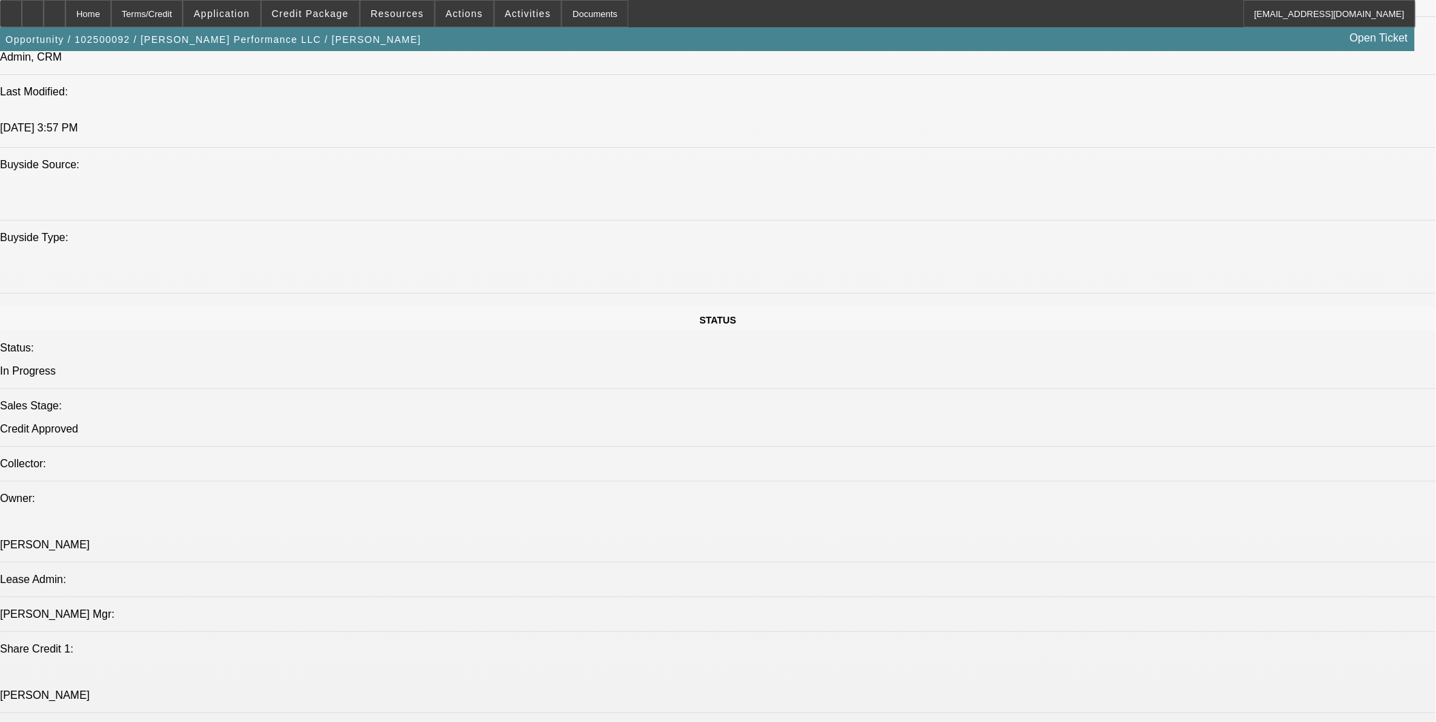
select select "0"
select select "2"
select select "0"
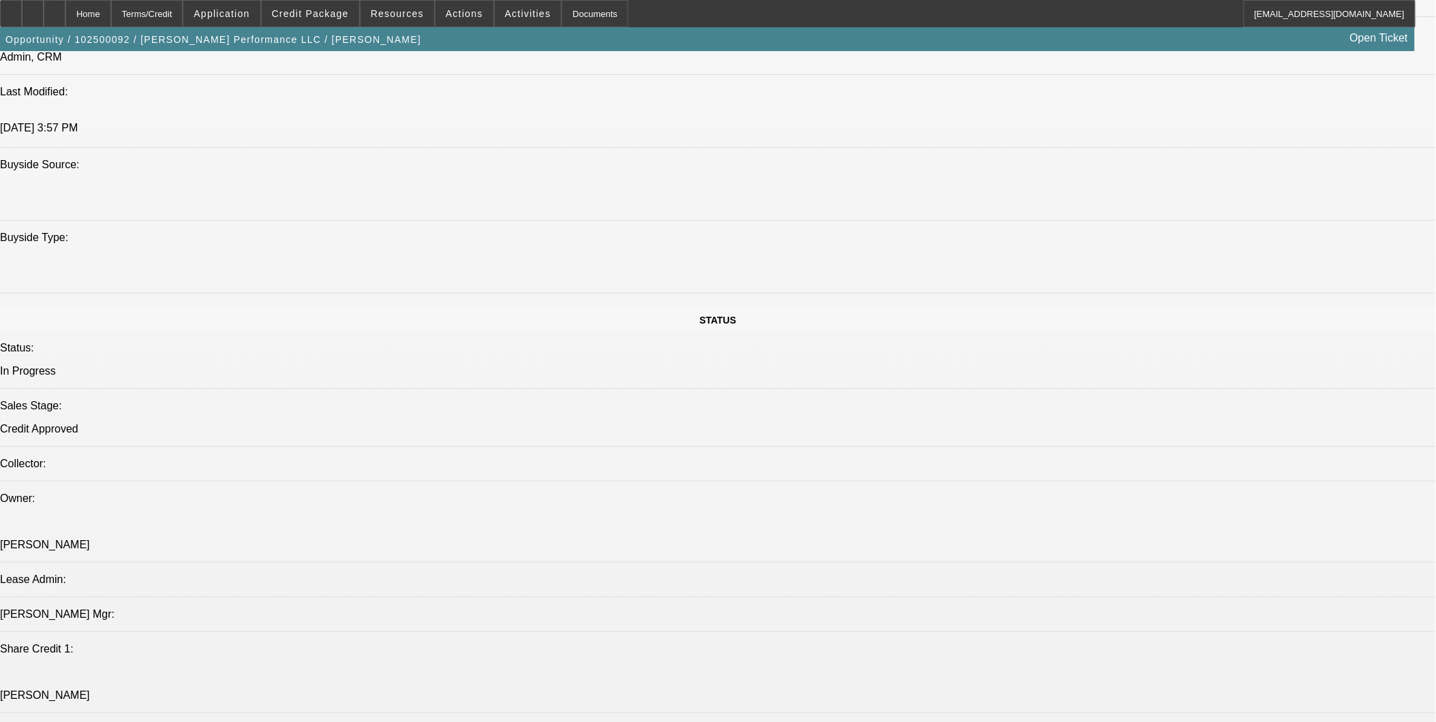
select select "0"
select select "2"
select select "0.1"
select select "0"
select select "2"
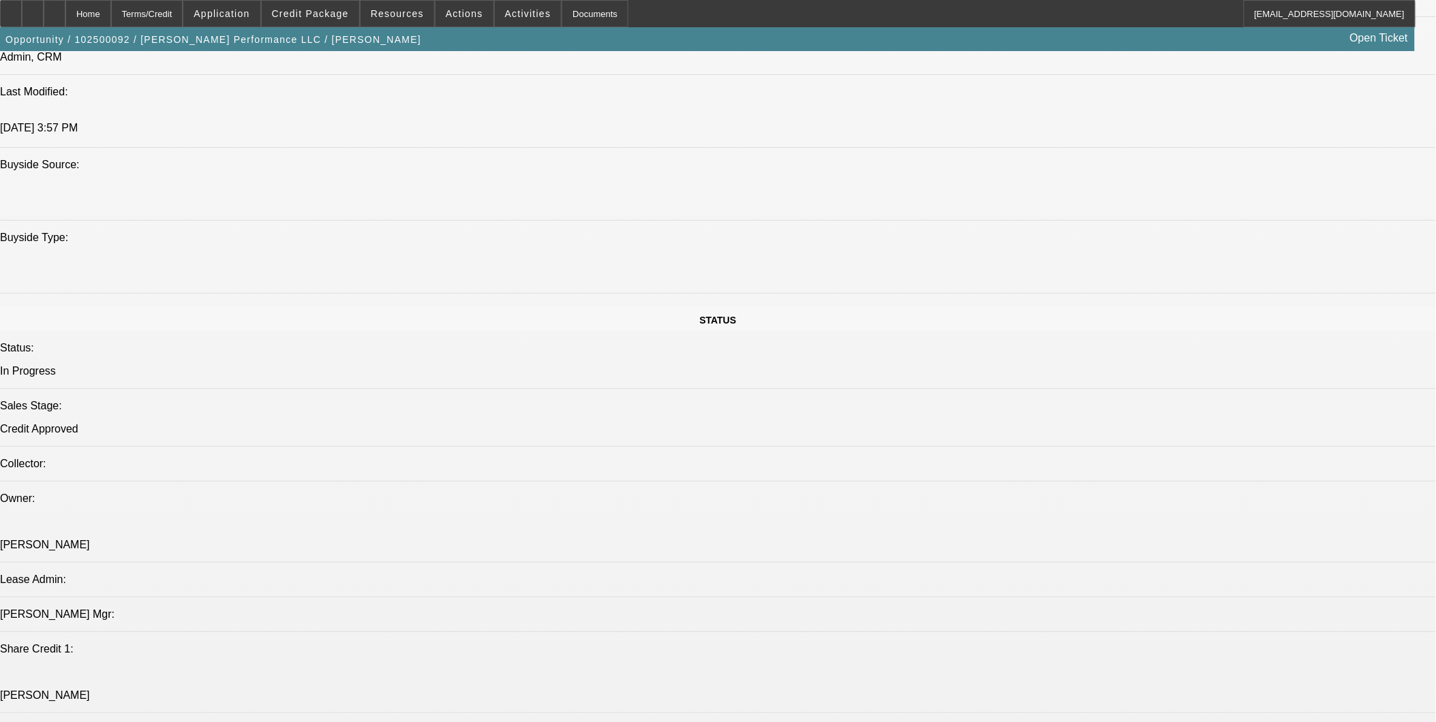
select select "0.1"
select select "1"
select select "2"
select select "6"
select select "1"
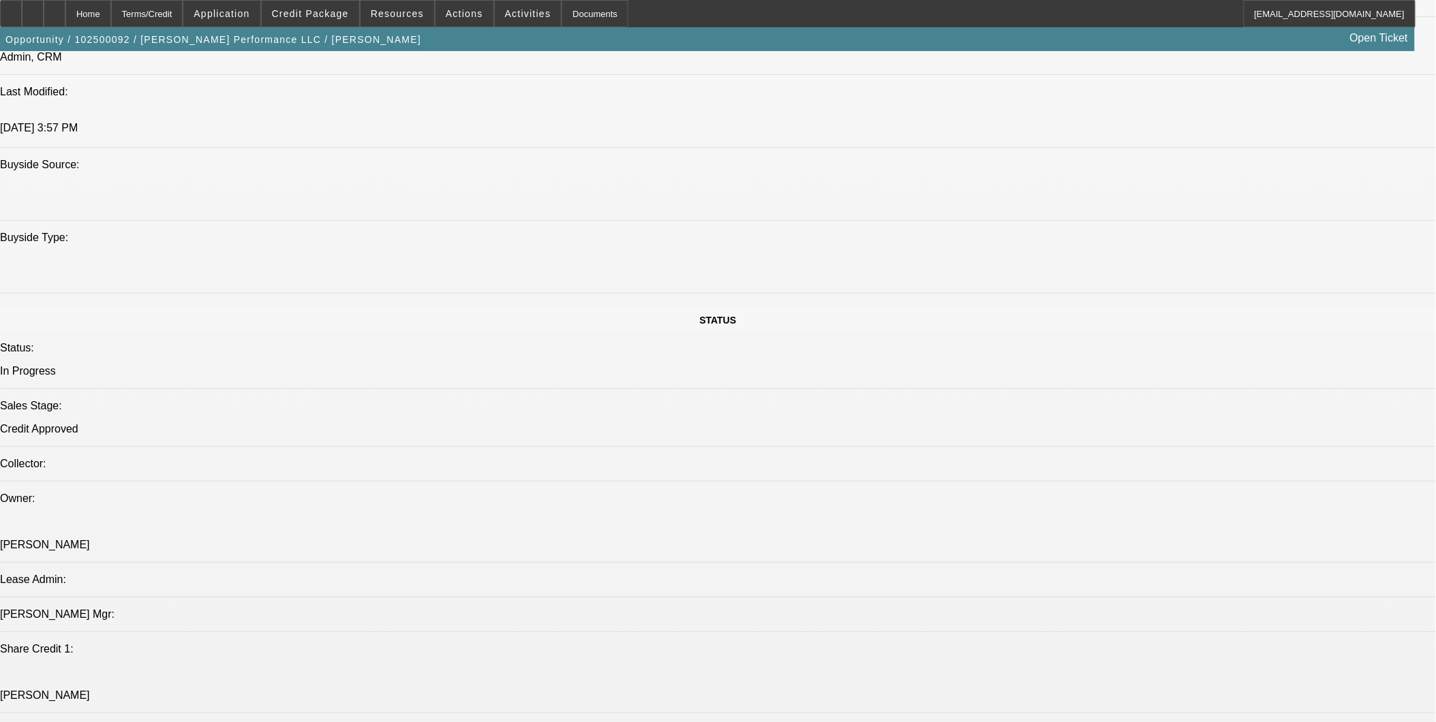
select select "2"
select select "6"
select select "1"
select select "2"
select select "4"
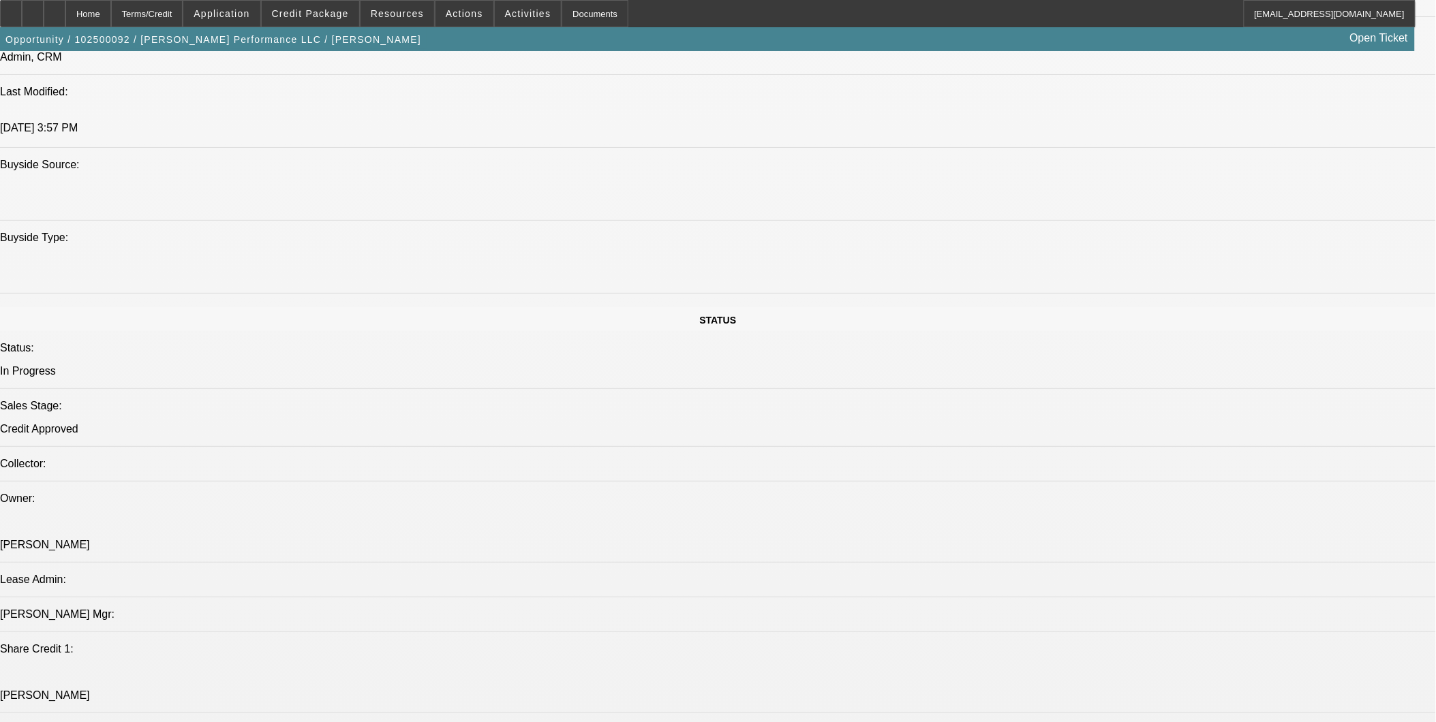
select select "1"
select select "2"
select select "4"
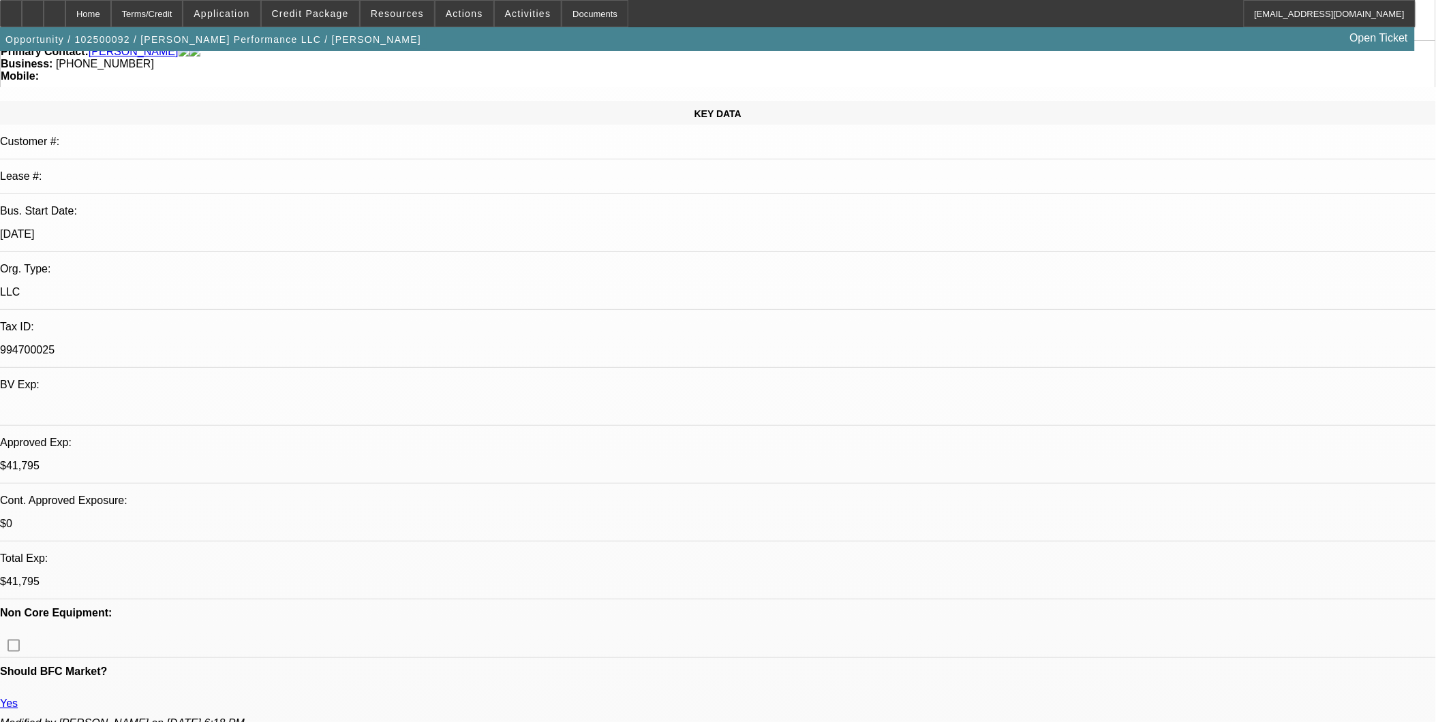
scroll to position [151, 0]
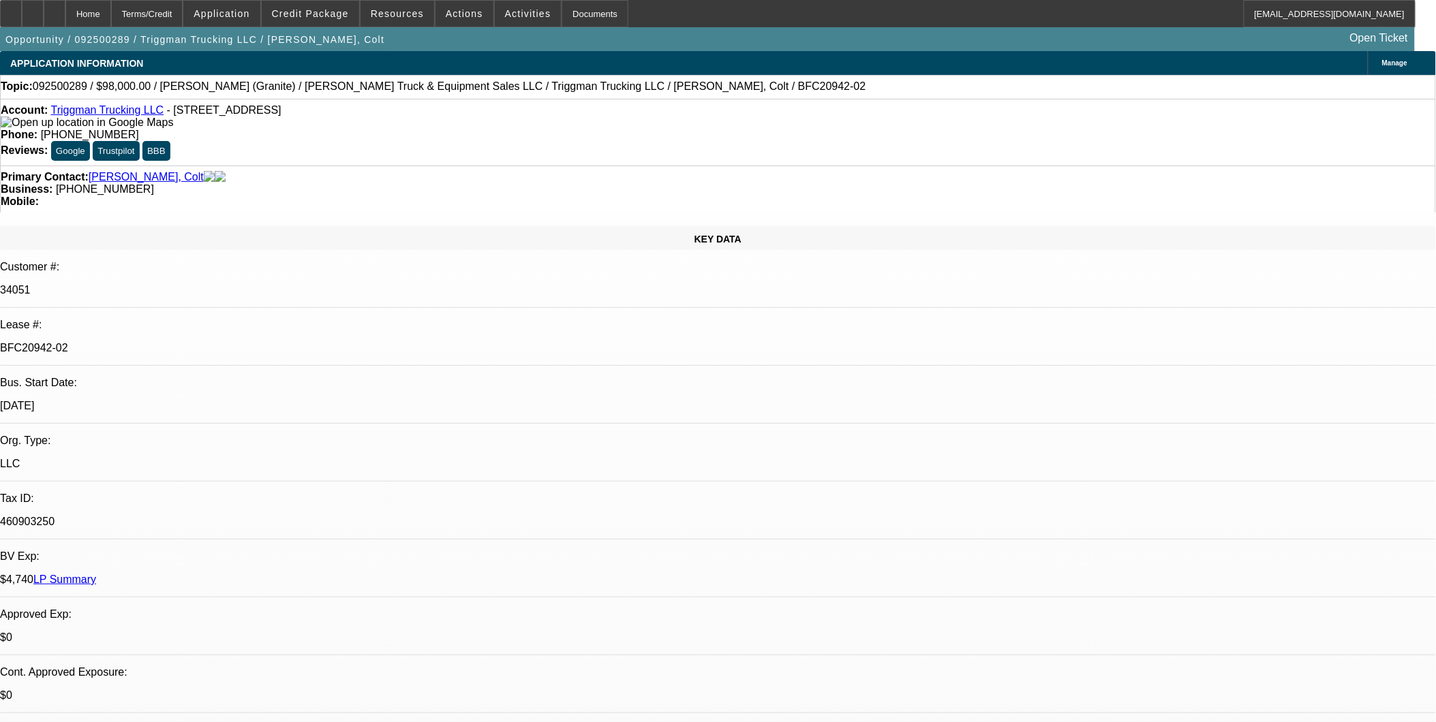
select select "0"
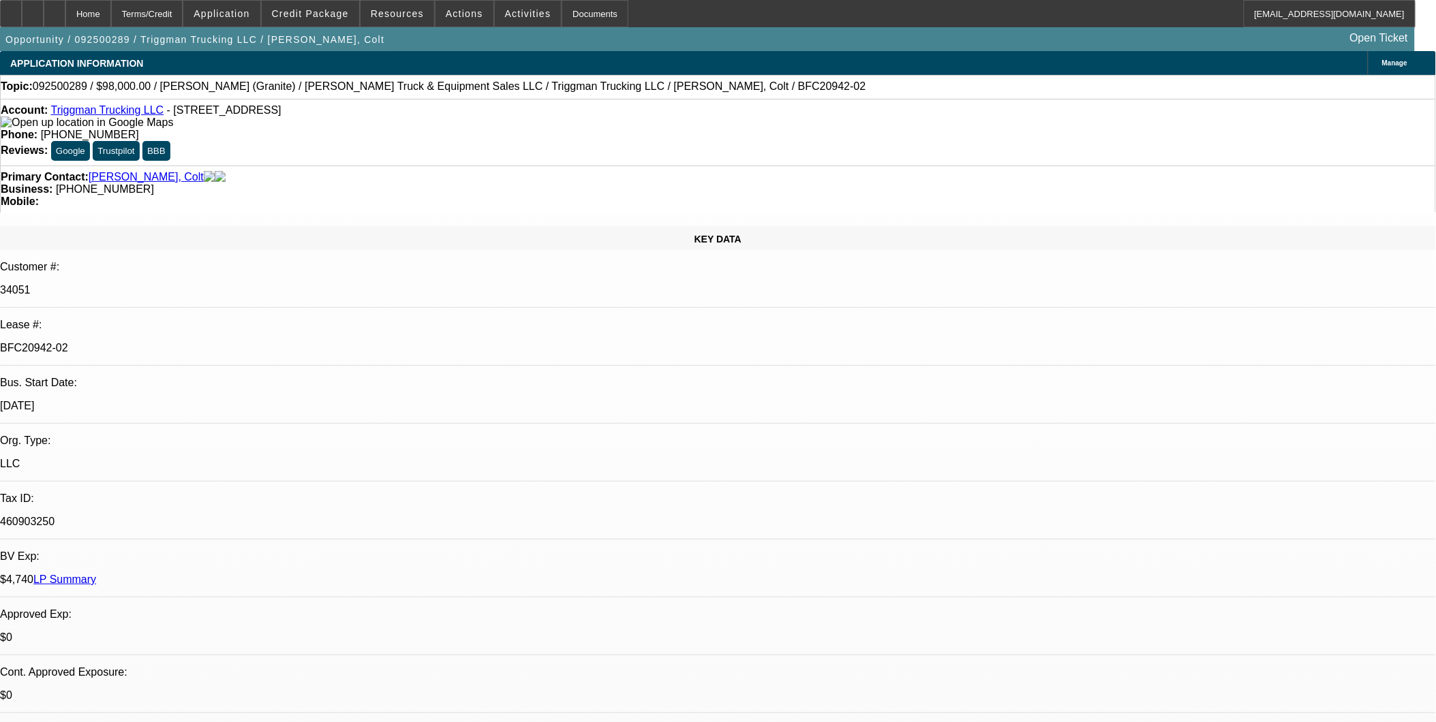
select select "0"
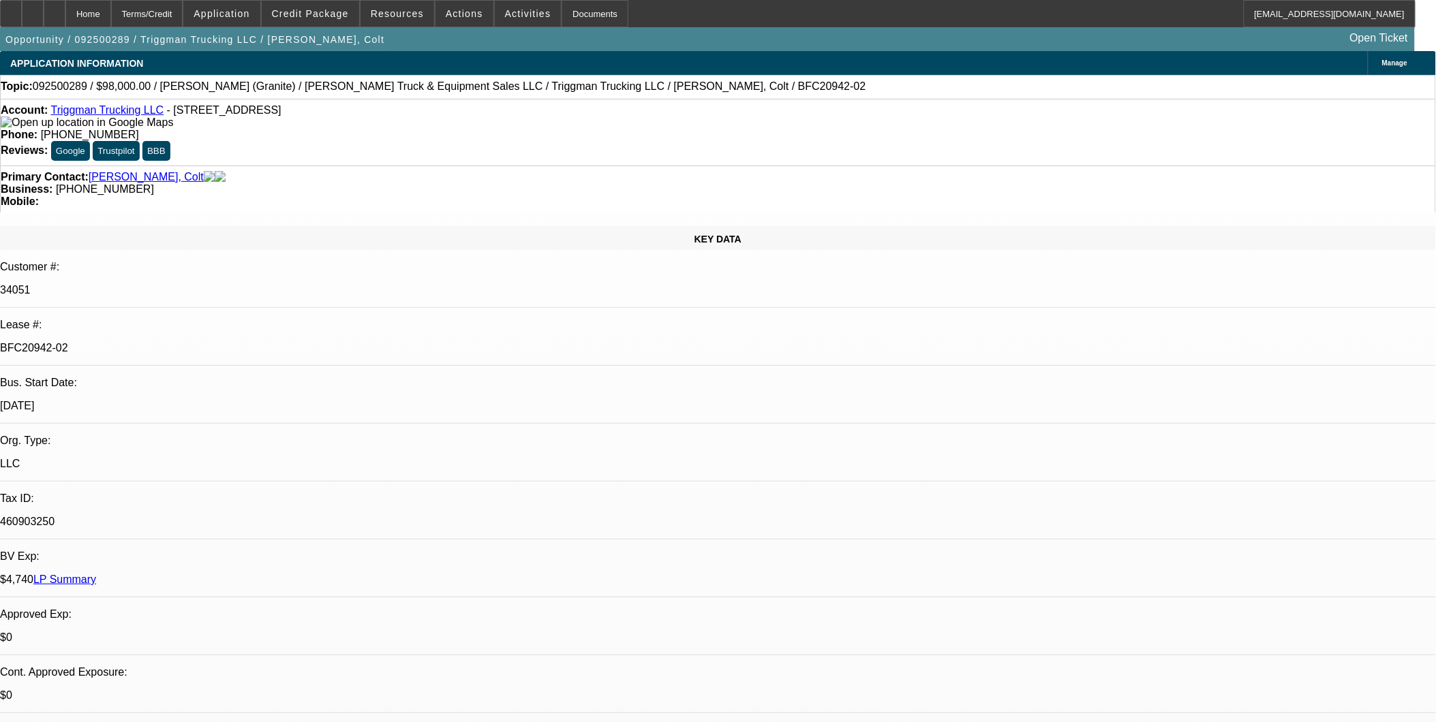
select select "0"
select select "1"
select select "2"
select select "6"
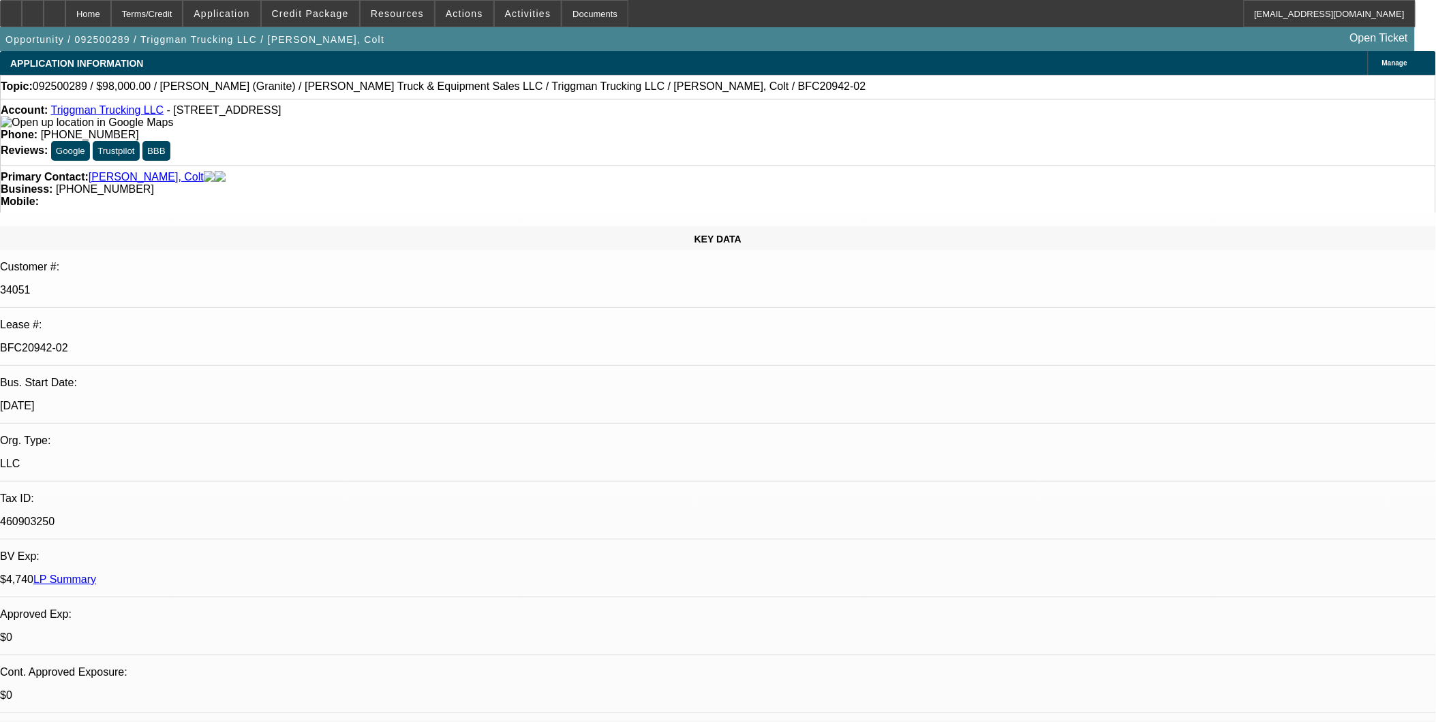
select select "1"
select select "2"
select select "6"
select select "1"
select select "2"
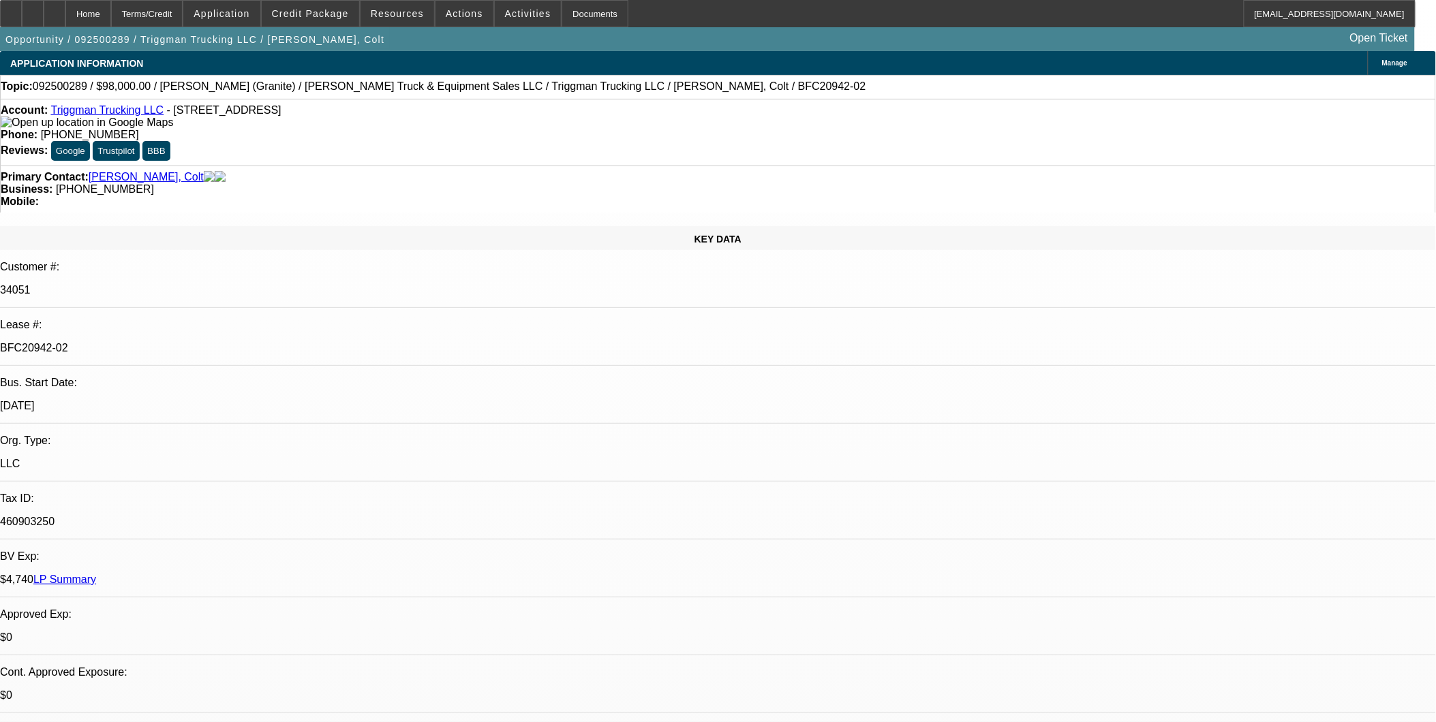
select select "6"
select select "1"
select select "2"
select select "6"
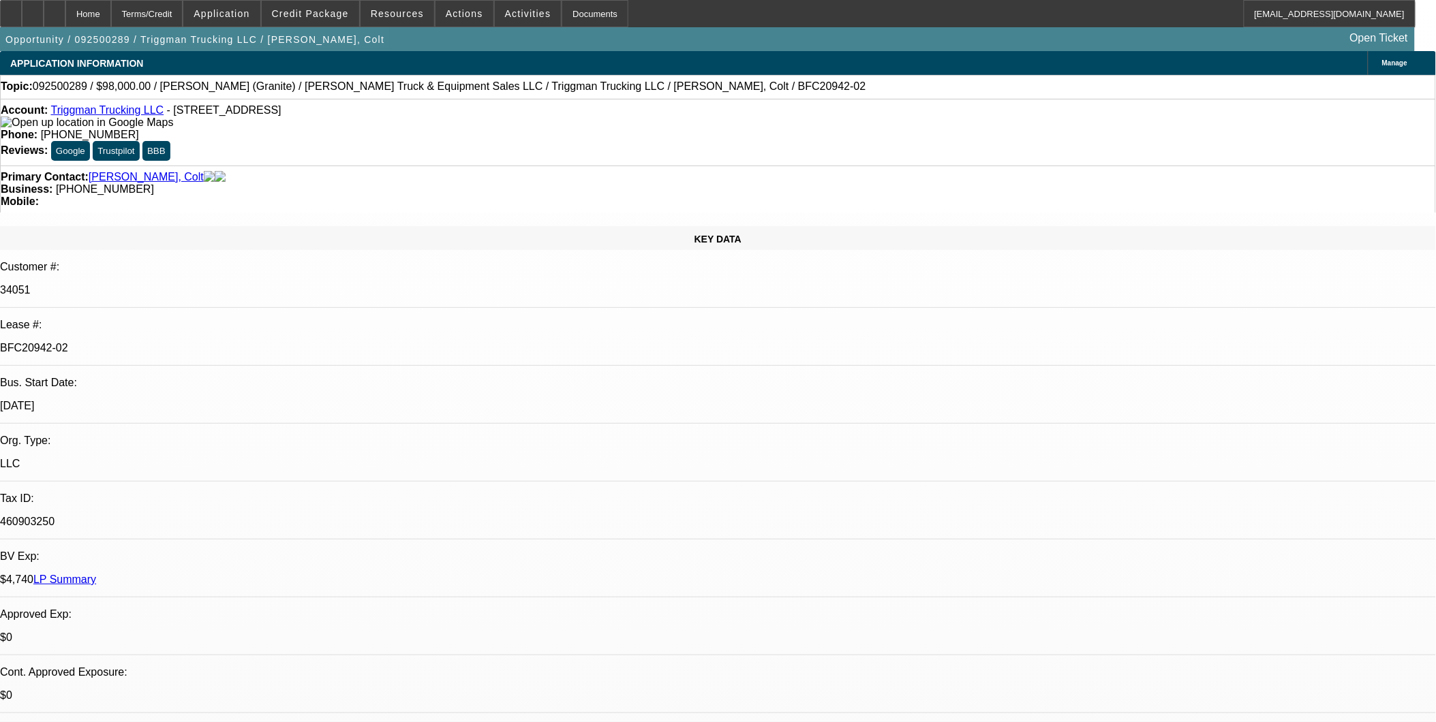
drag, startPoint x: 1234, startPoint y: 498, endPoint x: 1230, endPoint y: 509, distance: 11.4
drag, startPoint x: 1230, startPoint y: 509, endPoint x: 1084, endPoint y: 515, distance: 146.0
